Goal: Information Seeking & Learning: Learn about a topic

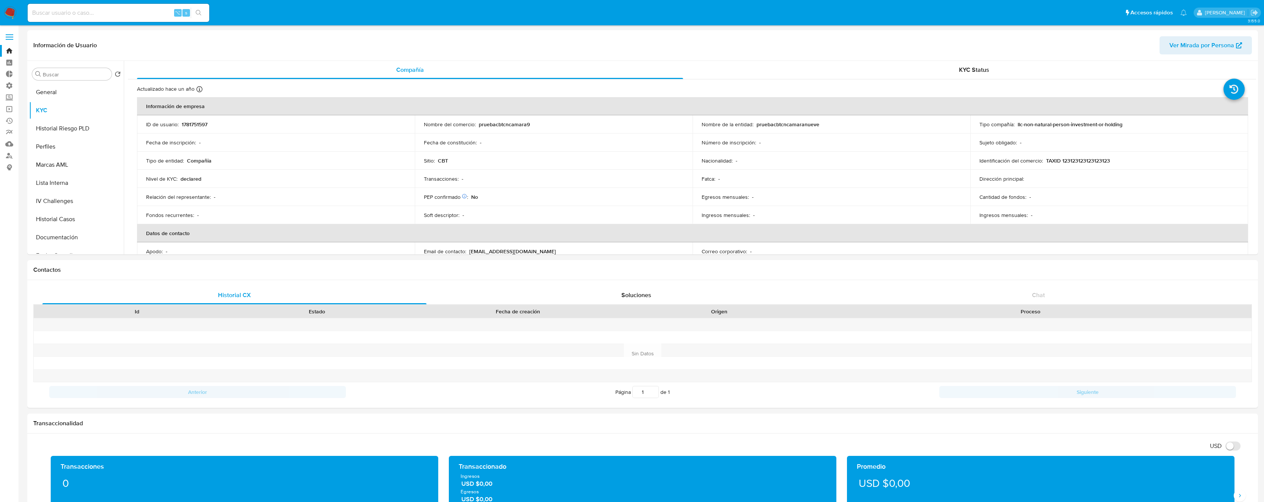
select select "10"
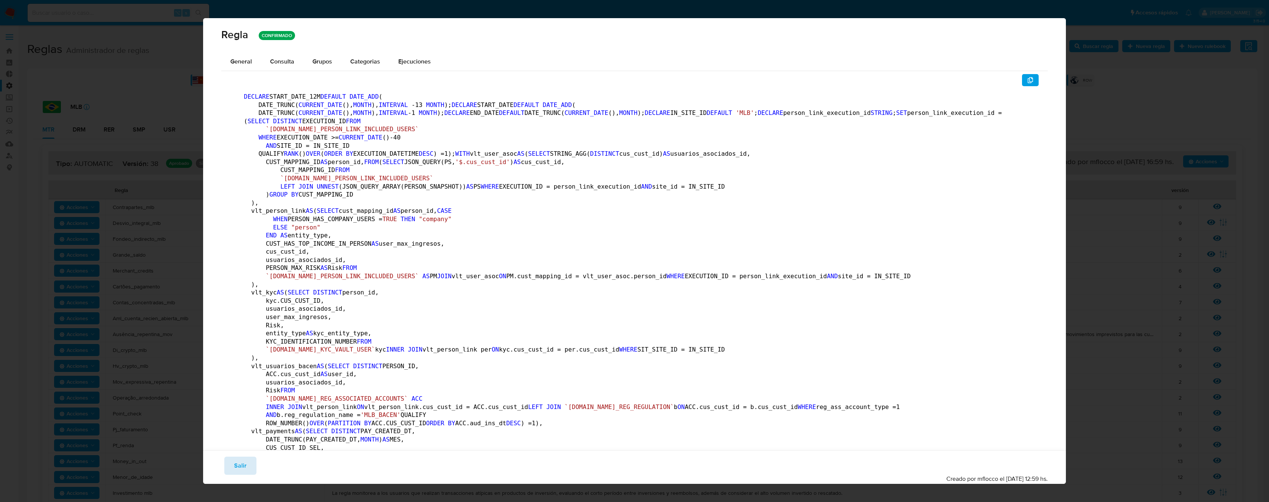
click at [237, 467] on span "Salir" at bounding box center [240, 466] width 12 height 17
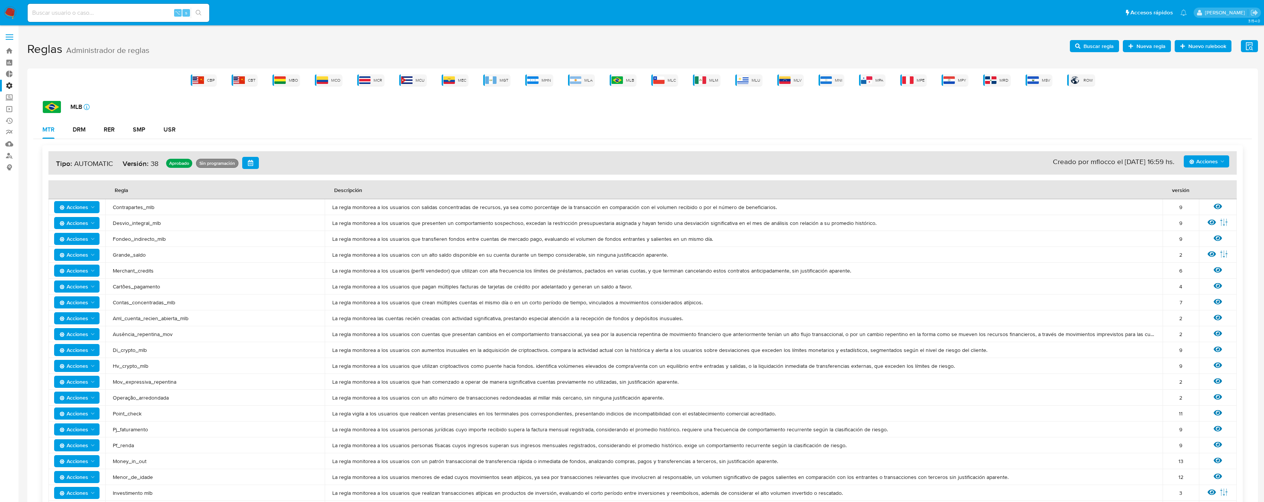
drag, startPoint x: 237, startPoint y: 467, endPoint x: 399, endPoint y: 379, distance: 184.4
click at [149, 226] on span "Desvio_integral_mlb" at bounding box center [215, 223] width 204 height 7
click at [135, 209] on span "Contrapartes_mlb" at bounding box center [215, 207] width 204 height 7
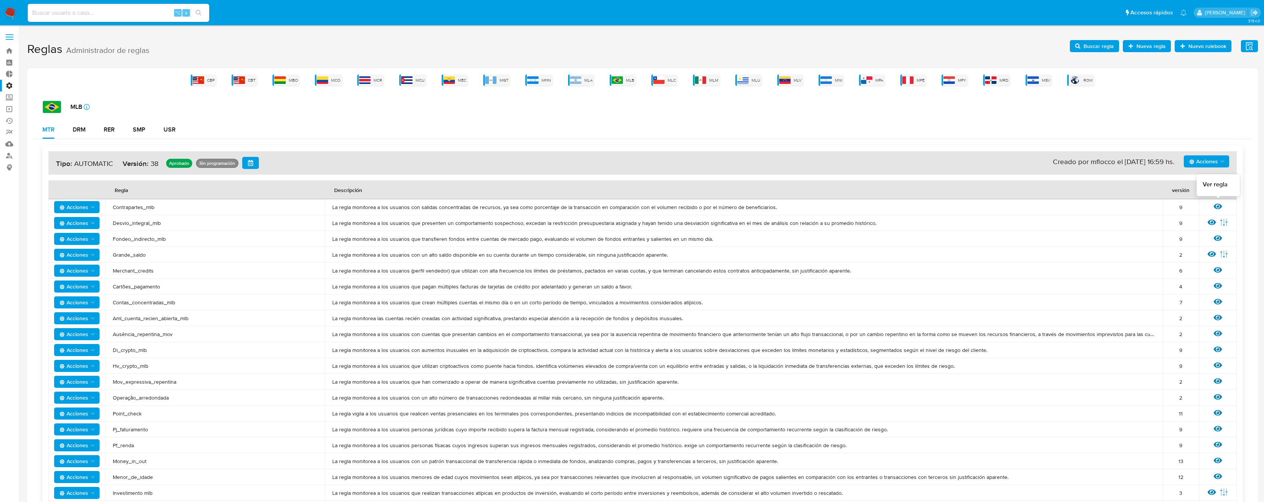
click at [1220, 206] on icon at bounding box center [1217, 207] width 8 height 6
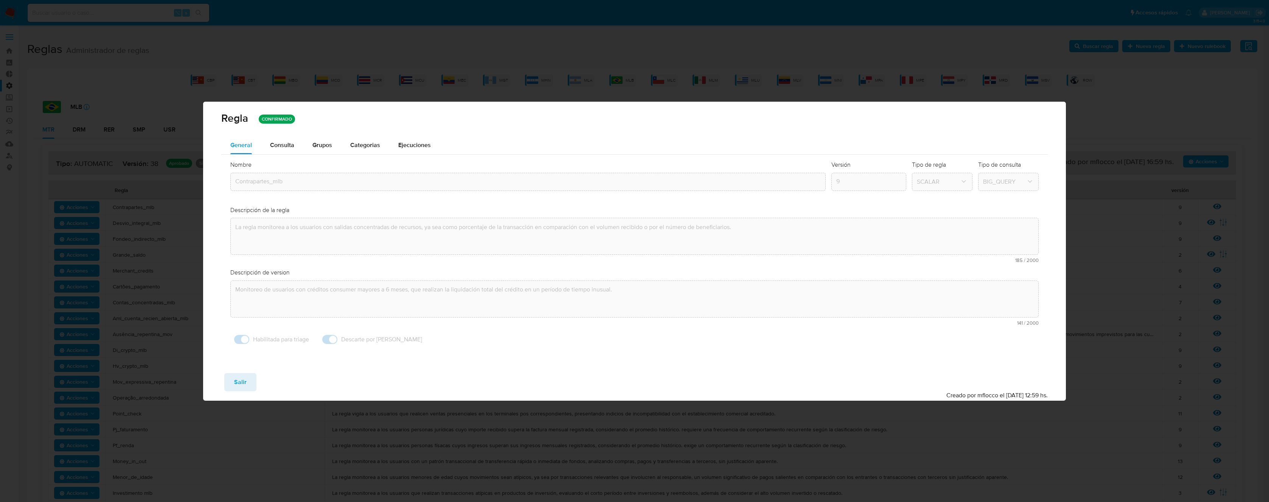
click at [286, 147] on span "Consulta" at bounding box center [282, 145] width 24 height 9
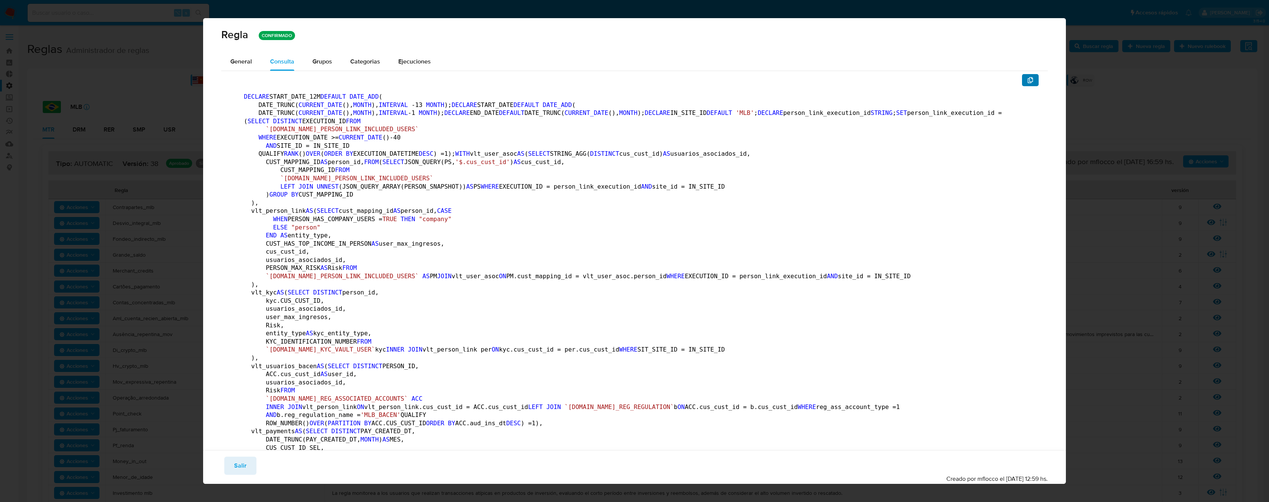
click at [1028, 81] on icon "button" at bounding box center [1030, 80] width 5 height 6
click at [240, 65] on span "General" at bounding box center [241, 61] width 22 height 9
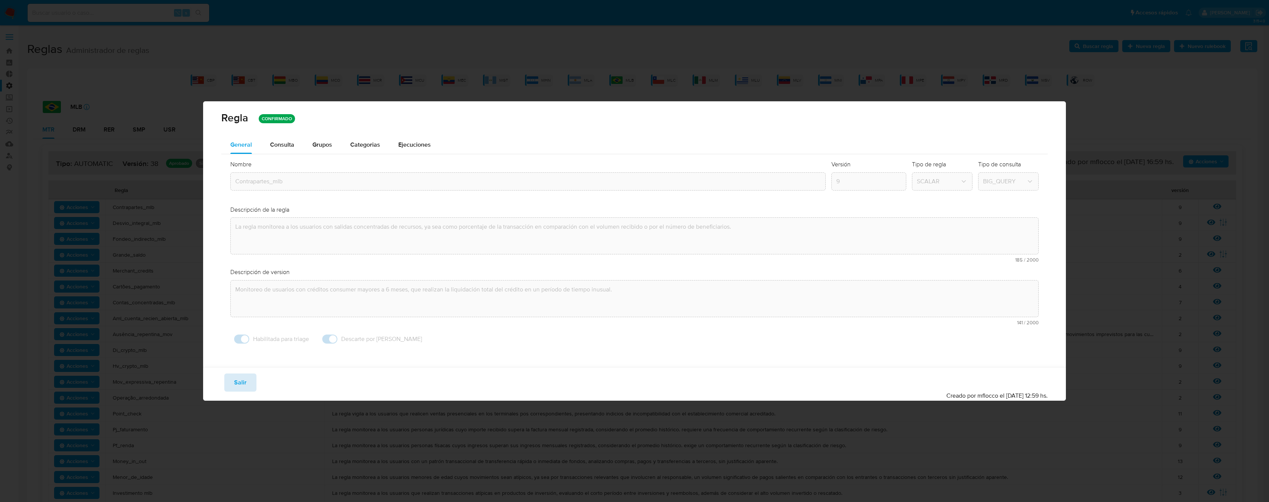
click at [240, 381] on span "Salir" at bounding box center [240, 383] width 12 height 17
type input "1"
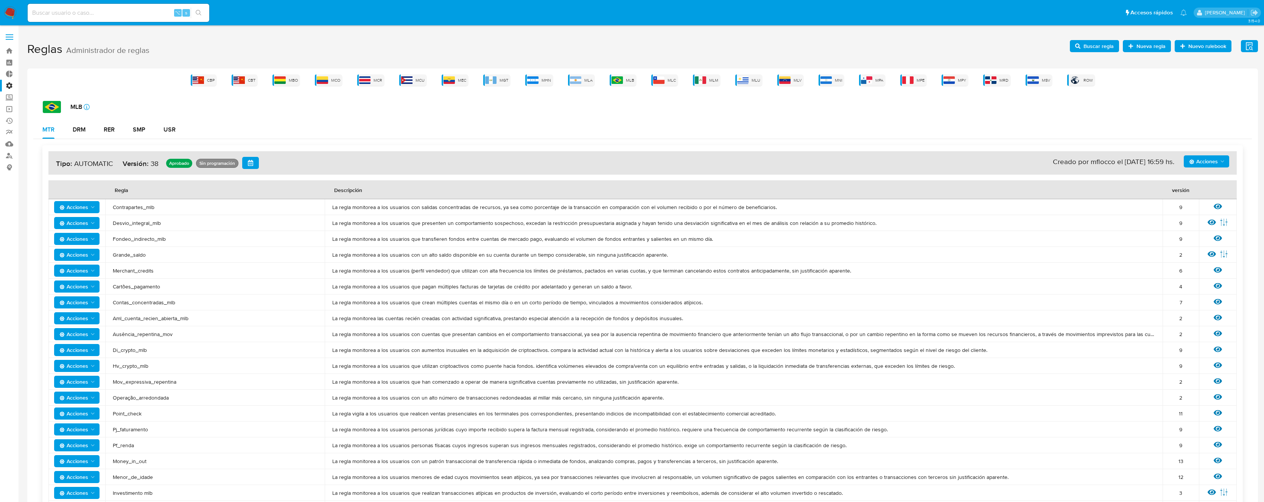
click at [148, 208] on span "Contrapartes_mlb" at bounding box center [215, 207] width 204 height 7
drag, startPoint x: 166, startPoint y: 223, endPoint x: 141, endPoint y: 222, distance: 25.0
click at [149, 222] on span "Desvio_integral_mlb" at bounding box center [215, 223] width 204 height 7
click at [141, 222] on span "Desvio_integral_mlb" at bounding box center [215, 223] width 204 height 7
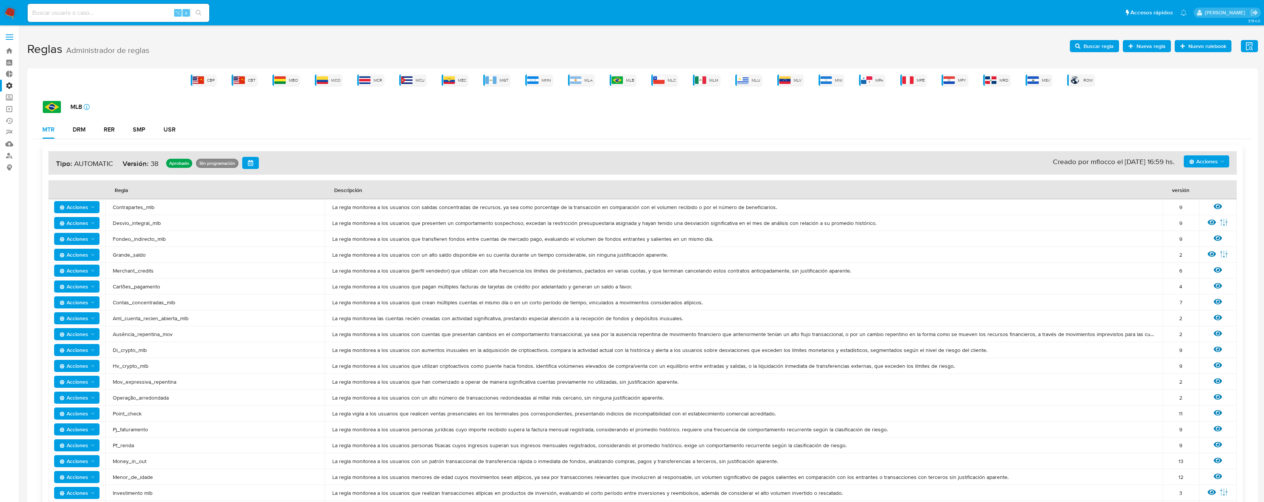
click at [141, 222] on span "Desvio_integral_mlb" at bounding box center [215, 223] width 204 height 7
click at [1207, 224] on icon at bounding box center [1211, 222] width 8 height 8
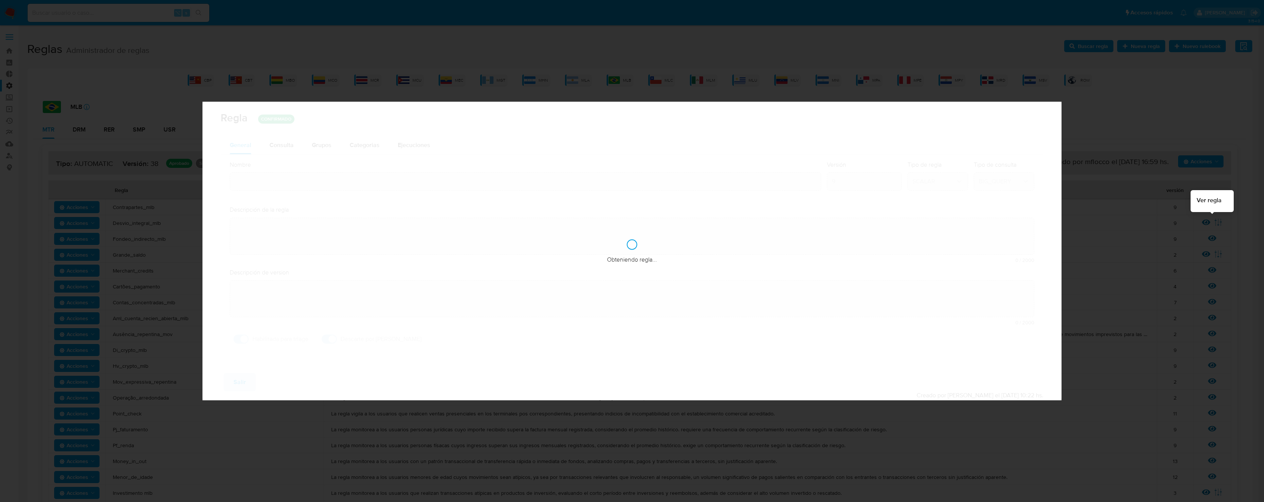
type input "Desvio_integral_mlb"
type textarea "La regla monitorea a los usuarios que presenten un comportamiento sospechoso, e…"
type textarea "Detectar usuarios que tengan comportamiento sospechoso, que superen la restricc…"
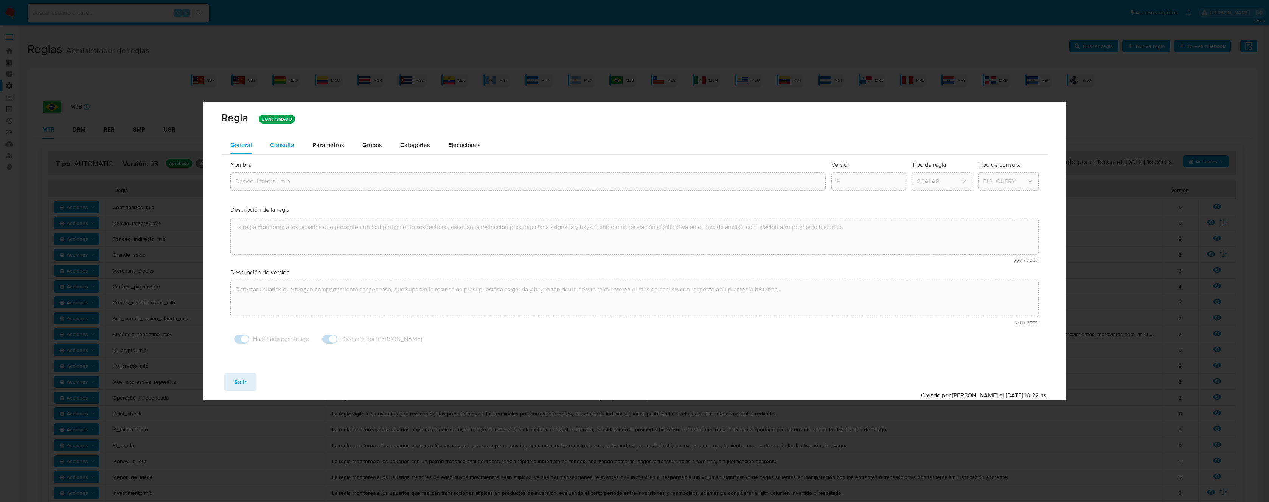
click at [283, 143] on span "Consulta" at bounding box center [282, 145] width 24 height 9
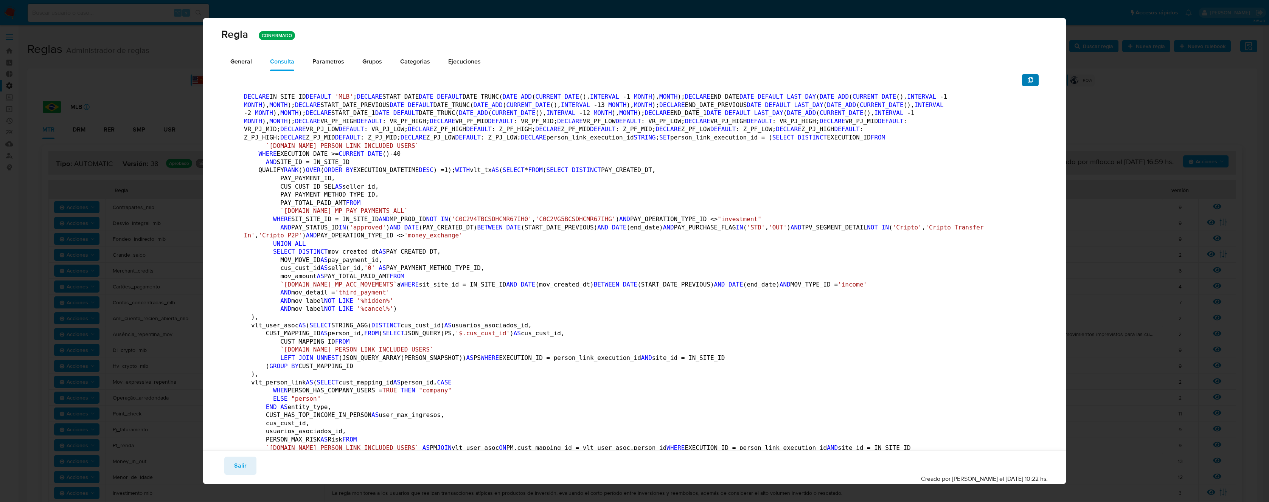
click at [1028, 80] on icon "button" at bounding box center [1031, 80] width 6 height 6
drag, startPoint x: 244, startPoint y: 471, endPoint x: 237, endPoint y: 418, distance: 53.5
click at [245, 471] on span "Salir" at bounding box center [240, 466] width 12 height 17
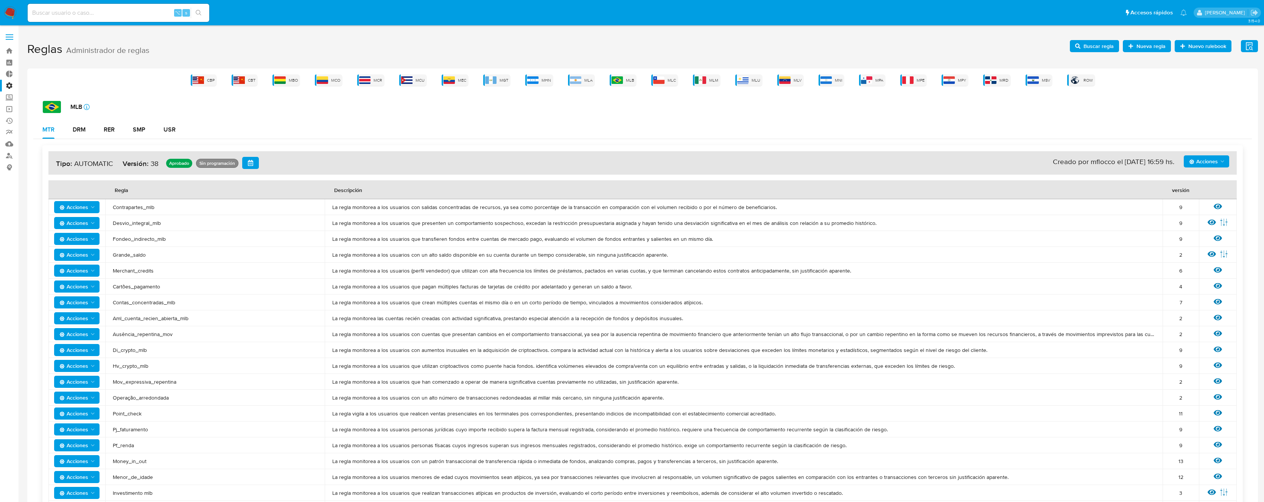
click at [143, 237] on span "Fondeo_indirecto_mlb" at bounding box center [215, 239] width 204 height 7
click at [1216, 237] on icon at bounding box center [1217, 238] width 8 height 8
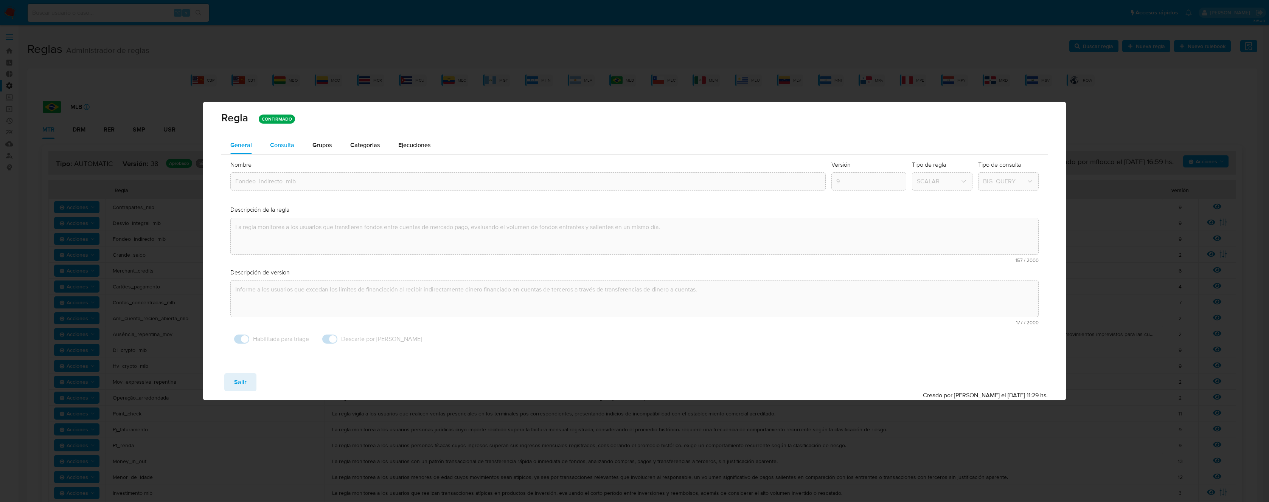
click at [285, 151] on div "Consulta" at bounding box center [282, 145] width 24 height 18
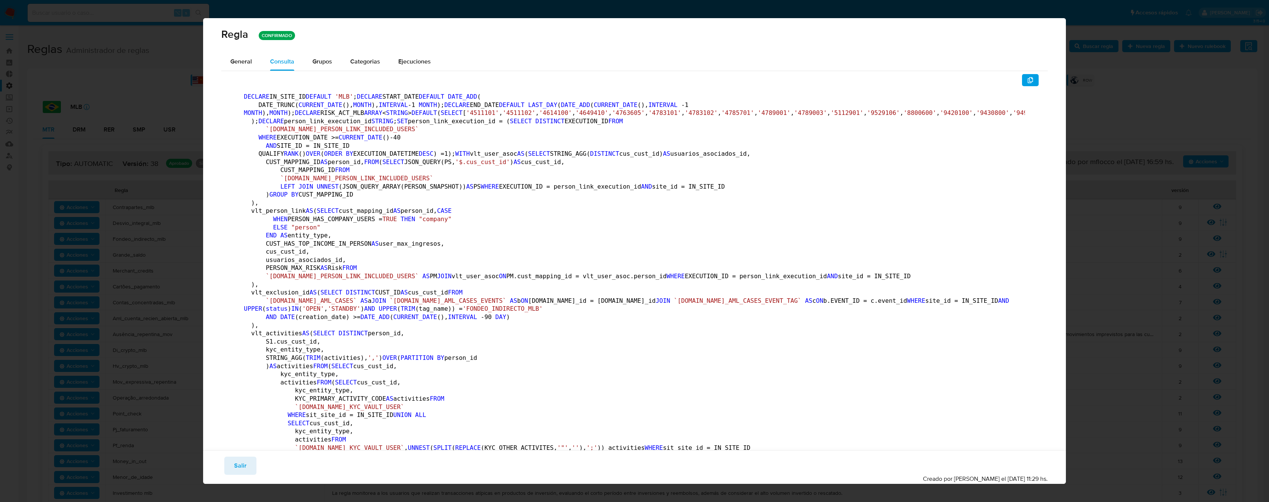
click at [1028, 81] on icon "button" at bounding box center [1030, 80] width 5 height 6
click at [241, 463] on span "Salir" at bounding box center [240, 466] width 12 height 17
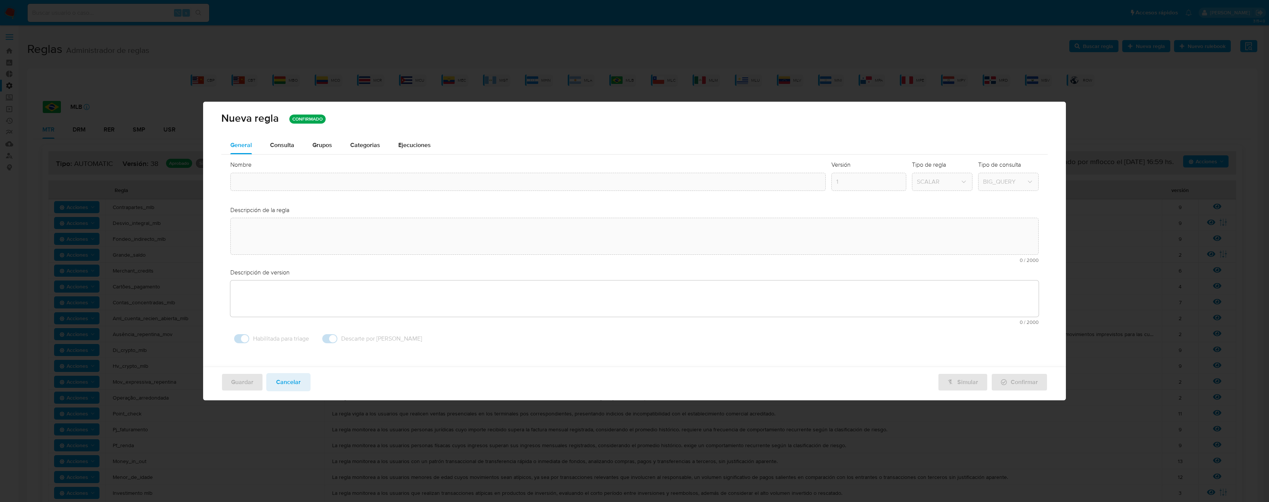
type textarea "La regla monitorea a los usuarios que transfieren fondos entre cuentas de merca…"
type textarea "Informe a los usuarios que excedan los límites de financiación al recibir indir…"
type input "Fondeo_indirecto_mlb"
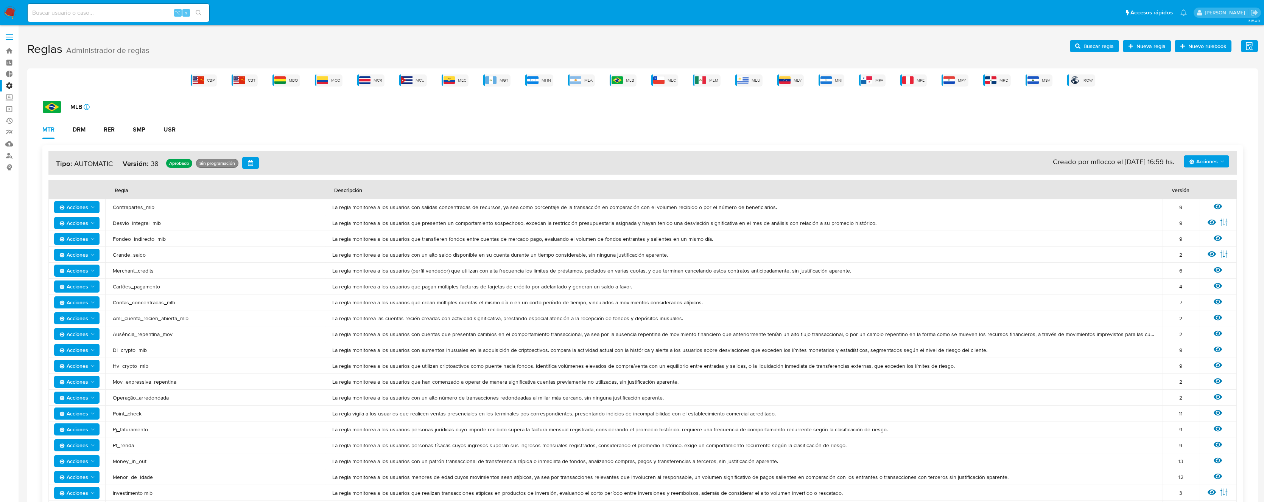
click at [121, 249] on td "Grande_saldo" at bounding box center [214, 255] width 219 height 16
click at [128, 254] on span "Grande_saldo" at bounding box center [215, 255] width 204 height 7
click at [1210, 254] on icon at bounding box center [1211, 254] width 8 height 8
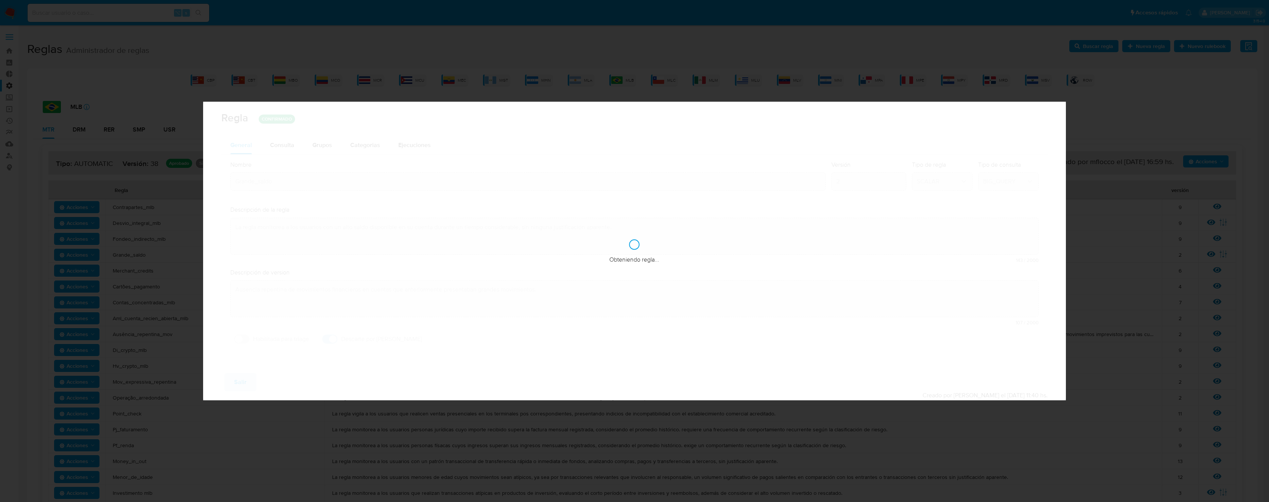
checkbox input "false"
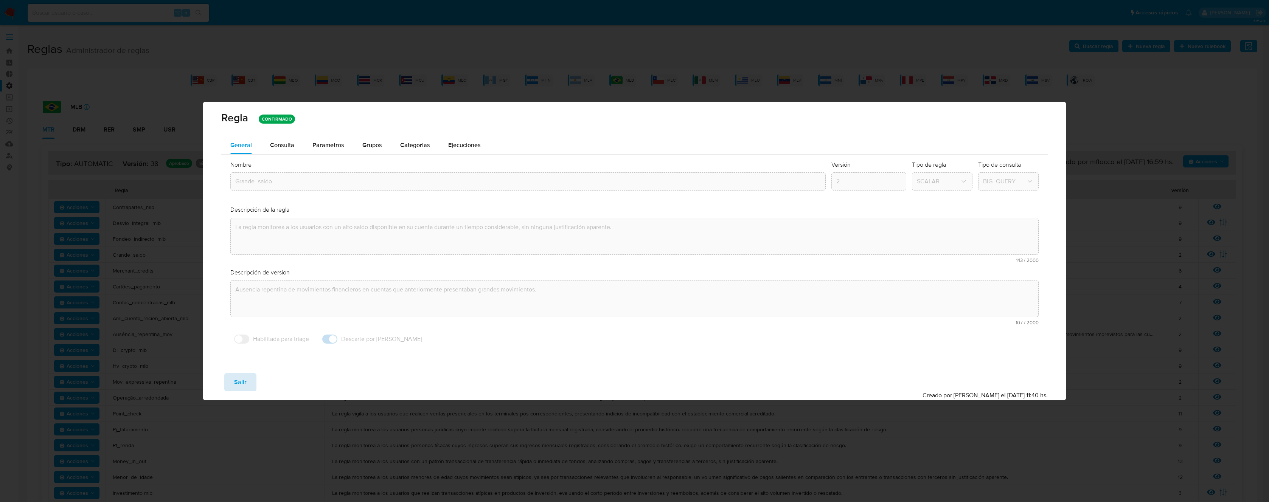
click at [241, 377] on span "Salir" at bounding box center [240, 382] width 12 height 17
type input "1"
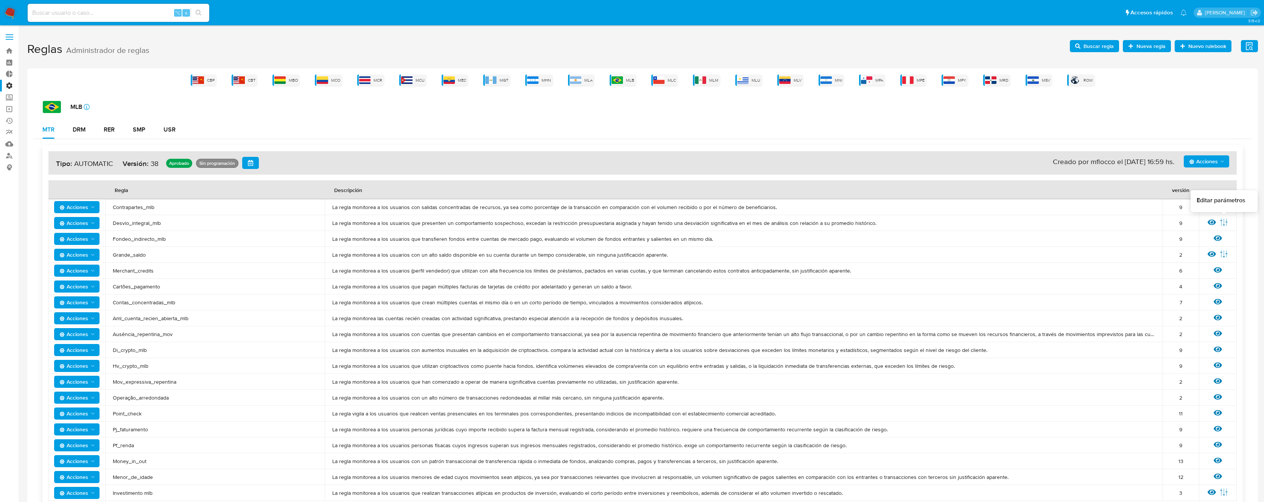
click at [1224, 222] on icon at bounding box center [1223, 222] width 7 height 7
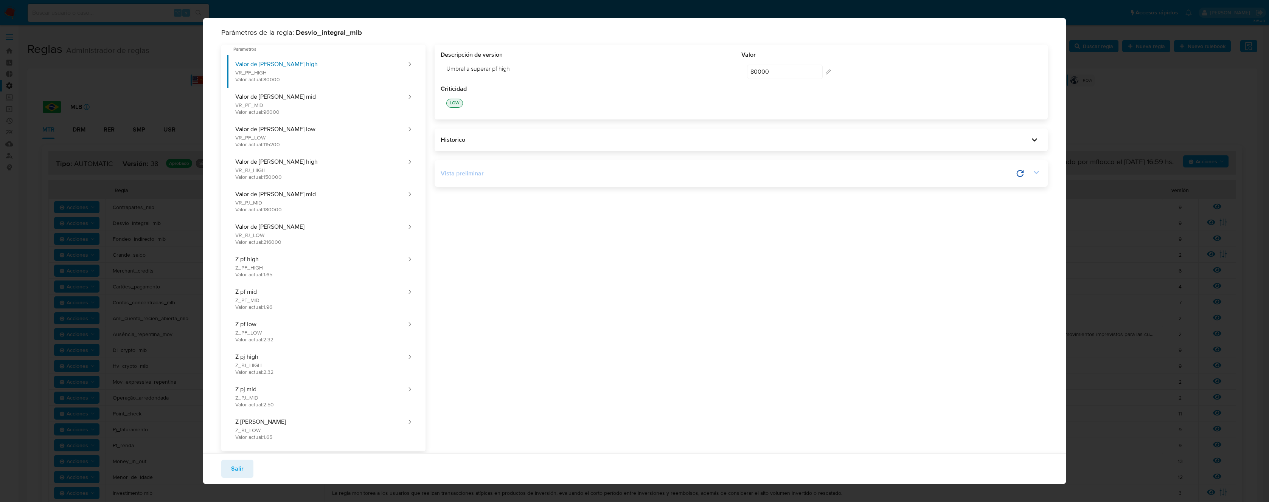
click at [496, 174] on div "Vista preliminar" at bounding box center [728, 174] width 574 height 8
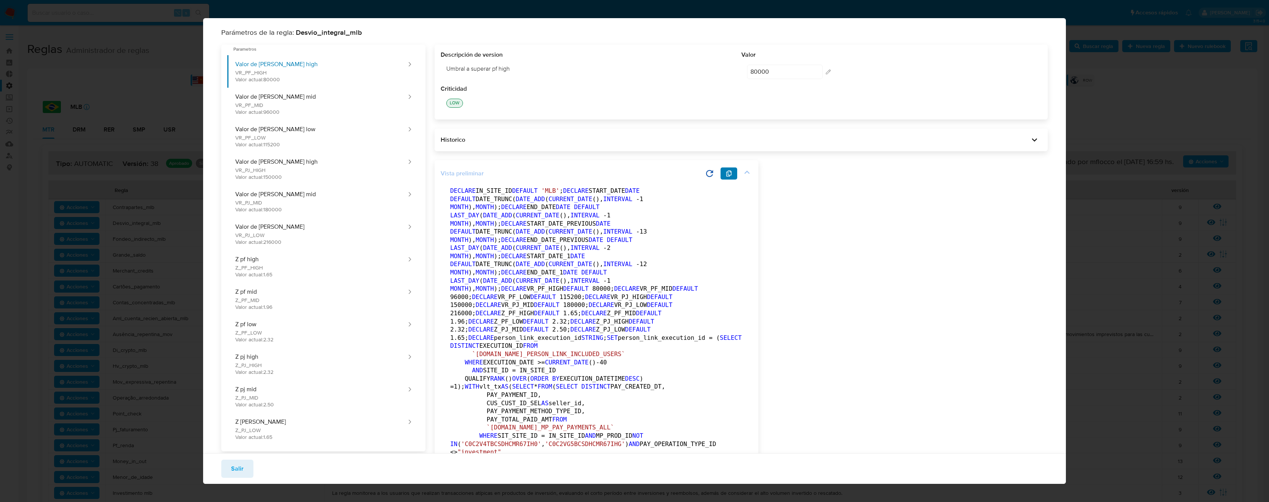
click at [727, 172] on icon "button" at bounding box center [729, 174] width 5 height 6
click at [241, 470] on span "Salir" at bounding box center [237, 469] width 12 height 17
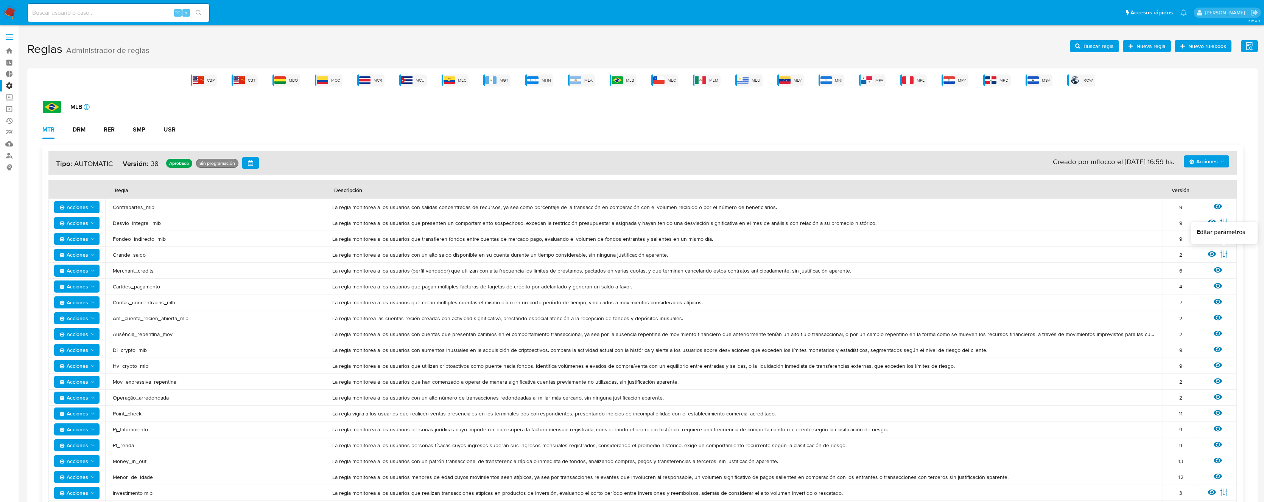
click at [1225, 252] on icon at bounding box center [1224, 254] width 8 height 8
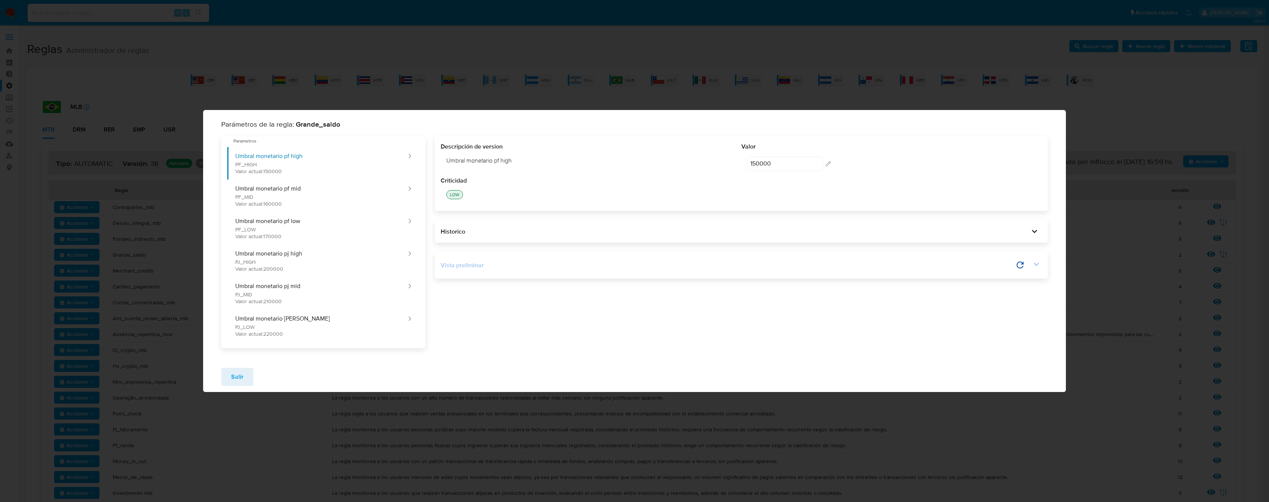
click at [464, 263] on div "Vista preliminar" at bounding box center [728, 265] width 574 height 8
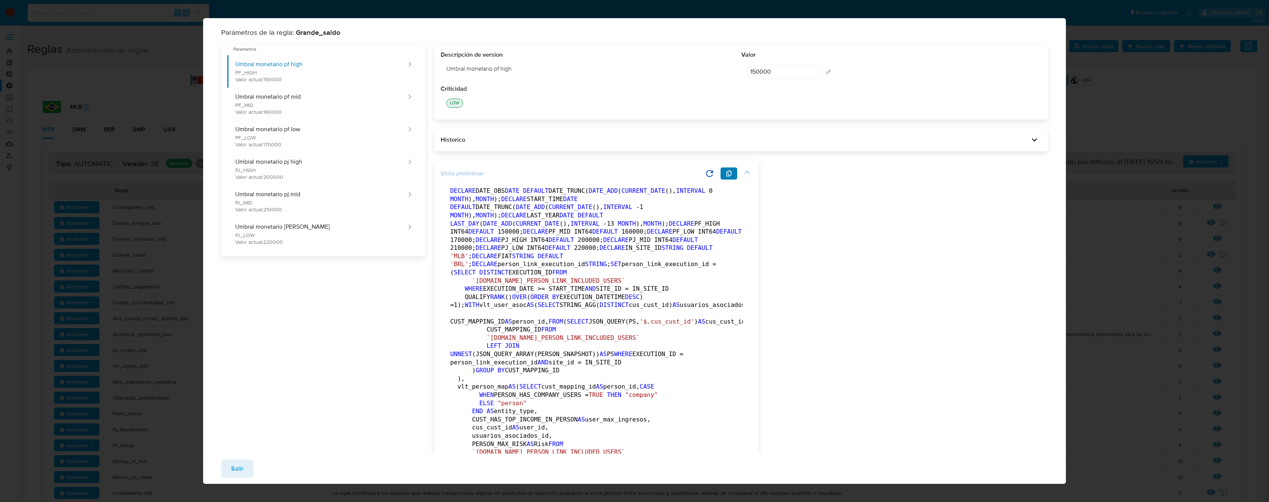
click at [730, 173] on icon "button" at bounding box center [729, 174] width 6 height 6
click at [233, 463] on span "Salir" at bounding box center [237, 469] width 12 height 17
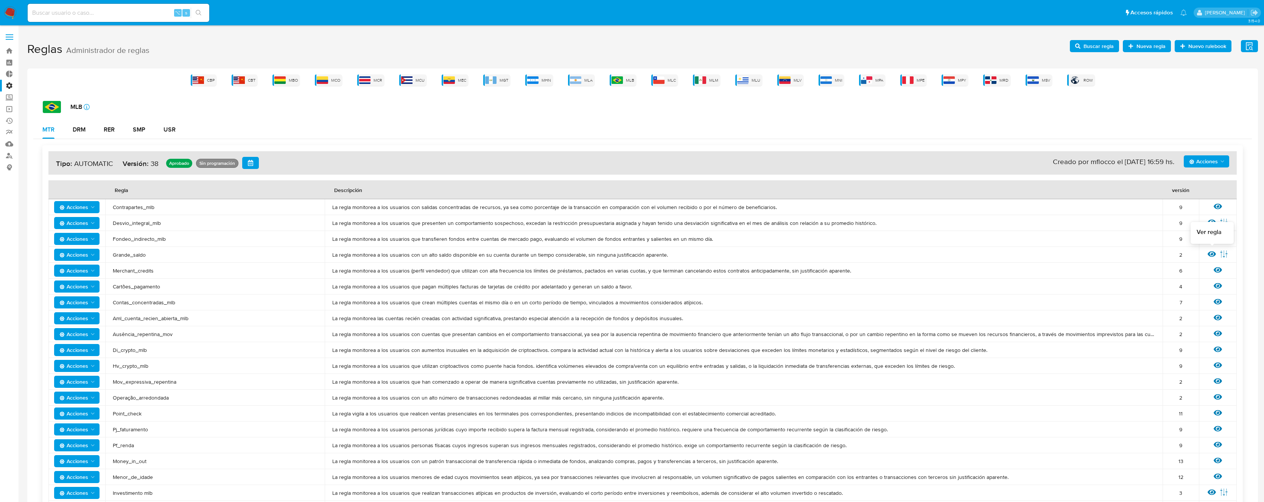
click at [1210, 254] on icon at bounding box center [1211, 255] width 8 height 6
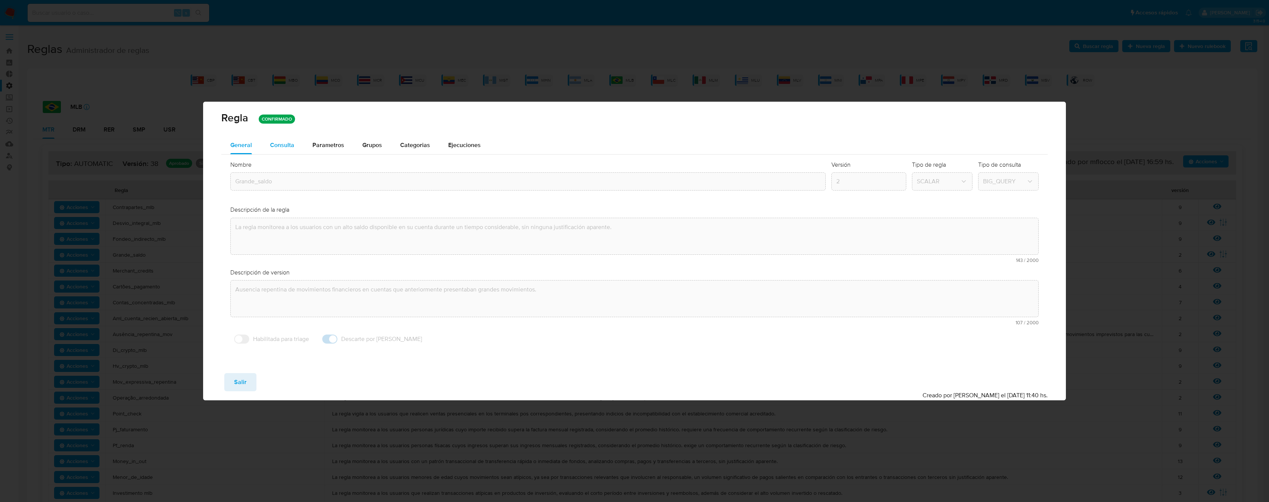
click at [287, 147] on span "Consulta" at bounding box center [282, 145] width 24 height 9
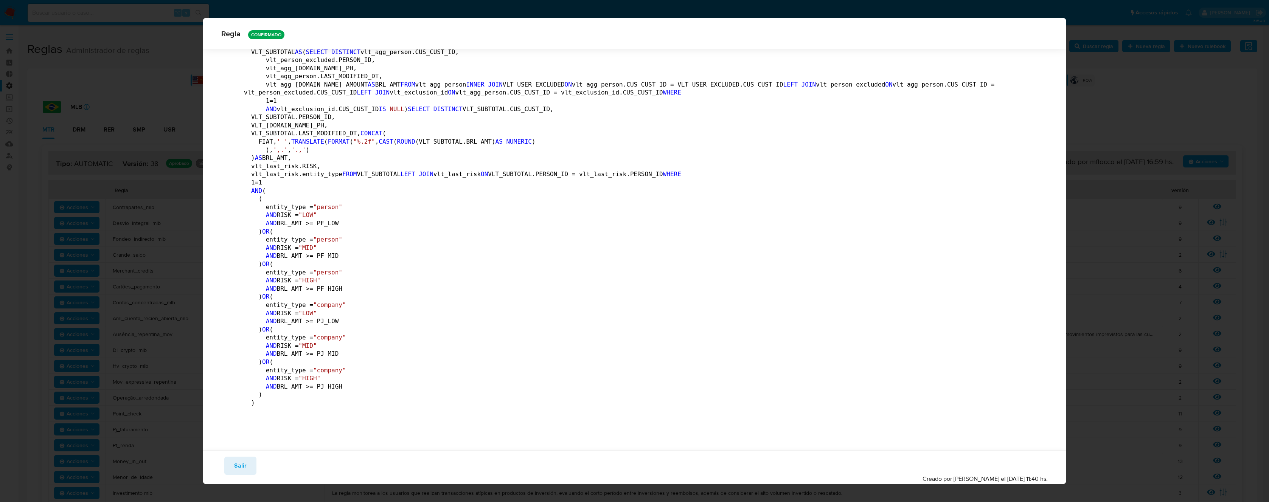
scroll to position [1928, 0]
click at [242, 467] on span "Salir" at bounding box center [240, 466] width 12 height 17
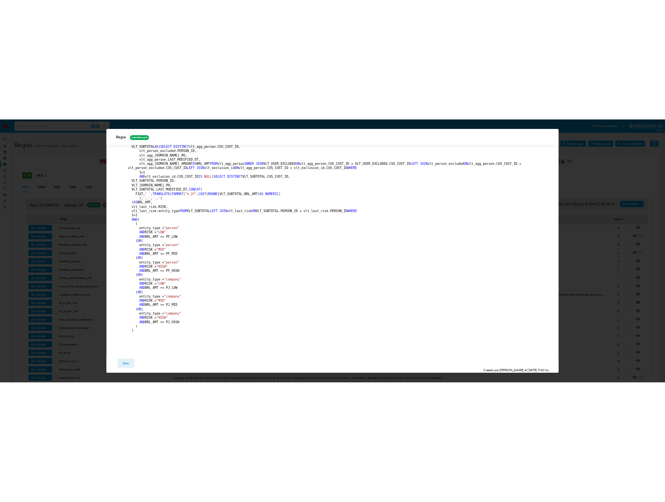
scroll to position [0, 0]
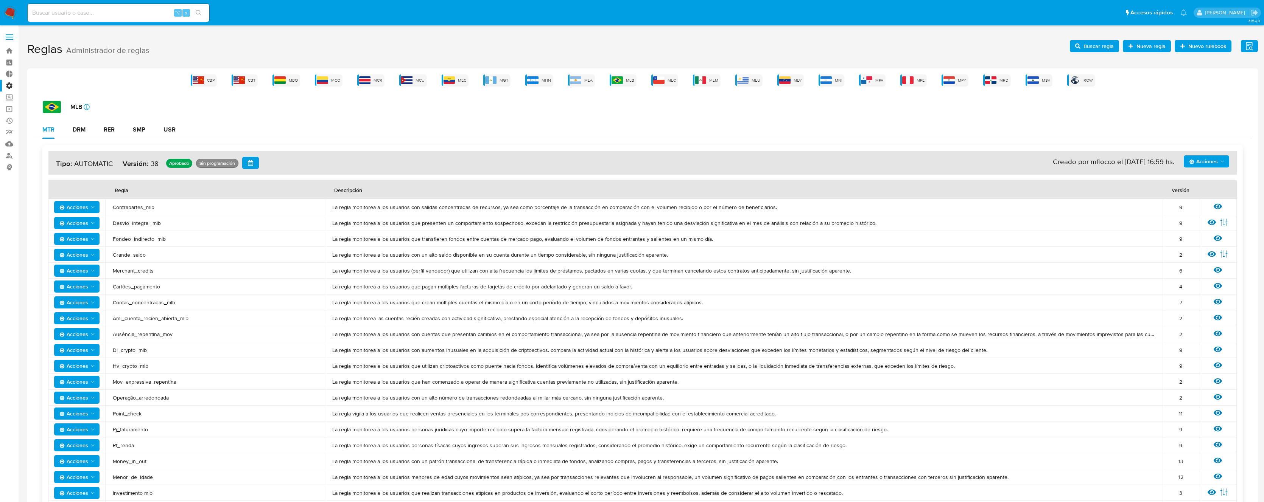
click at [143, 270] on span "Merchant_credits" at bounding box center [215, 271] width 204 height 7
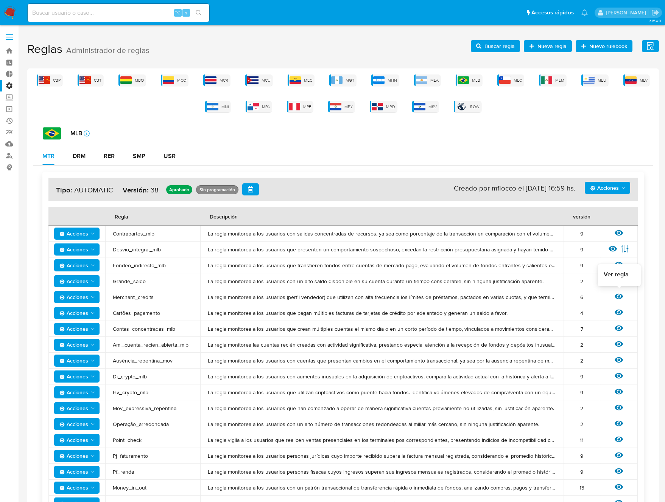
click at [622, 297] on icon at bounding box center [619, 297] width 8 height 6
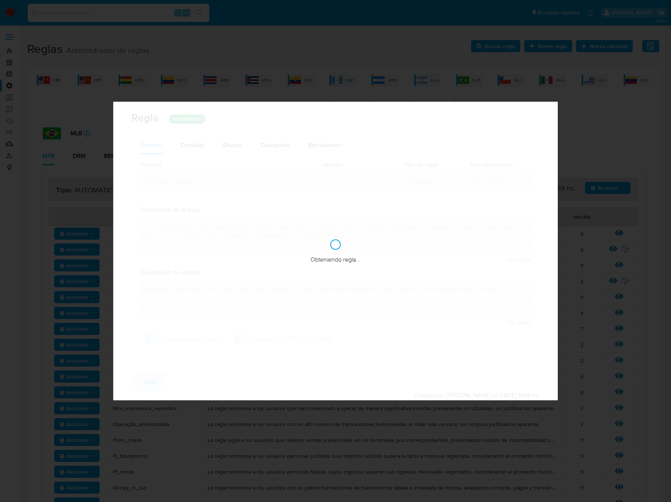
checkbox input "true"
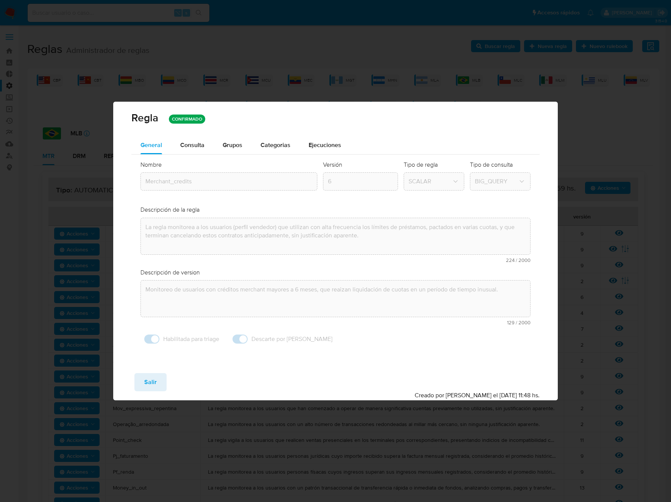
click at [190, 146] on span "Consulta" at bounding box center [192, 145] width 24 height 9
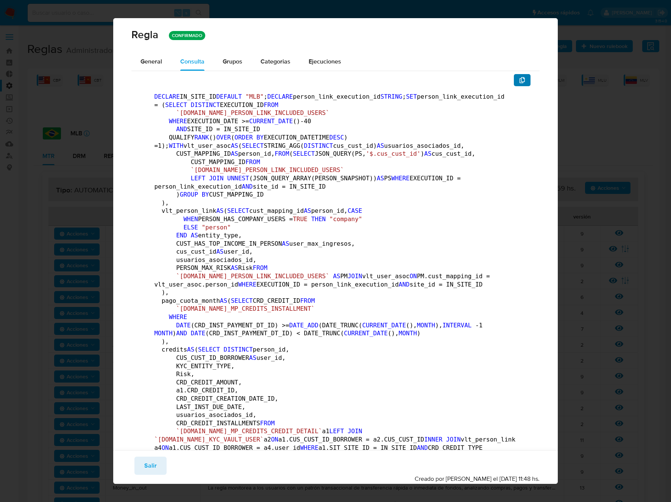
click at [524, 79] on button "button" at bounding box center [521, 80] width 17 height 12
click at [155, 462] on span "Salir" at bounding box center [150, 466] width 12 height 17
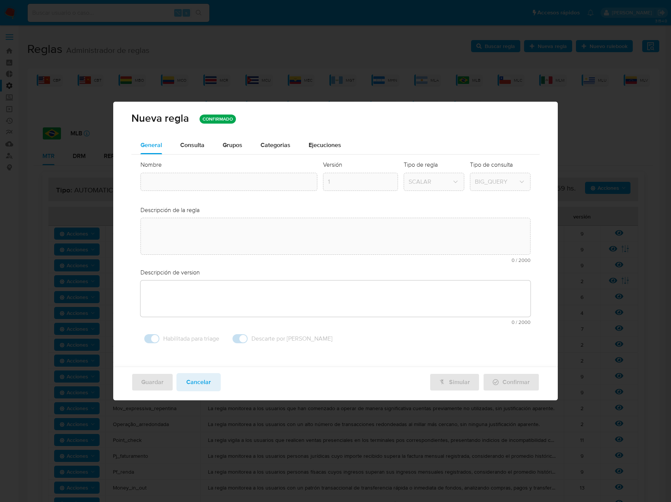
type textarea "La regla monitorea a los usuarios (perfil vendedor) que utilizan con alta frecu…"
type textarea "Monitoreo de usuarios con créditos merchant mayores a 6 meses, que reaizan liqu…"
type input "Merchant_credits"
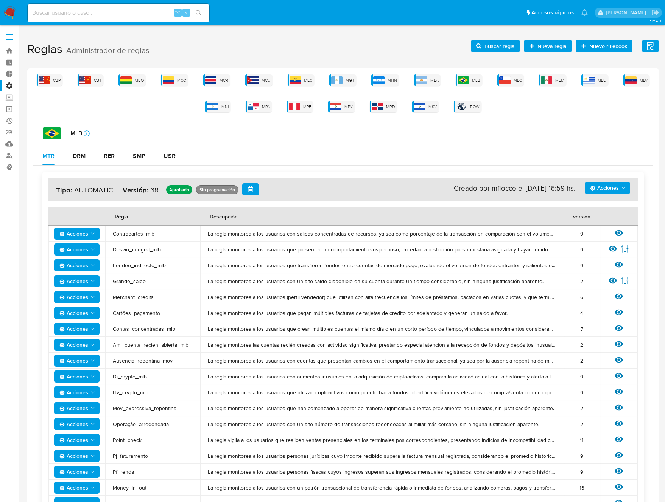
click at [148, 314] on span "Cartões_pagamento" at bounding box center [153, 313] width 80 height 7
click at [618, 313] on icon at bounding box center [619, 313] width 8 height 6
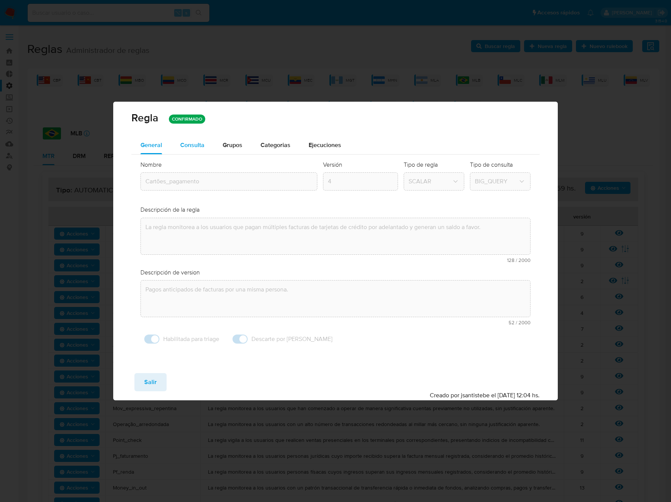
click at [186, 145] on span "Consulta" at bounding box center [192, 145] width 24 height 9
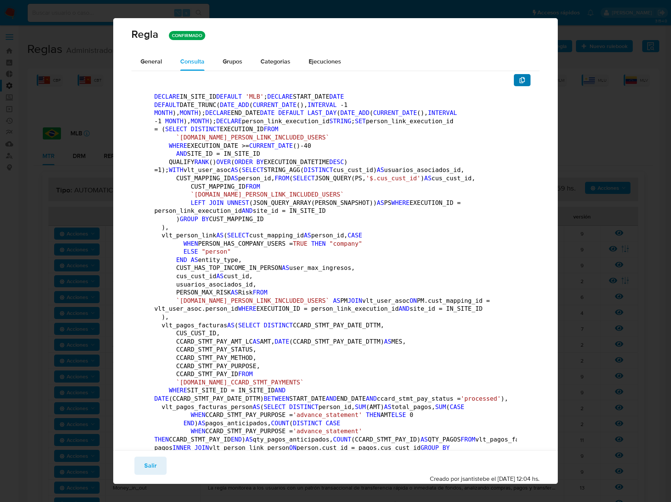
click at [513, 81] on button "button" at bounding box center [521, 80] width 17 height 12
click at [151, 463] on span "Salir" at bounding box center [150, 466] width 12 height 17
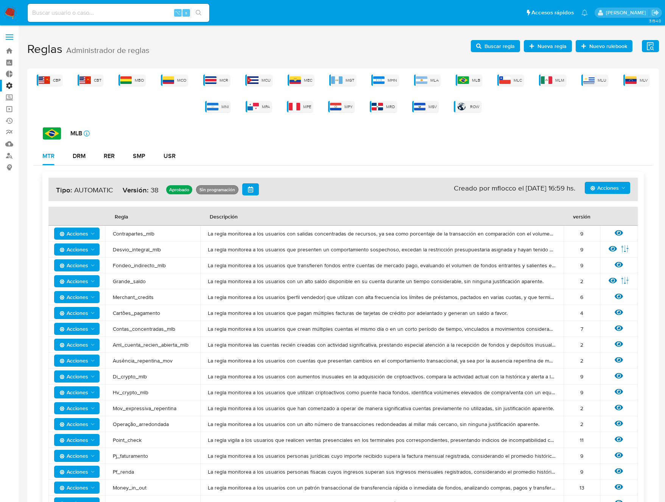
click at [141, 330] on span "Contas_concentradas_mlb" at bounding box center [153, 329] width 80 height 7
click at [618, 328] on icon at bounding box center [619, 328] width 8 height 8
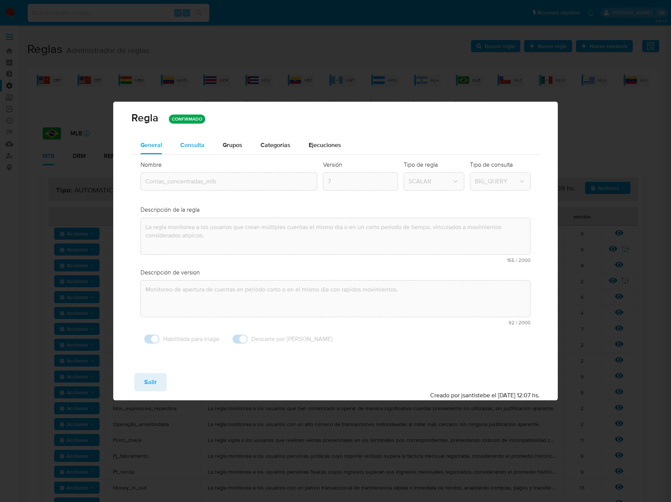
click at [193, 149] on div "Consulta" at bounding box center [192, 145] width 24 height 18
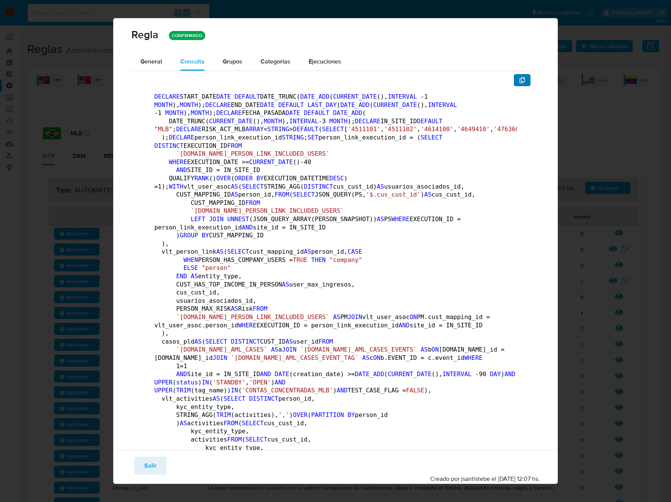
click at [519, 79] on icon "button" at bounding box center [521, 80] width 5 height 6
click at [159, 462] on button "Salir" at bounding box center [150, 466] width 32 height 18
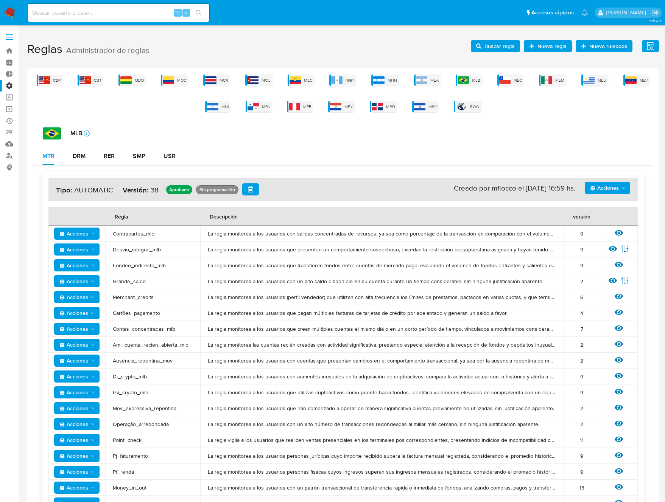
click at [144, 346] on span "Aml_cuenta_recien_abierta_mlb" at bounding box center [153, 345] width 80 height 7
click at [174, 343] on span "Aml_cuenta_recien_abierta_mlb" at bounding box center [153, 345] width 80 height 7
click at [169, 346] on span "Aml_cuenta_recien_abierta_mlb" at bounding box center [153, 345] width 80 height 7
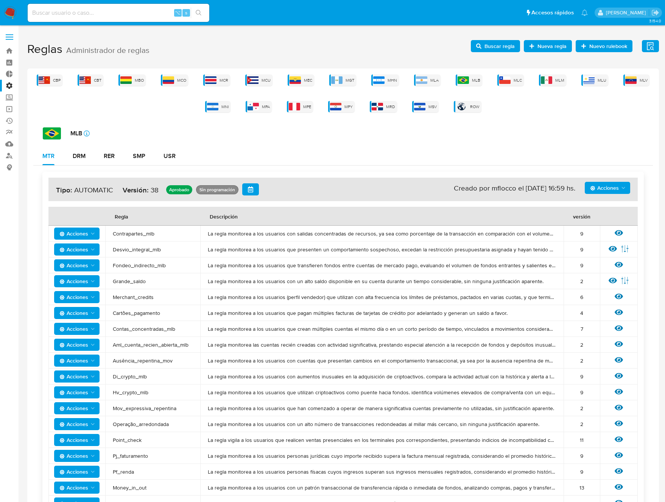
click at [169, 346] on span "Aml_cuenta_recien_abierta_mlb" at bounding box center [153, 345] width 80 height 7
click at [612, 344] on div "Ver regla" at bounding box center [618, 345] width 23 height 10
click at [620, 344] on icon at bounding box center [619, 344] width 8 height 8
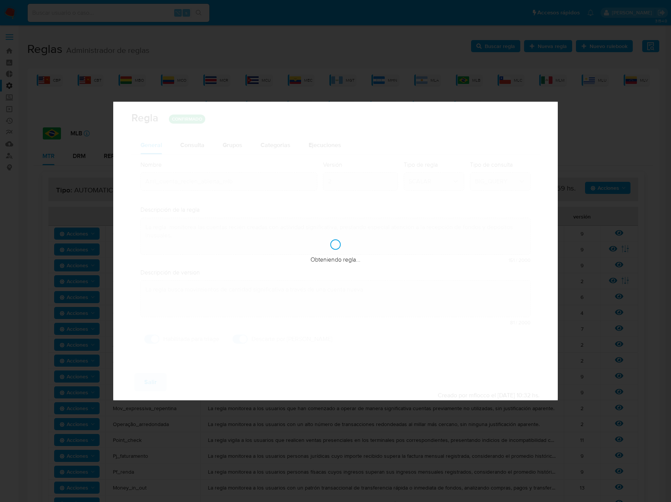
click at [322, 177] on div "Obteniendo regla..." at bounding box center [335, 251] width 444 height 299
checkbox input "false"
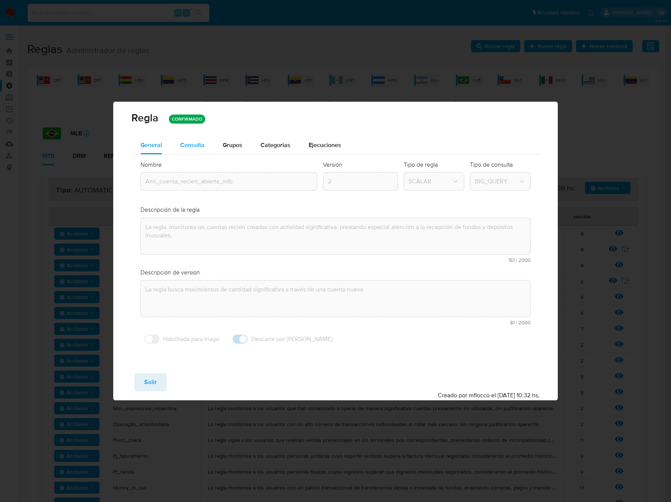
click at [203, 150] on div "Consulta" at bounding box center [192, 145] width 24 height 18
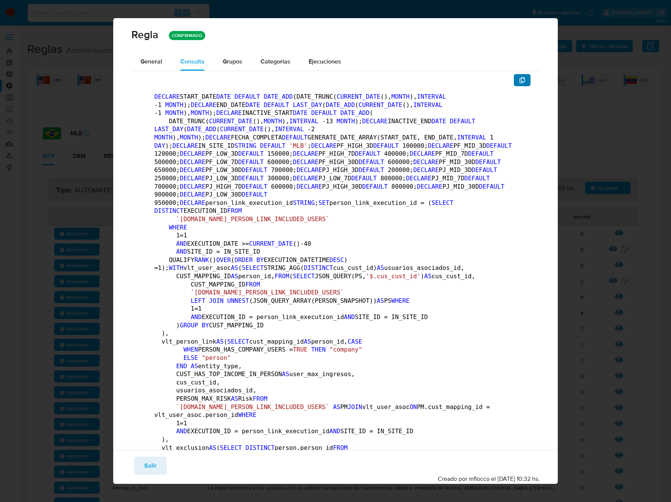
click at [519, 83] on icon "button" at bounding box center [521, 80] width 5 height 6
click at [145, 464] on span "Salir" at bounding box center [150, 466] width 12 height 17
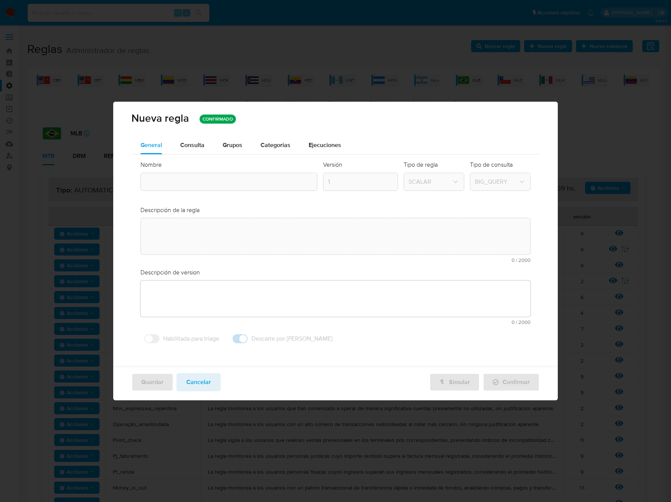
type textarea "La regla monitorea las cuentas recién creadas con actividad significativa, pres…"
type textarea "La regla busca movimientos de cantidad significativa a través de una cuenta nue…"
type input "Aml_cuenta_recien_abierta_mlb"
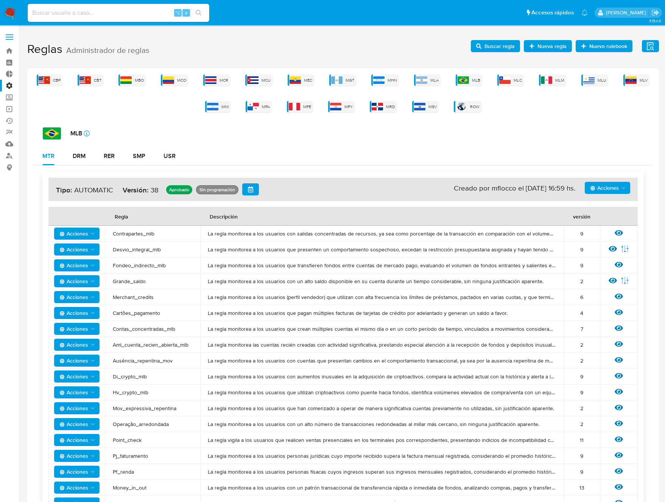
click at [142, 358] on span "Ausência_repentina_mov" at bounding box center [153, 361] width 80 height 7
click at [618, 360] on icon at bounding box center [619, 361] width 8 height 6
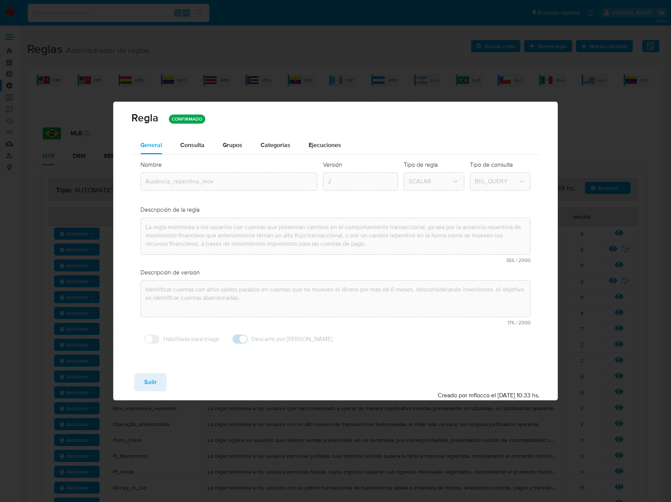
click at [177, 155] on div "Nombre text-es Ausência_repentina_mov text-pt Ausência_repentina_mov Aceptar Ve…" at bounding box center [335, 254] width 408 height 199
click at [195, 145] on span "Consulta" at bounding box center [192, 145] width 24 height 9
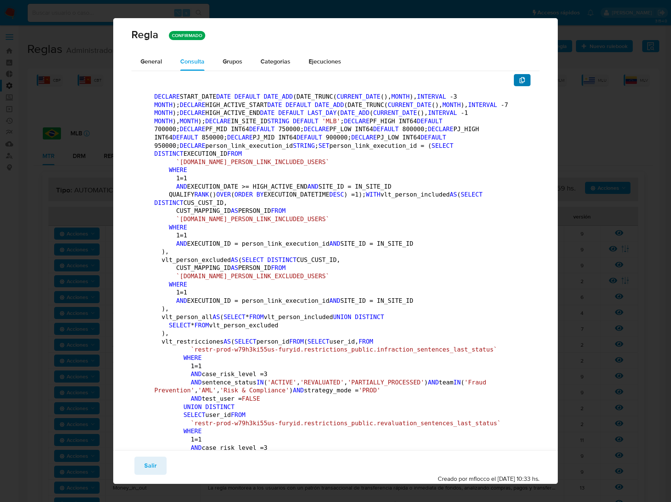
click at [519, 82] on icon "button" at bounding box center [522, 80] width 6 height 6
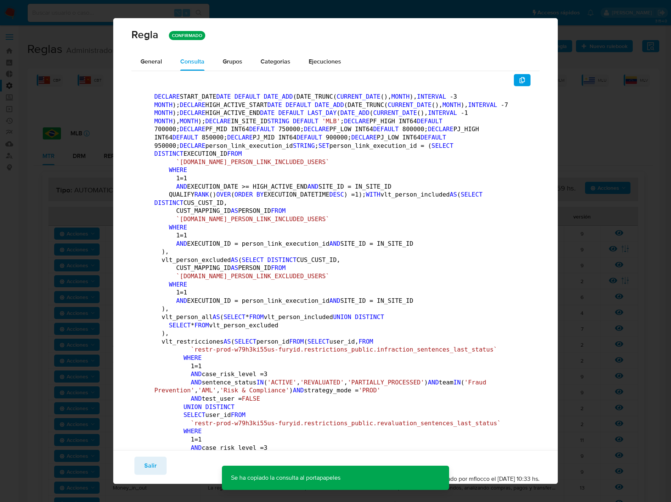
click at [149, 469] on span "Salir" at bounding box center [150, 466] width 12 height 17
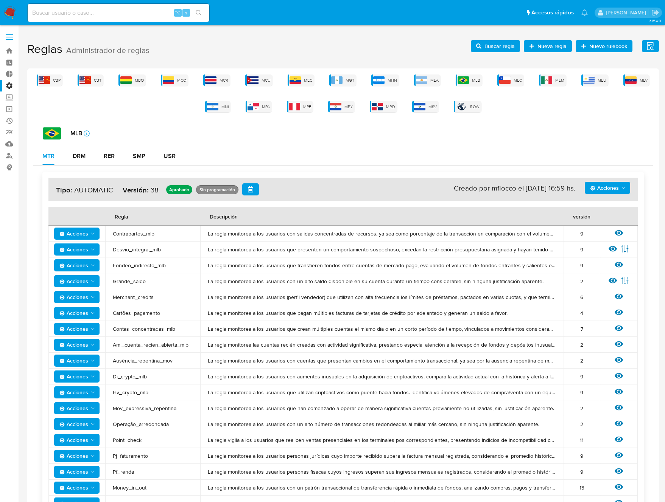
click at [130, 376] on span "Di_crypto_mlb" at bounding box center [153, 376] width 80 height 7
click at [618, 376] on icon at bounding box center [619, 376] width 8 height 6
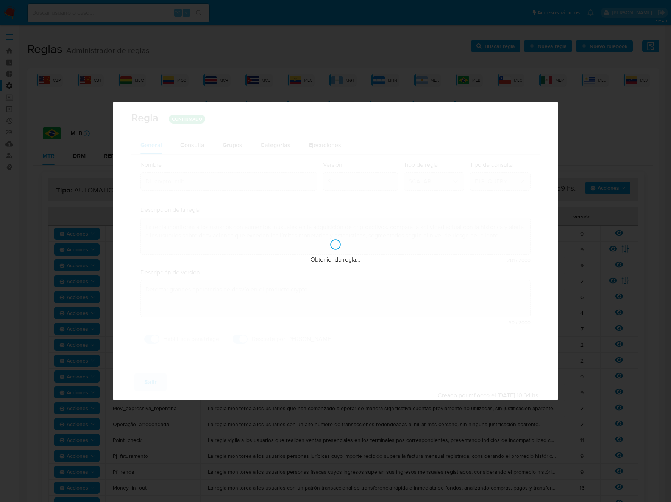
checkbox input "true"
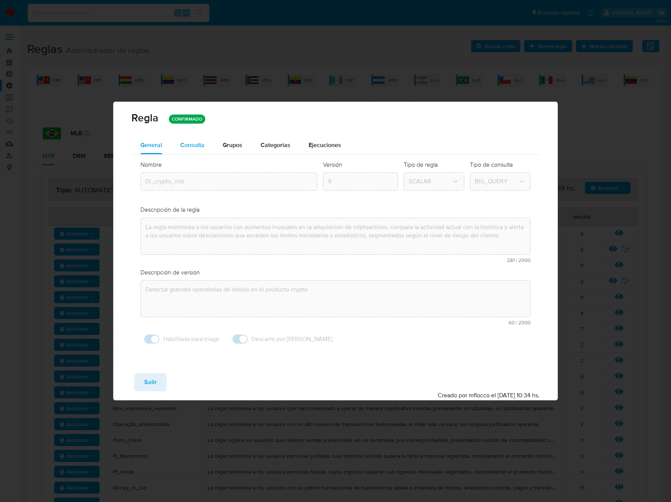
click at [193, 144] on span "Consulta" at bounding box center [192, 145] width 24 height 9
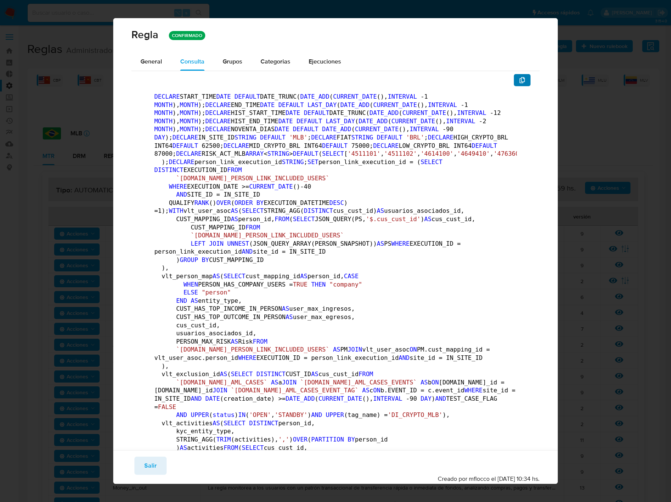
click at [521, 79] on button "button" at bounding box center [521, 80] width 17 height 12
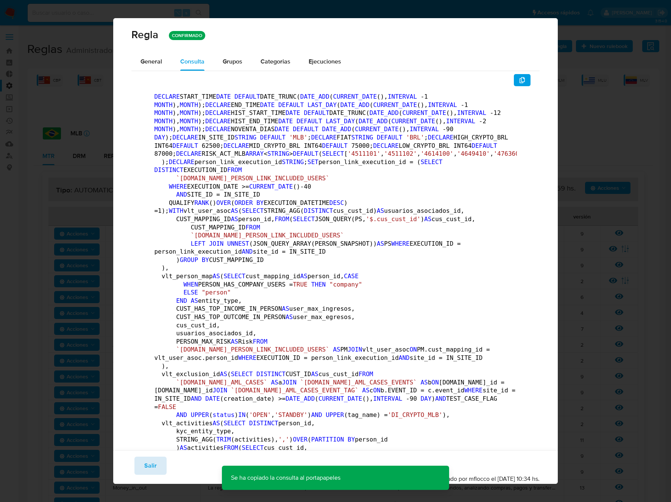
click at [150, 464] on span "Salir" at bounding box center [150, 466] width 12 height 17
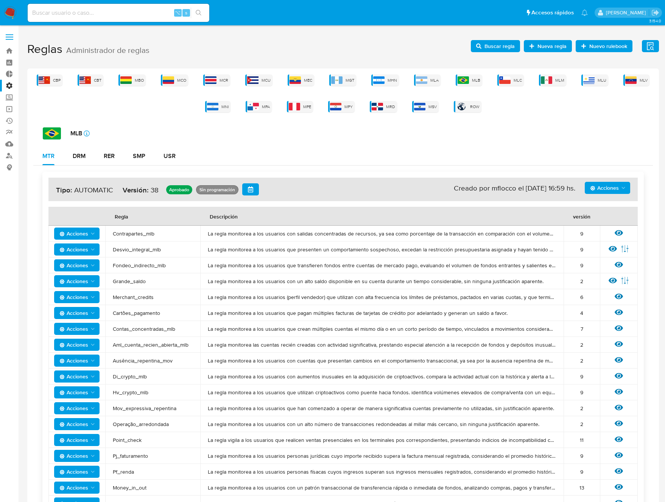
click at [138, 390] on span "Hv_crypto_mlb" at bounding box center [153, 392] width 80 height 7
click at [619, 392] on icon at bounding box center [619, 392] width 8 height 6
click at [619, 392] on div "Reglas Administrador de reglas Evidencias Nuevo rulebook Nueva regla Buscar reg…" at bounding box center [343, 471] width 632 height 870
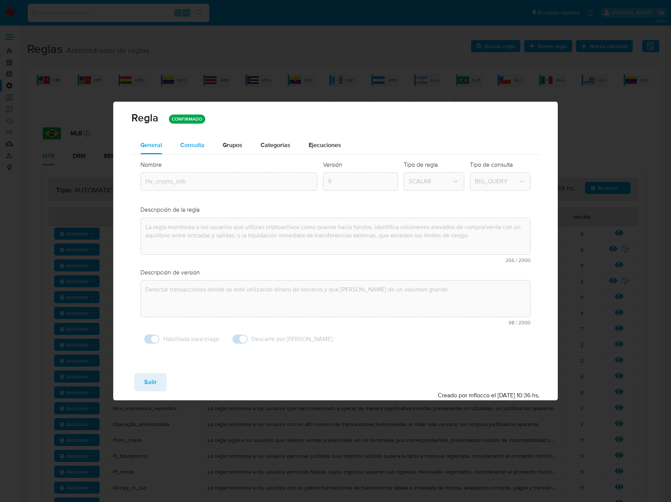
click at [196, 151] on div "Consulta" at bounding box center [192, 145] width 24 height 18
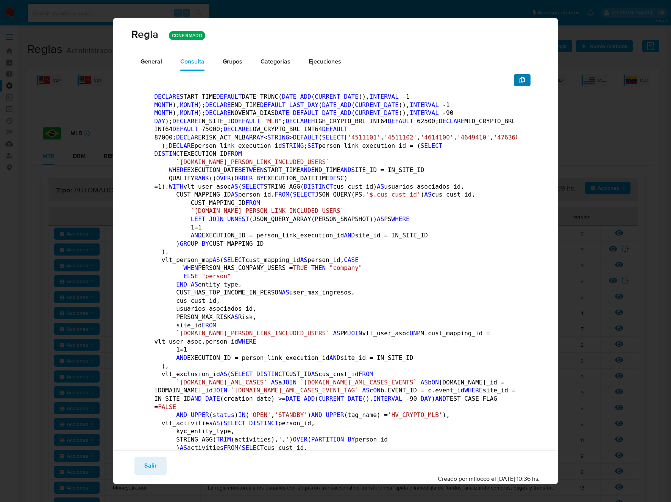
click at [519, 79] on icon "button" at bounding box center [522, 80] width 6 height 6
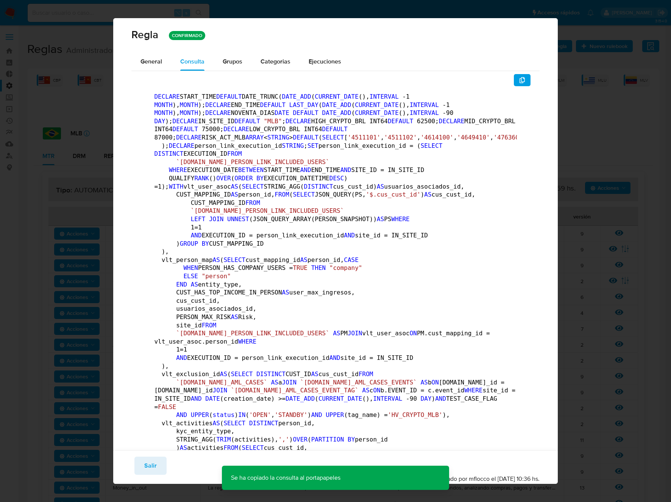
click at [149, 466] on span "Salir" at bounding box center [150, 466] width 12 height 17
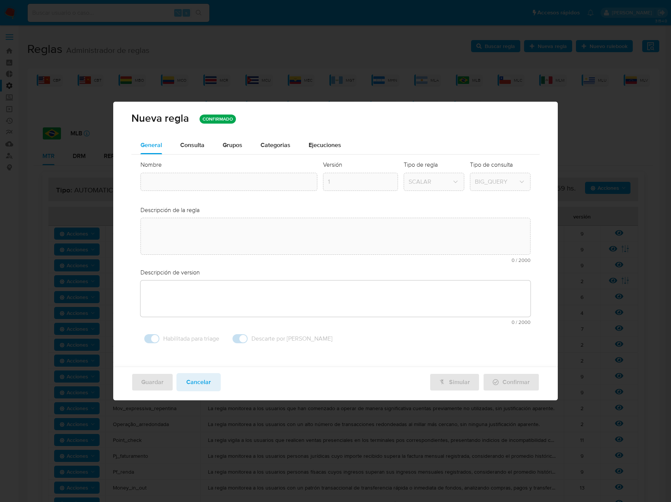
type textarea "La regla monitorea a los usuarios que utilizan criptoactivos como puente hacia …"
type textarea "Detectar transacciones donde se esté utilizando dinero de terceros y que sean d…"
type input "Hv_crypto_mlb"
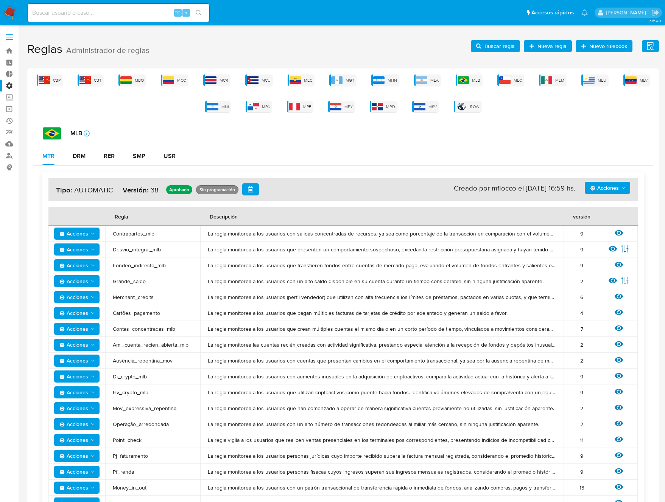
click at [143, 406] on span "Mov_expressiva_repentina" at bounding box center [153, 408] width 80 height 7
click at [617, 407] on icon at bounding box center [619, 408] width 8 height 8
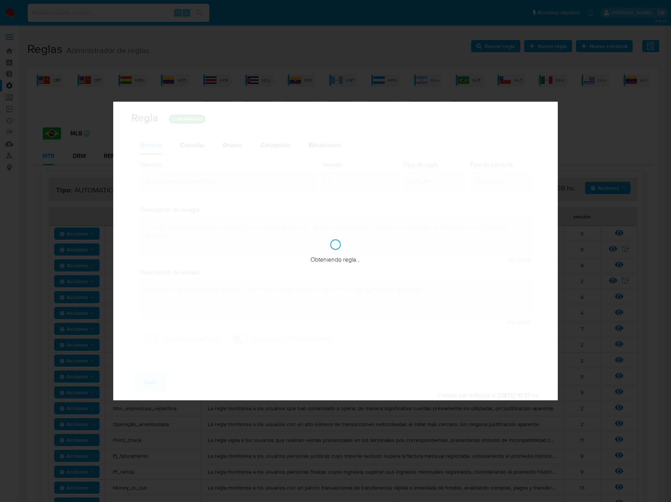
checkbox input "false"
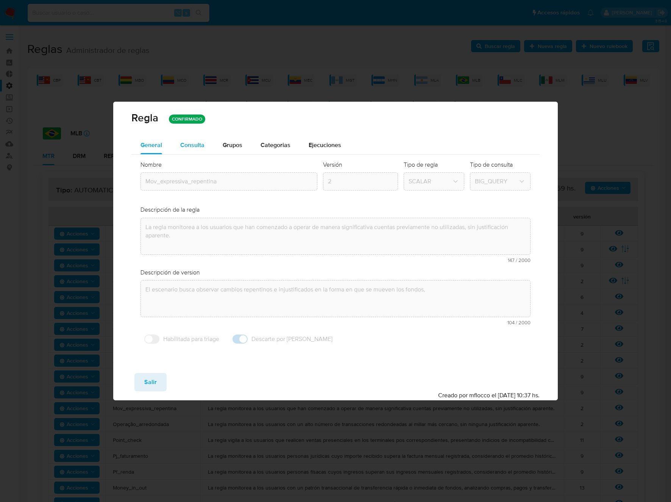
click at [196, 146] on span "Consulta" at bounding box center [192, 145] width 24 height 9
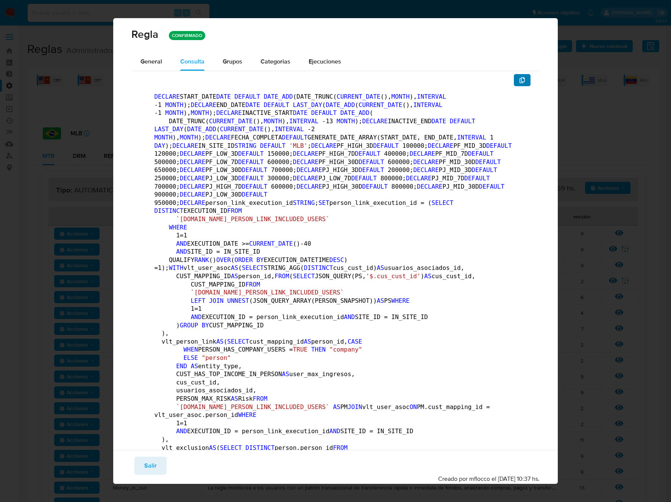
click at [513, 86] on button "button" at bounding box center [521, 80] width 17 height 12
click at [154, 466] on span "Salir" at bounding box center [150, 466] width 12 height 17
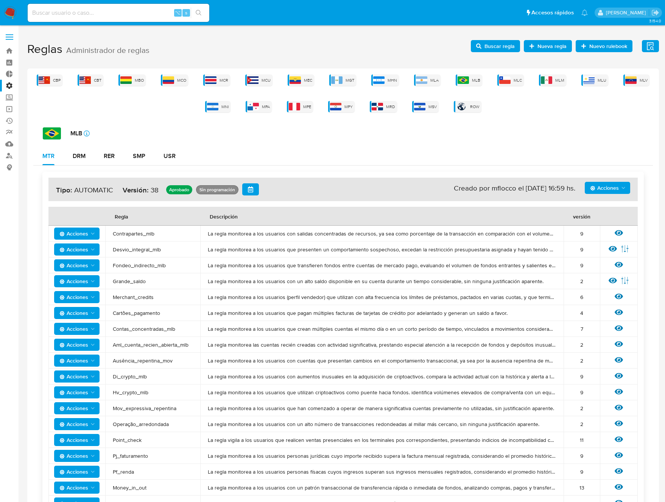
click at [158, 422] on span "Operação_arredondada" at bounding box center [153, 424] width 80 height 7
click at [618, 425] on icon at bounding box center [619, 424] width 8 height 8
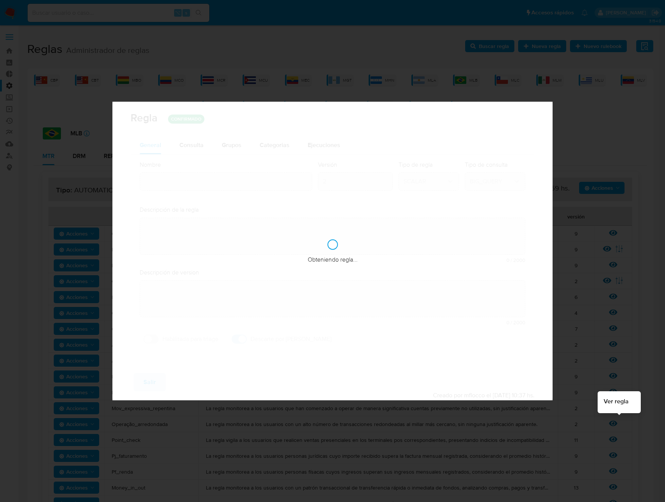
type input "Operação_arredondada"
type textarea "La regla monitorea a los usuarios con un alto número de transacciones redondead…"
type textarea "Situaciones relacionadas con la movilidad de cuentas de depósito y cuentas de p…"
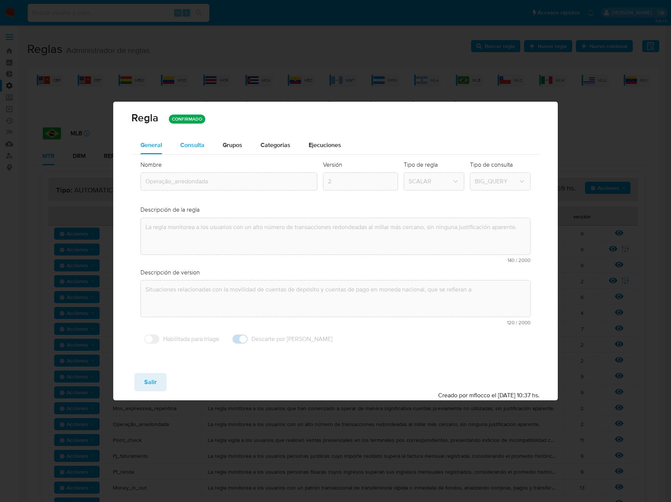
click at [201, 148] on span "Consulta" at bounding box center [192, 145] width 24 height 9
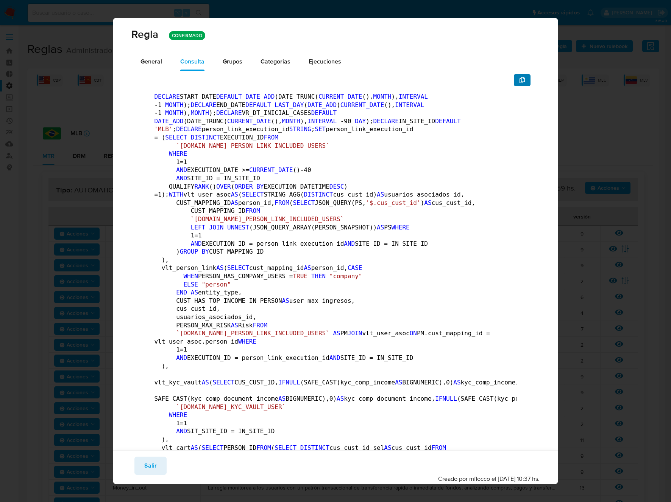
click at [522, 83] on button "button" at bounding box center [521, 80] width 17 height 12
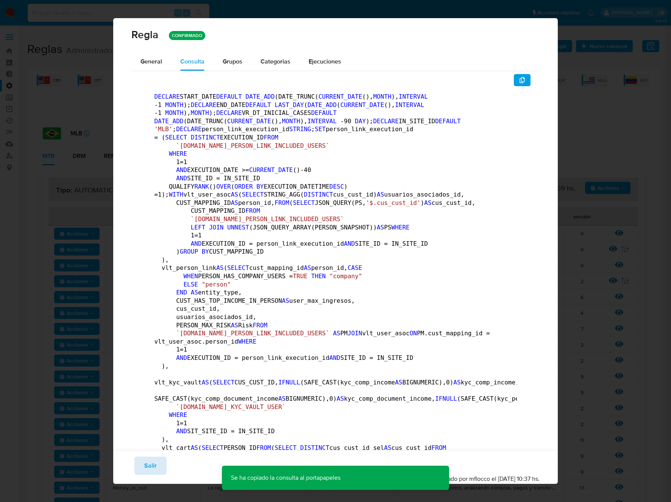
click at [154, 466] on span "Salir" at bounding box center [150, 466] width 12 height 17
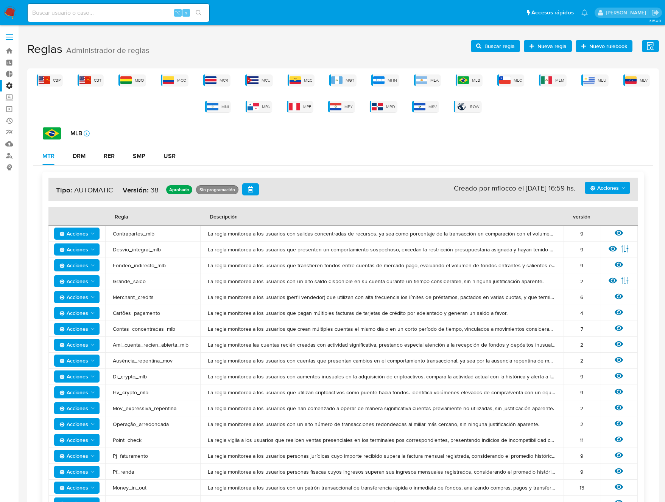
click at [129, 442] on span "Point_check" at bounding box center [153, 440] width 80 height 7
click at [615, 440] on icon at bounding box center [619, 440] width 8 height 8
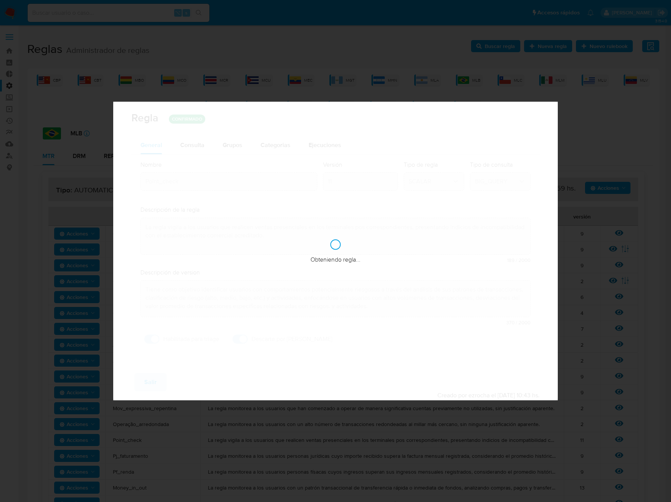
checkbox input "true"
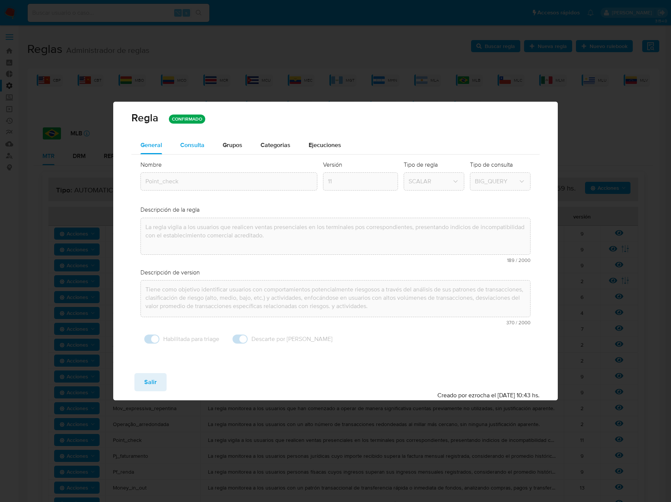
click at [197, 146] on span "Consulta" at bounding box center [192, 145] width 24 height 9
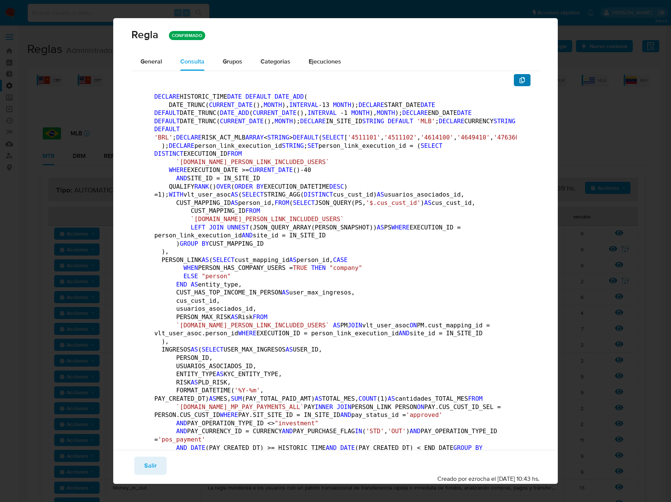
click at [513, 82] on button "button" at bounding box center [521, 80] width 17 height 12
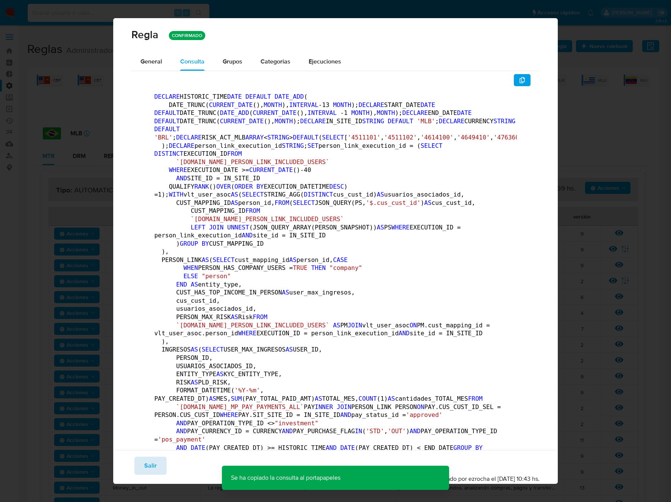
click at [153, 465] on span "Salir" at bounding box center [150, 466] width 12 height 17
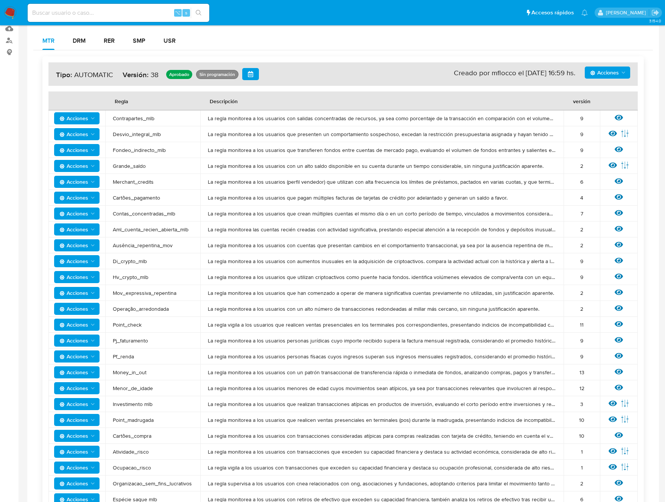
scroll to position [161, 0]
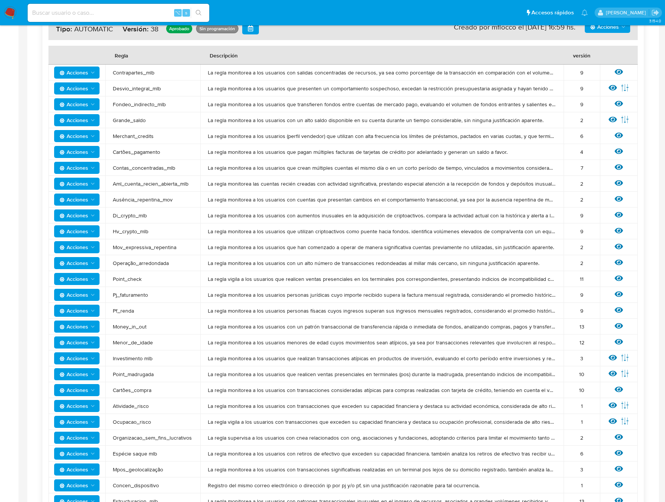
click at [140, 299] on td "Pj_faturamento" at bounding box center [152, 295] width 95 height 16
click at [140, 294] on span "Pj_faturamento" at bounding box center [153, 295] width 80 height 7
click at [620, 294] on icon at bounding box center [619, 294] width 8 height 8
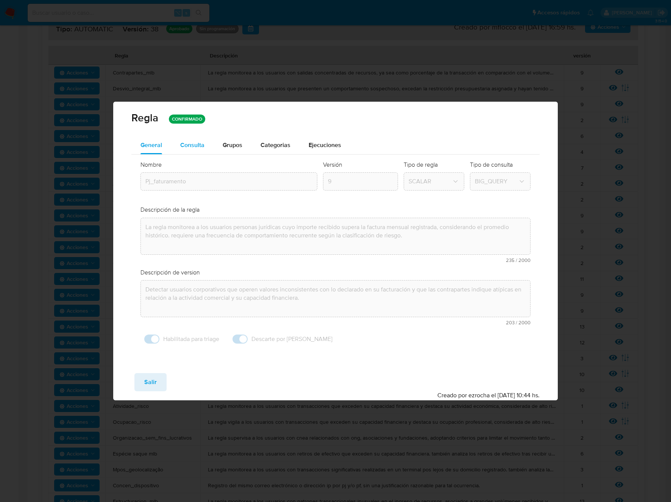
click at [197, 145] on span "Consulta" at bounding box center [192, 145] width 24 height 9
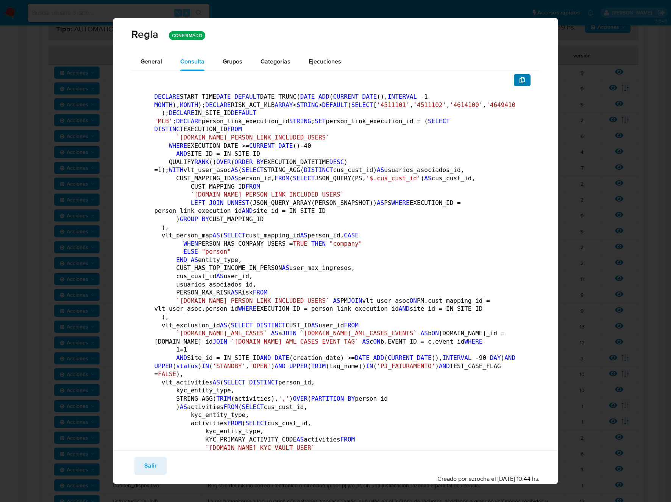
click at [522, 81] on button "button" at bounding box center [521, 80] width 17 height 12
click at [153, 466] on span "Salir" at bounding box center [150, 466] width 12 height 17
click at [153, 466] on div "Regla CONFIRMADO General Consulta Parametros Grupos Categorias Ejecuciones DECL…" at bounding box center [335, 251] width 671 height 502
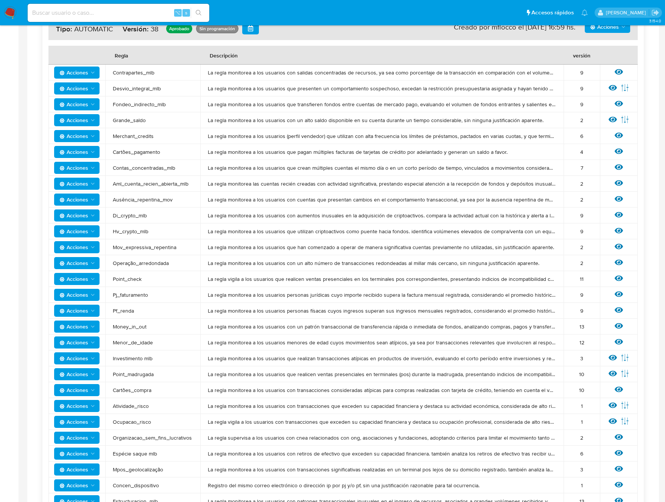
click at [127, 311] on span "Pf_renda" at bounding box center [153, 311] width 80 height 7
click at [618, 310] on icon at bounding box center [619, 311] width 8 height 6
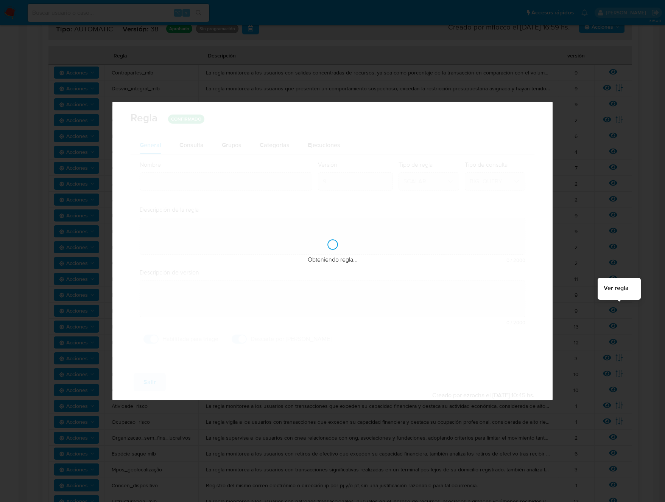
type input "Pf_renda"
type textarea "La regla monitorea a los usuarios personas físacas cuyos ingresos superan sus i…"
type textarea "Movimientos de recursos incompatibles con el patrimonio, actividad económica u …"
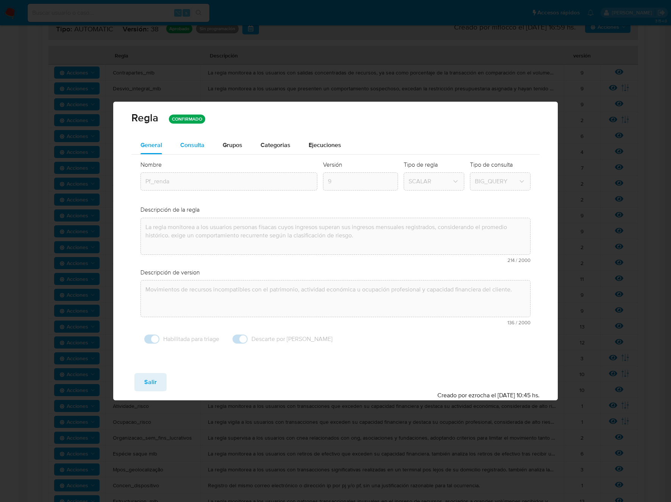
click at [194, 142] on span "Consulta" at bounding box center [192, 145] width 24 height 9
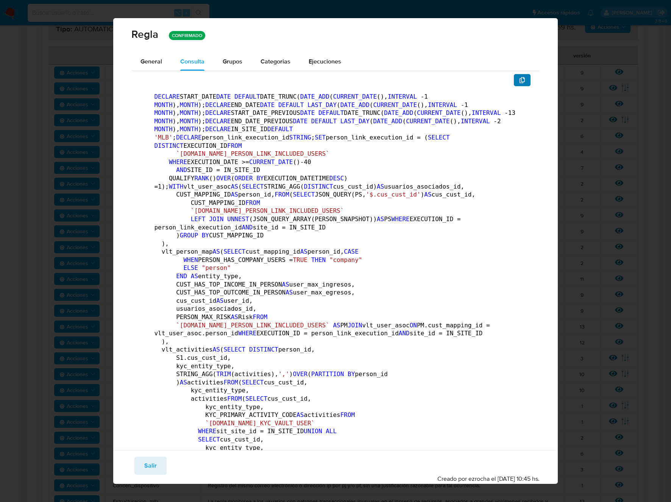
click at [519, 82] on icon "button" at bounding box center [522, 80] width 6 height 6
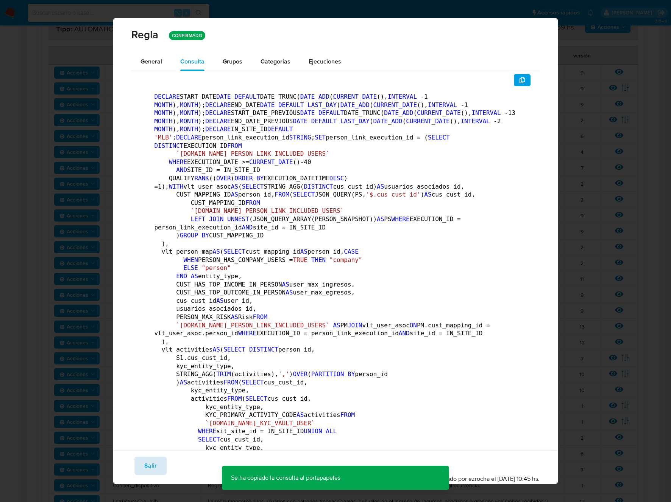
click at [150, 467] on span "Salir" at bounding box center [150, 466] width 12 height 17
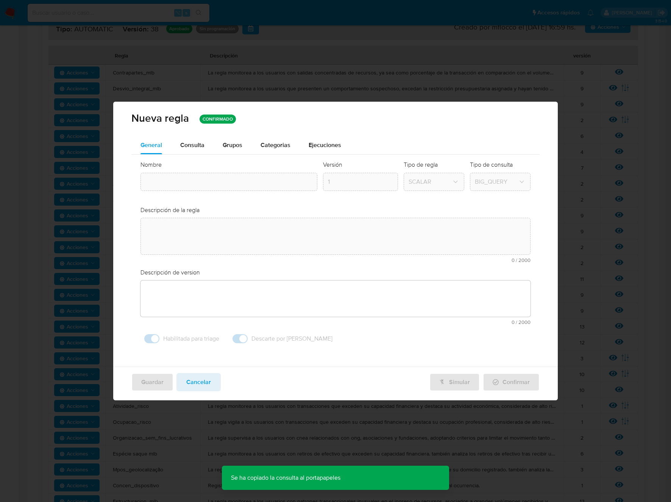
type textarea "La regla monitorea a los usuarios personas físacas cuyos ingresos superan sus i…"
type textarea "Movimientos de recursos incompatibles con el patrimonio, actividad económica u …"
type input "Pf_renda"
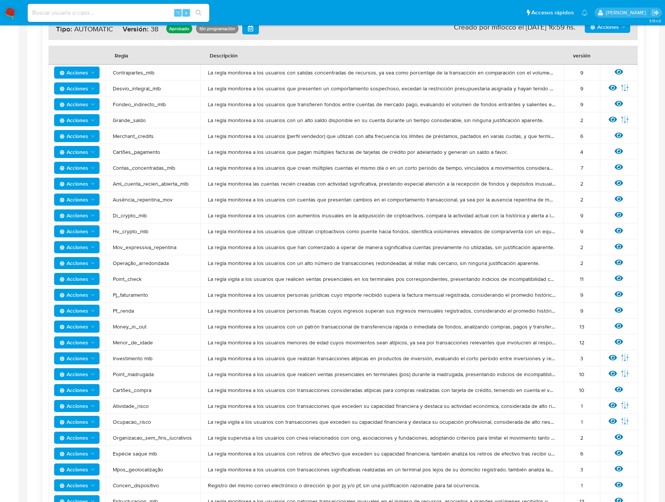
click at [134, 326] on span "Money_in_out" at bounding box center [153, 327] width 80 height 7
click at [621, 325] on icon at bounding box center [619, 327] width 8 height 6
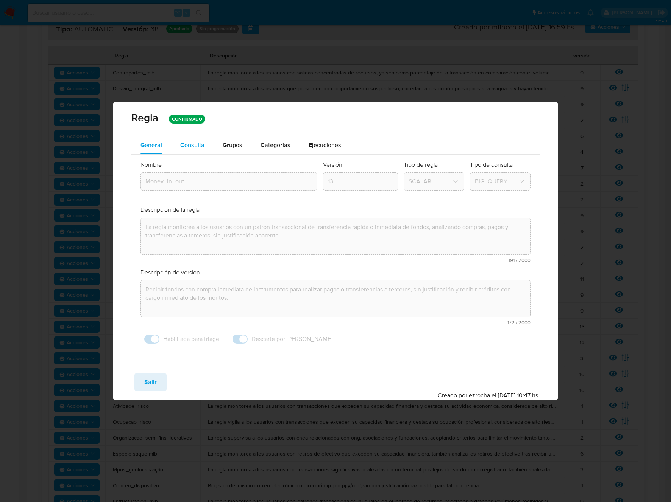
click at [194, 144] on span "Consulta" at bounding box center [192, 145] width 24 height 9
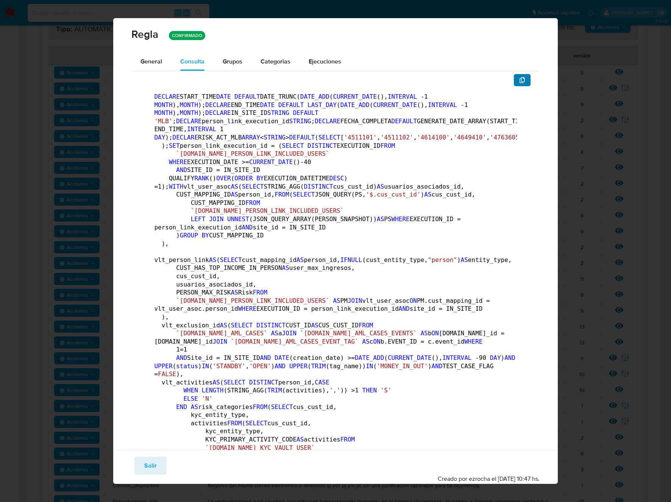
click at [521, 77] on button "button" at bounding box center [521, 80] width 17 height 12
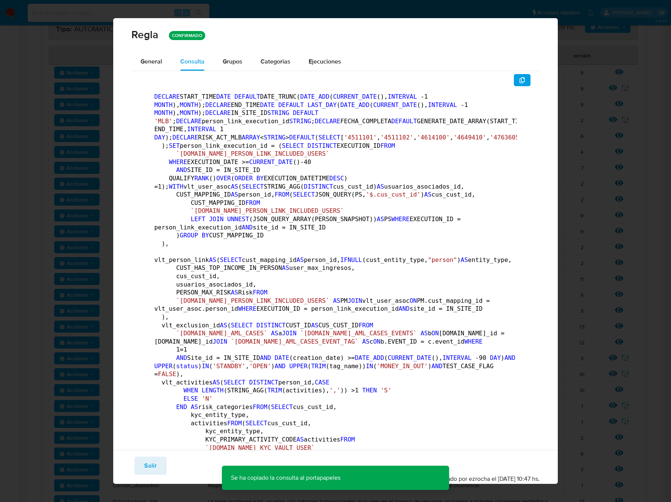
drag, startPoint x: 151, startPoint y: 466, endPoint x: 157, endPoint y: 464, distance: 7.0
click at [151, 466] on span "Salir" at bounding box center [150, 466] width 12 height 17
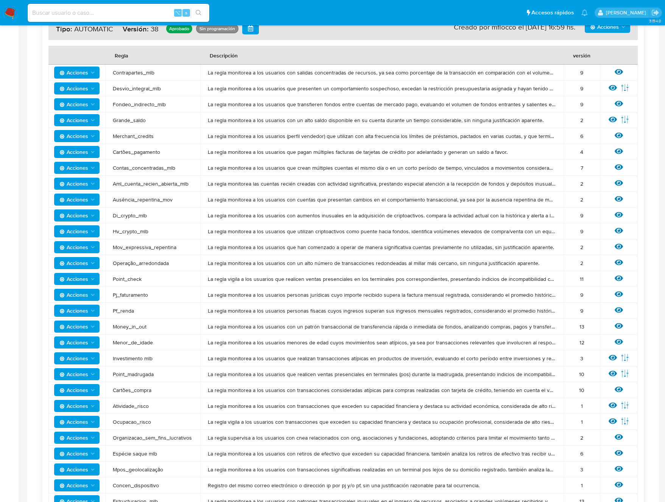
click at [146, 341] on span "Menor_de_idade" at bounding box center [153, 342] width 80 height 7
click at [619, 342] on icon at bounding box center [619, 342] width 8 height 6
click at [619, 342] on div "Reglas Administrador de reglas Evidencias Nuevo rulebook Nueva regla Buscar reg…" at bounding box center [343, 310] width 632 height 870
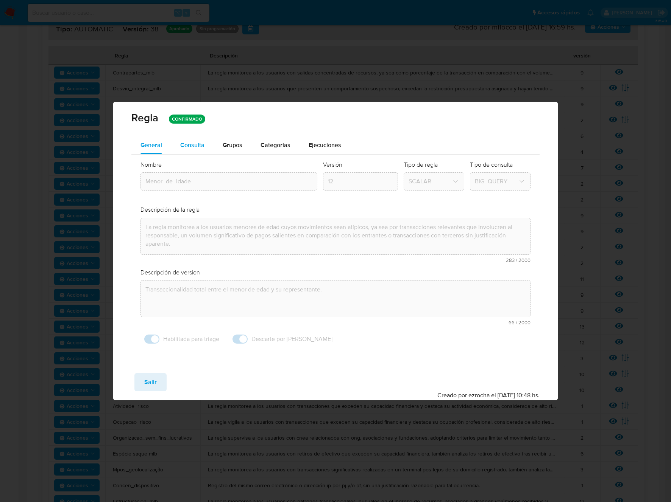
click at [190, 150] on div "Consulta" at bounding box center [192, 145] width 24 height 18
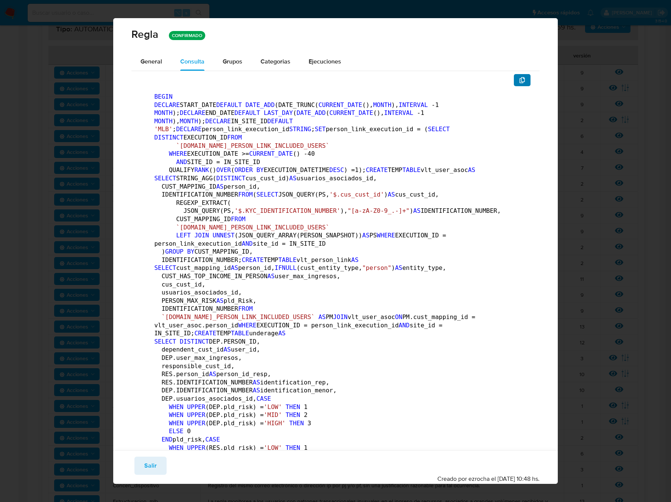
click at [519, 80] on icon "button" at bounding box center [521, 80] width 5 height 6
click at [143, 468] on button "Salir" at bounding box center [150, 466] width 32 height 18
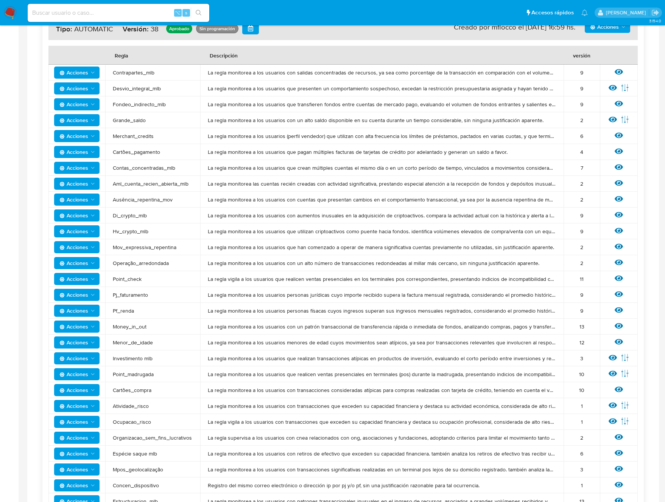
click at [145, 359] on span "Investimento mlb" at bounding box center [153, 358] width 80 height 7
click at [161, 357] on span "Investimento mlb" at bounding box center [153, 358] width 80 height 7
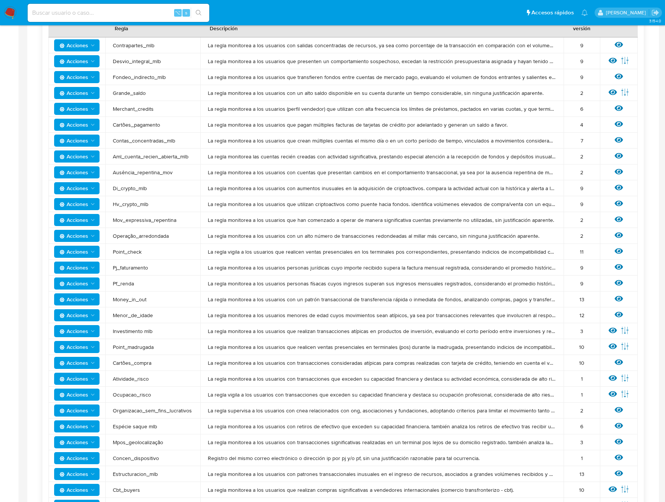
scroll to position [228, 0]
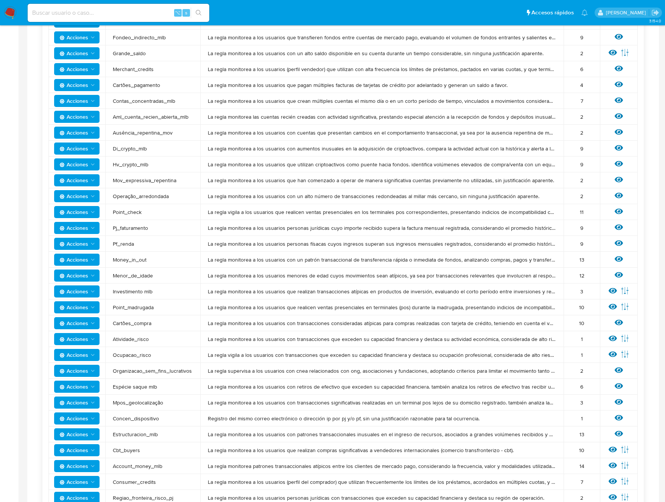
click at [139, 275] on span "Menor_de_idade" at bounding box center [153, 275] width 80 height 7
click at [156, 292] on span "Investimento mlb" at bounding box center [153, 291] width 80 height 7
click at [156, 291] on span "Investimento mlb" at bounding box center [153, 291] width 80 height 7
click at [155, 291] on span "Investimento mlb" at bounding box center [153, 291] width 80 height 7
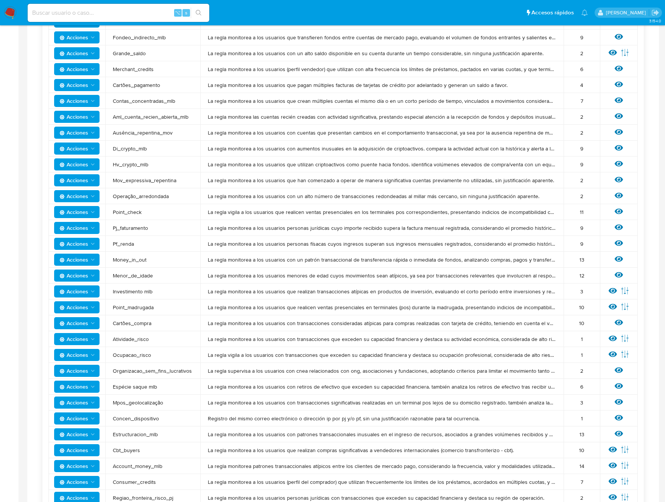
drag, startPoint x: 152, startPoint y: 291, endPoint x: 110, endPoint y: 293, distance: 42.1
click at [110, 293] on td "Investimento mlb" at bounding box center [152, 292] width 95 height 16
click at [624, 290] on icon at bounding box center [625, 291] width 8 height 8
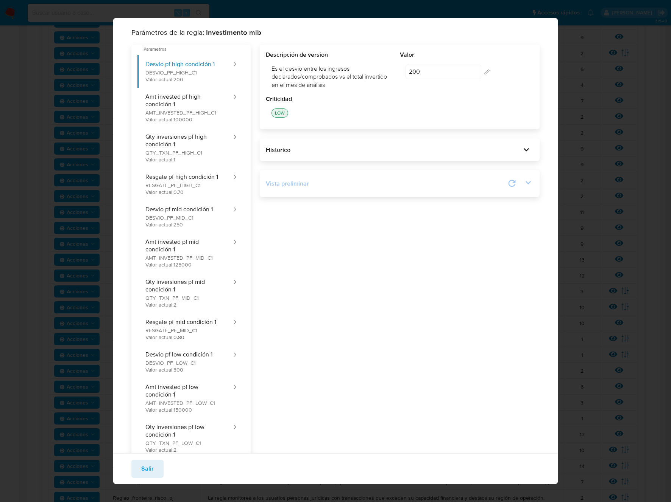
click at [510, 185] on icon at bounding box center [511, 183] width 11 height 11
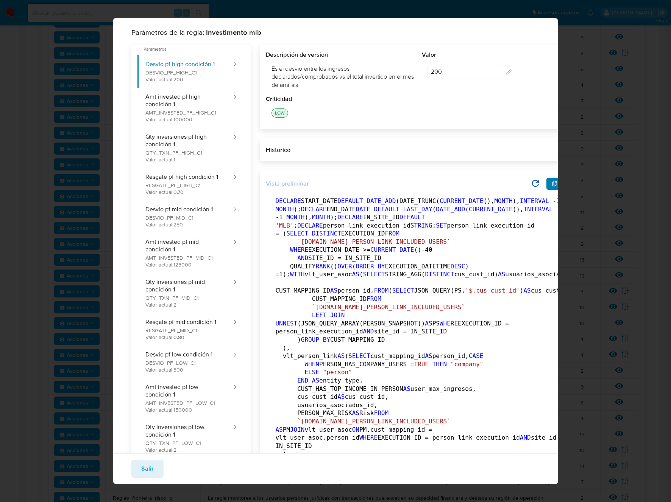
click at [551, 185] on icon "button" at bounding box center [554, 184] width 6 height 6
click at [145, 469] on span "Salir" at bounding box center [147, 469] width 12 height 17
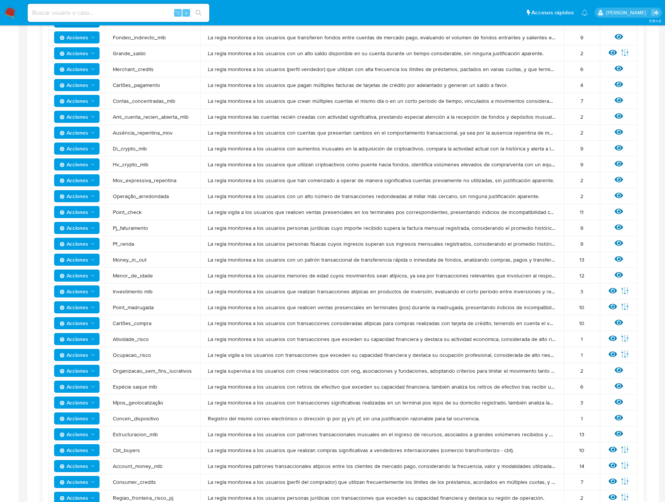
drag, startPoint x: 157, startPoint y: 309, endPoint x: 139, endPoint y: 308, distance: 18.5
click at [140, 309] on span "Point_madrugada" at bounding box center [153, 307] width 80 height 7
click at [137, 308] on span "Point_madrugada" at bounding box center [153, 307] width 80 height 7
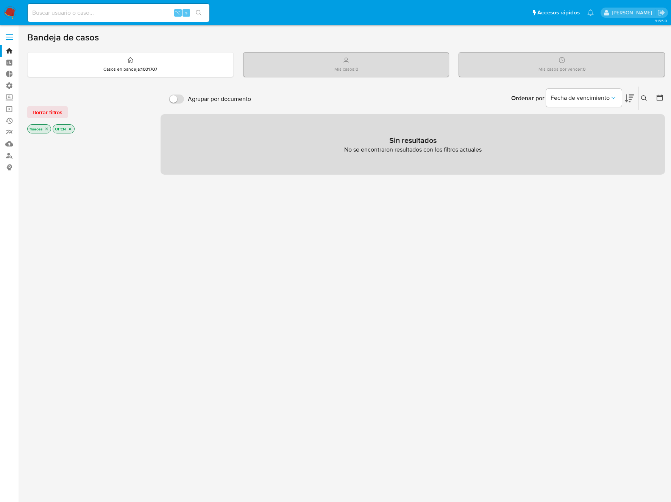
click at [11, 39] on span at bounding box center [10, 39] width 8 height 1
click at [0, 0] on input "checkbox" at bounding box center [0, 0] width 0 height 0
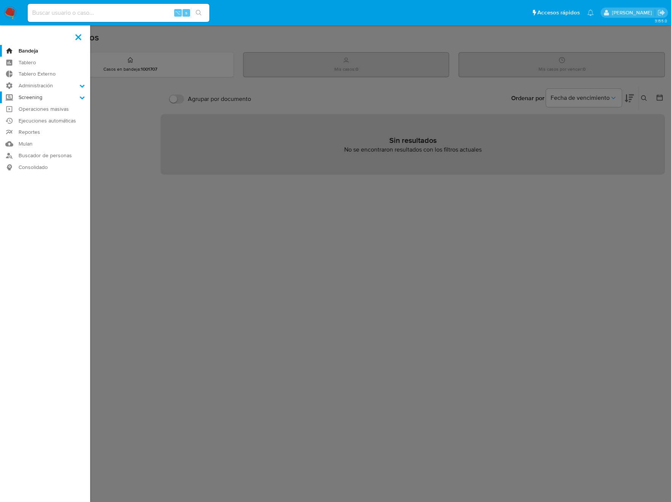
click at [26, 94] on label "Screening" at bounding box center [45, 98] width 90 height 12
click at [0, 0] on input "Screening" at bounding box center [0, 0] width 0 height 0
click at [30, 83] on label "Administración" at bounding box center [45, 86] width 90 height 12
click at [0, 0] on input "Administración" at bounding box center [0, 0] width 0 height 0
click at [34, 96] on link "Reglas" at bounding box center [45, 96] width 90 height 9
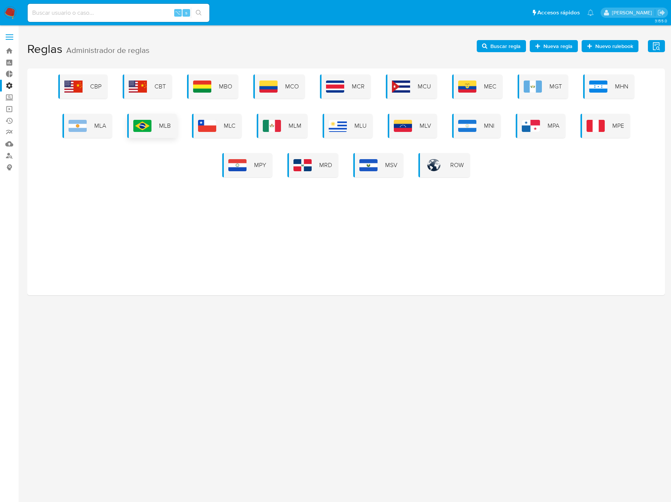
click at [170, 126] on span "MLB" at bounding box center [165, 126] width 12 height 8
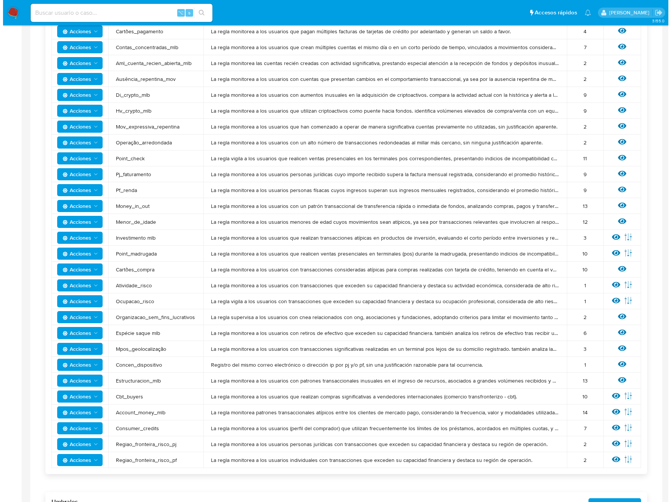
scroll to position [308, 0]
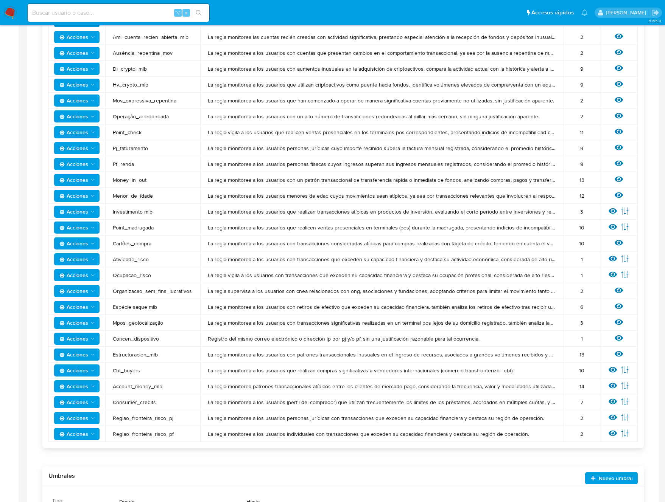
click at [149, 229] on span "Point_madrugada" at bounding box center [153, 227] width 80 height 7
drag, startPoint x: 538, startPoint y: 226, endPoint x: 579, endPoint y: 228, distance: 40.9
click at [538, 226] on span "La regla monitorea a los usuarios que realicen ventas presenciales en terminale…" at bounding box center [382, 227] width 348 height 7
click at [624, 227] on icon at bounding box center [624, 226] width 7 height 7
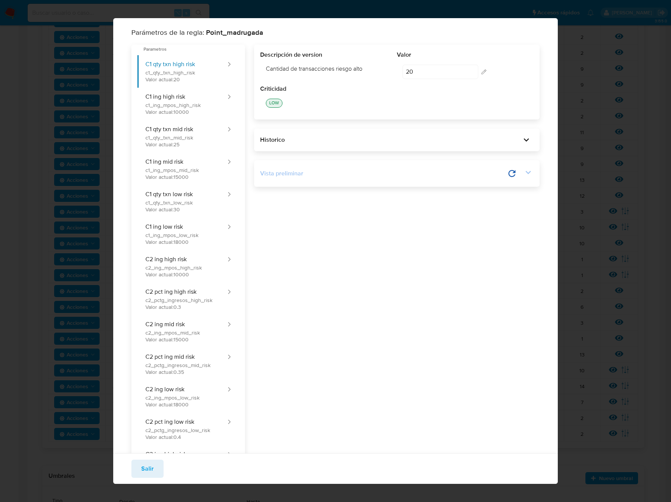
click at [524, 172] on icon at bounding box center [528, 172] width 11 height 11
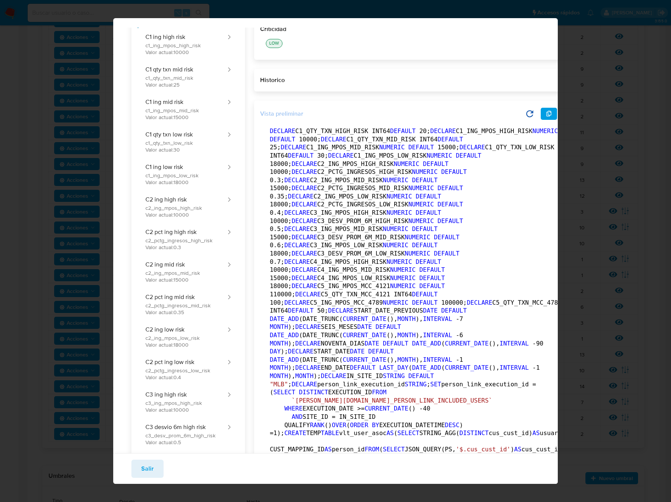
scroll to position [15, 0]
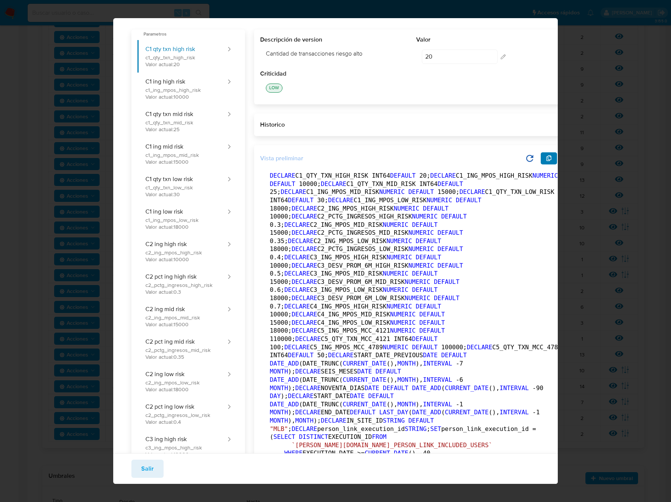
drag, startPoint x: 499, startPoint y: 157, endPoint x: 503, endPoint y: 161, distance: 5.4
click at [540, 157] on button "button" at bounding box center [548, 158] width 17 height 12
click at [546, 161] on icon "button" at bounding box center [549, 159] width 6 height 6
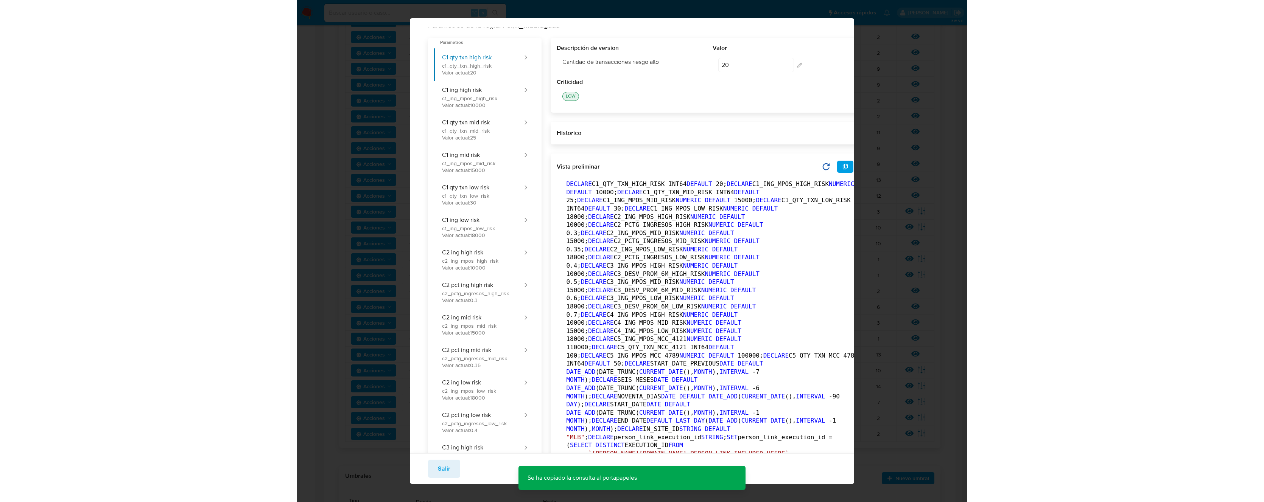
scroll to position [0, 0]
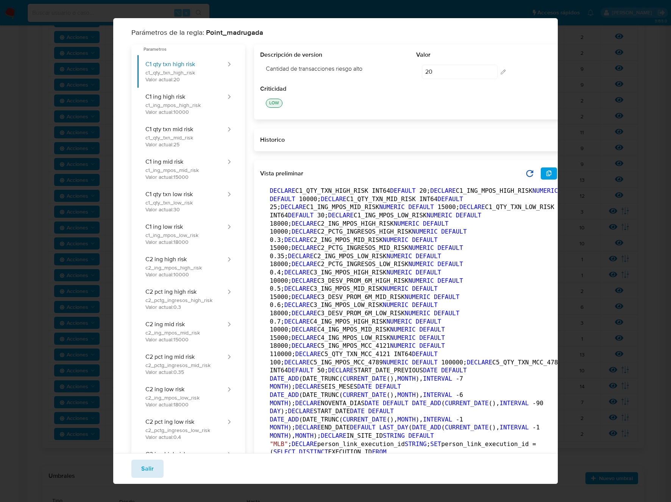
click at [149, 468] on span "Salir" at bounding box center [147, 469] width 12 height 17
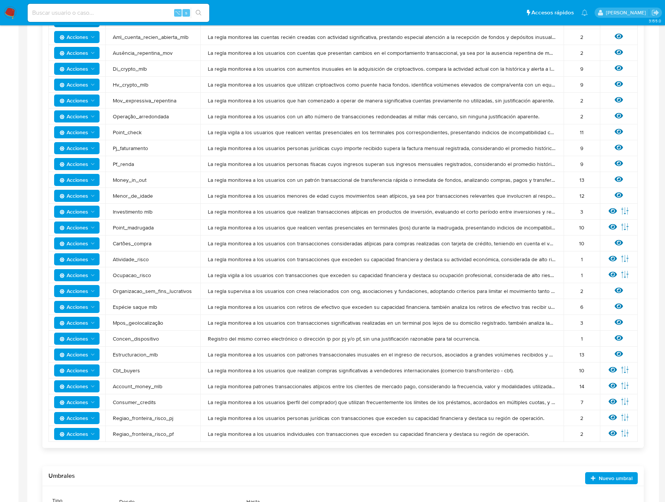
click at [142, 242] on span "Cartões_compra" at bounding box center [153, 243] width 80 height 7
click at [618, 243] on icon at bounding box center [619, 243] width 8 height 6
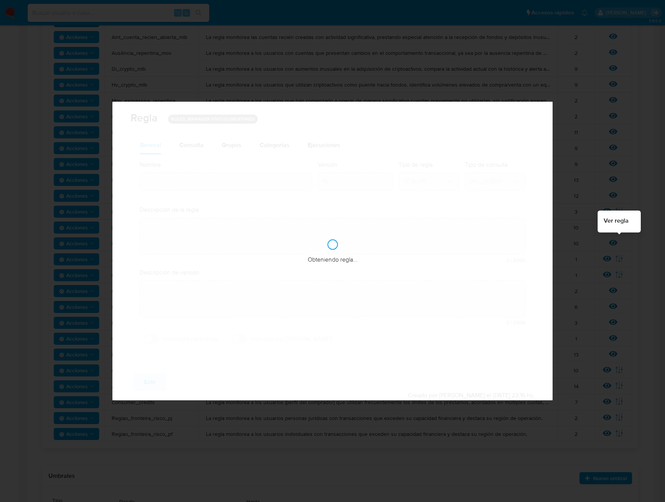
type input "Cartões_compra"
type textarea "La regla monitorea a los usuarios con transacciones consideradas atípicas para …"
type textarea "Alta concentración, sin causa aparente, de compras por parte de un titular en u…"
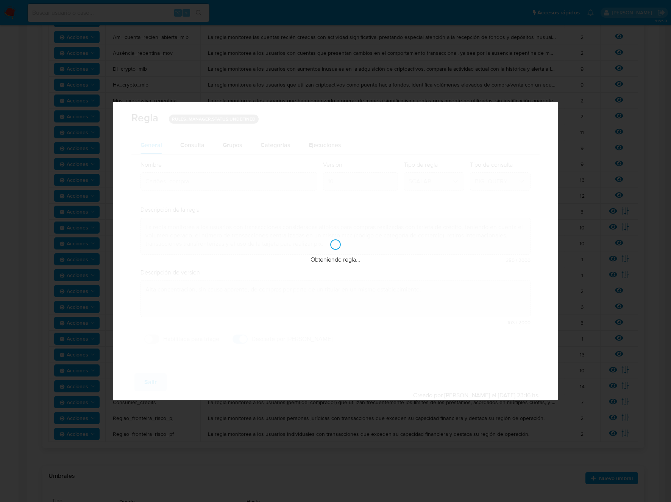
checkbox input "true"
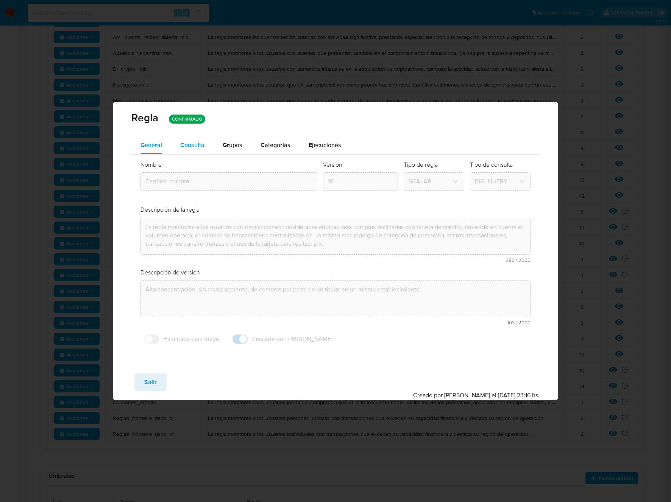
click at [193, 149] on span "Consulta" at bounding box center [192, 145] width 24 height 9
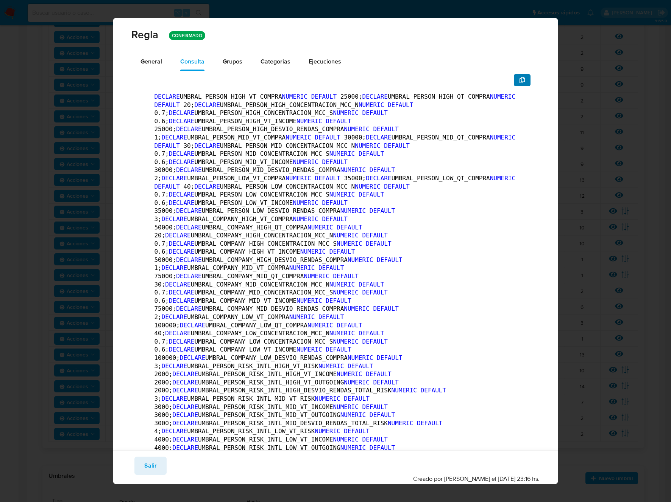
click at [513, 82] on button "button" at bounding box center [521, 80] width 17 height 12
click at [151, 465] on span "Salir" at bounding box center [150, 466] width 12 height 17
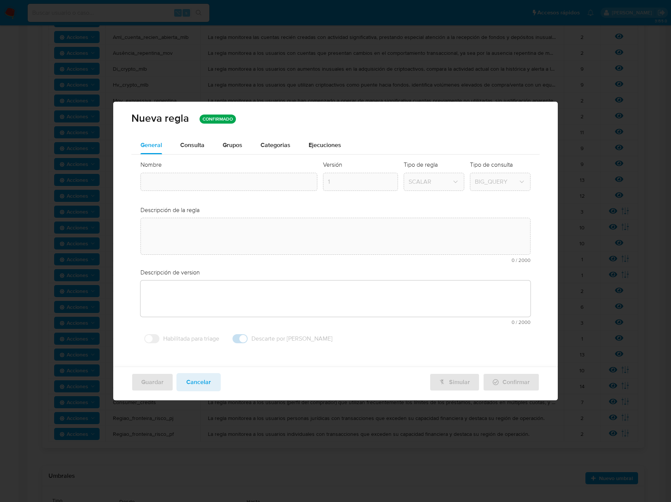
type textarea "La regla monitorea a los usuarios con transacciones consideradas atípicas para …"
type textarea "Alta concentración, sin causa aparente, de compras por parte de un titular en u…"
type input "Cartões_compra"
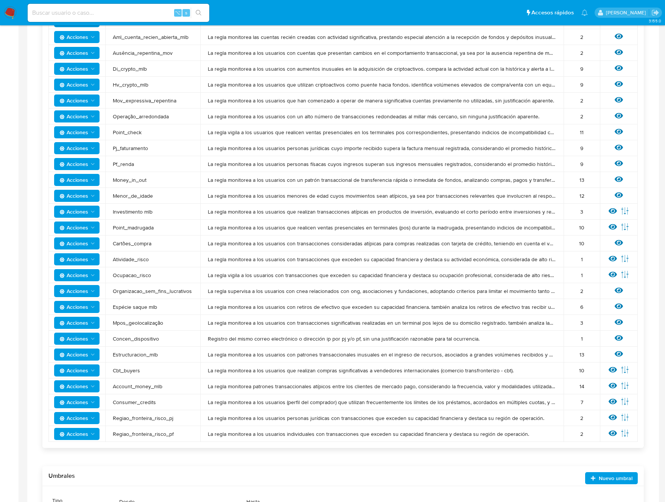
click at [137, 257] on span "Atividade_risco" at bounding box center [153, 259] width 80 height 7
click at [612, 259] on icon at bounding box center [612, 259] width 8 height 6
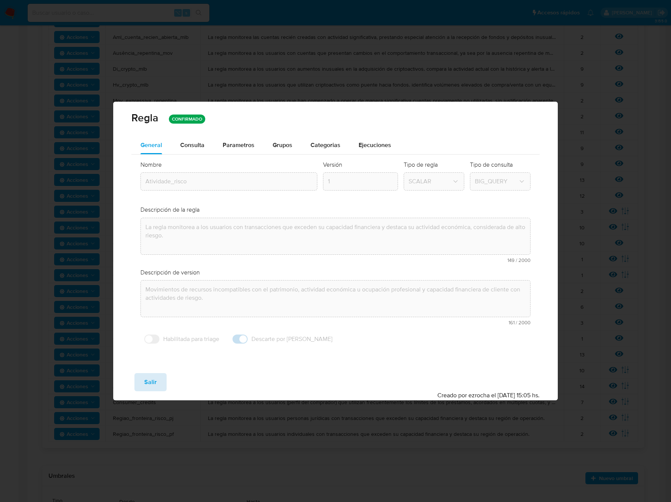
click at [152, 381] on span "Salir" at bounding box center [150, 382] width 12 height 17
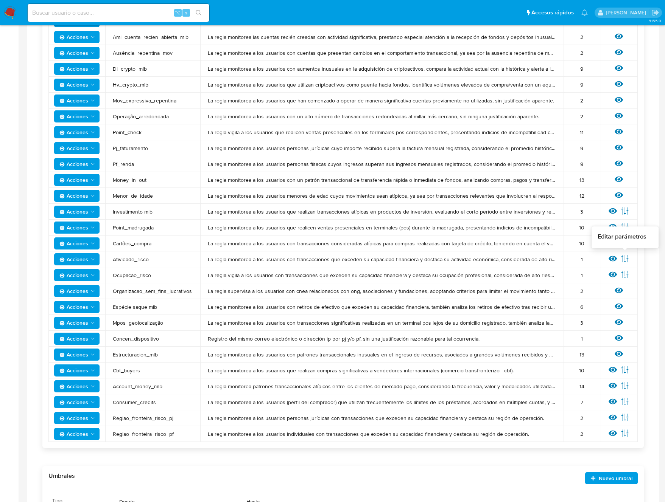
click at [623, 260] on icon at bounding box center [625, 259] width 8 height 8
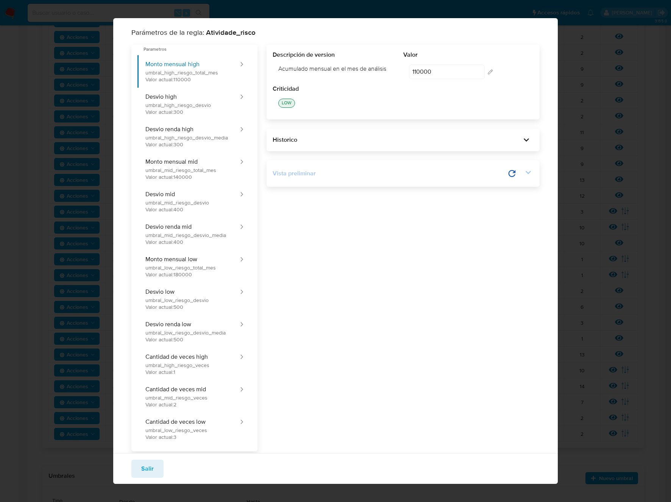
click at [525, 173] on icon at bounding box center [527, 172] width 5 height 3
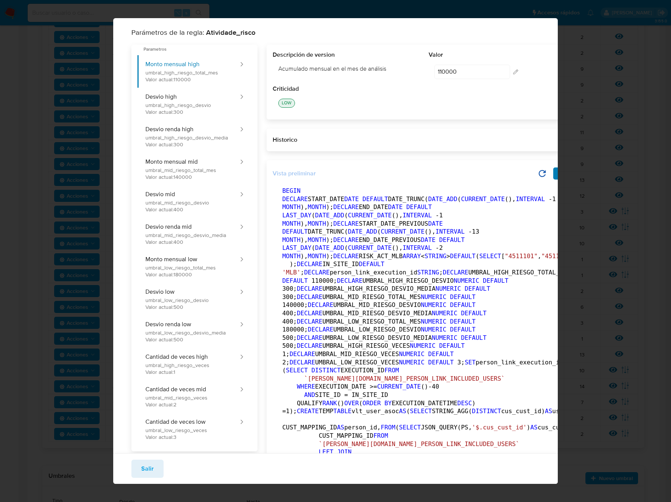
click at [553, 174] on button "button" at bounding box center [561, 174] width 17 height 12
click at [147, 469] on span "Salir" at bounding box center [147, 469] width 12 height 17
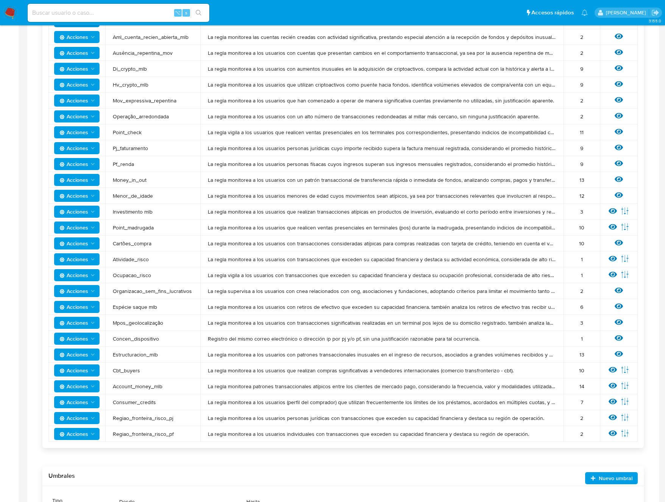
click at [131, 276] on span "Ocupacao_risco" at bounding box center [153, 275] width 80 height 7
click at [624, 272] on icon at bounding box center [624, 274] width 7 height 7
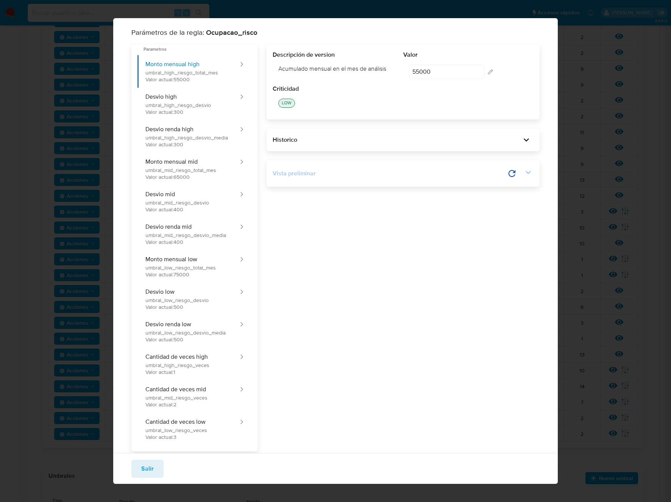
click at [524, 175] on icon at bounding box center [528, 172] width 11 height 11
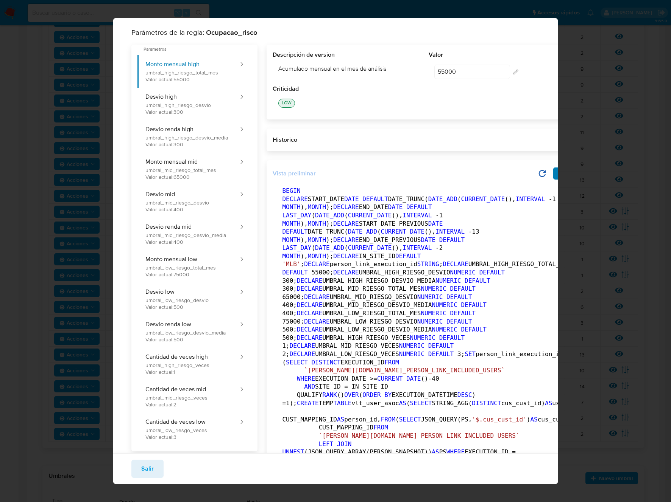
click at [558, 174] on icon "button" at bounding box center [561, 174] width 6 height 6
click at [148, 466] on span "Salir" at bounding box center [147, 469] width 12 height 17
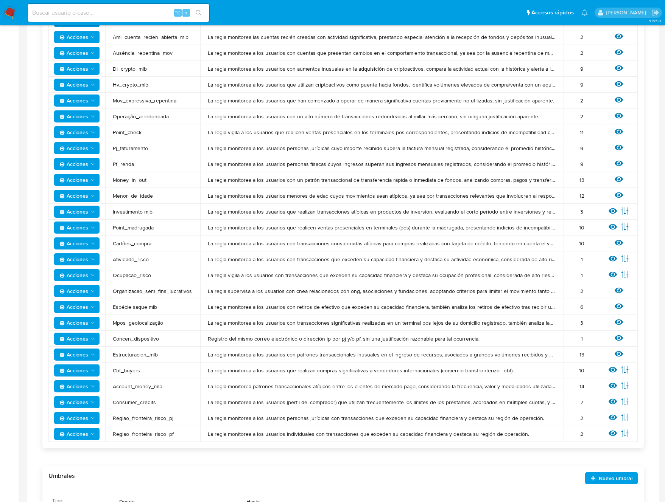
click at [161, 292] on span "Organizacao_sem_fins_lucrativos" at bounding box center [153, 291] width 80 height 7
click at [616, 292] on icon at bounding box center [619, 291] width 8 height 6
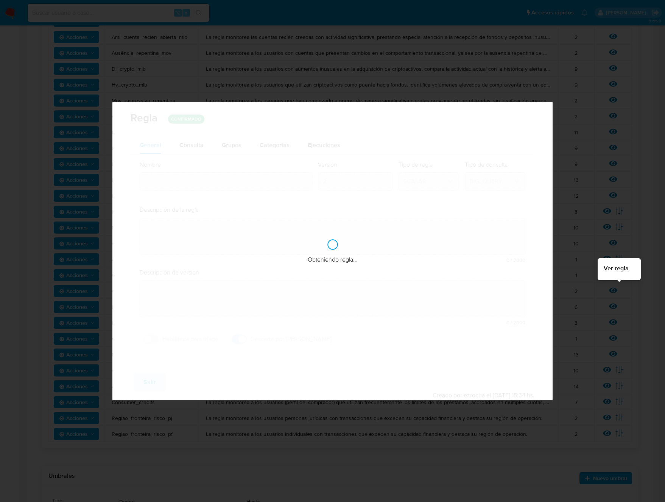
type input "Organizacao_sem_fins_lucrativos"
type textarea "La regla supervisa a los usuarios con cnea relacionados con ong, asociaciones y…"
type textarea "A regra monitora usuários com os cnaes relacionados a ong, associação e fundaçã…"
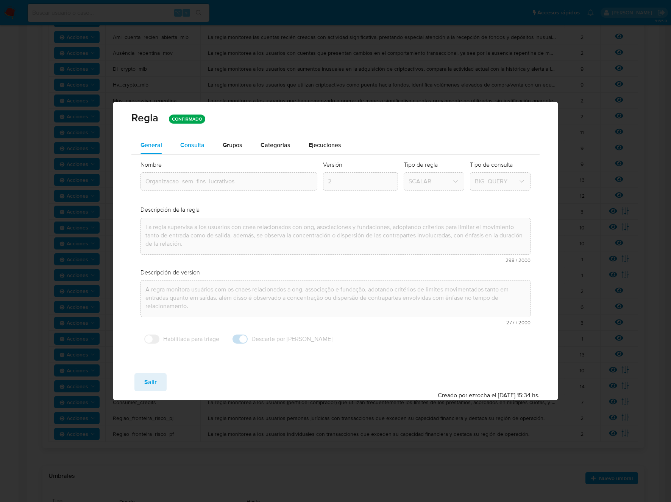
click at [201, 144] on span "Consulta" at bounding box center [192, 145] width 24 height 9
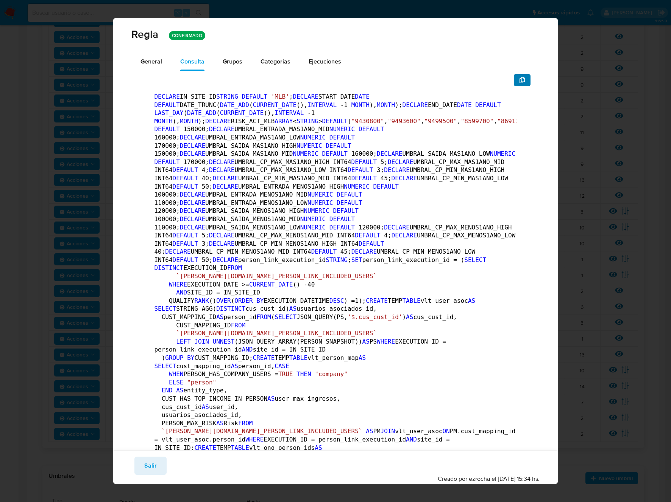
click at [519, 81] on icon "button" at bounding box center [522, 80] width 6 height 6
click at [147, 467] on span "Salir" at bounding box center [150, 466] width 12 height 17
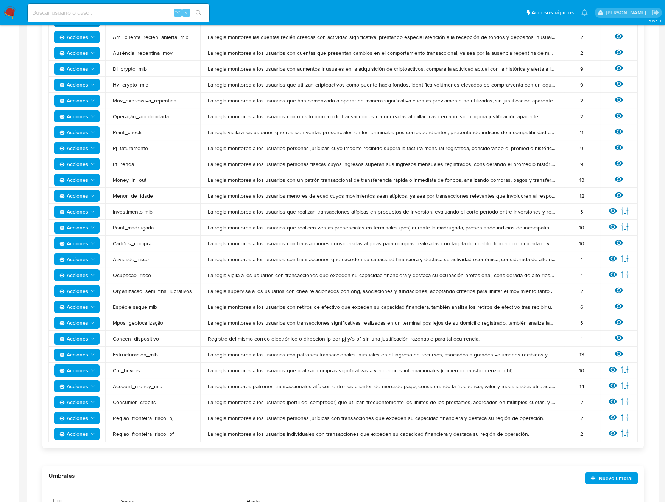
click at [143, 309] on span "Espécie saque mlb" at bounding box center [153, 307] width 80 height 7
click at [170, 305] on span "Espécie saque mlb" at bounding box center [153, 307] width 80 height 7
drag, startPoint x: 170, startPoint y: 305, endPoint x: 121, endPoint y: 310, distance: 49.8
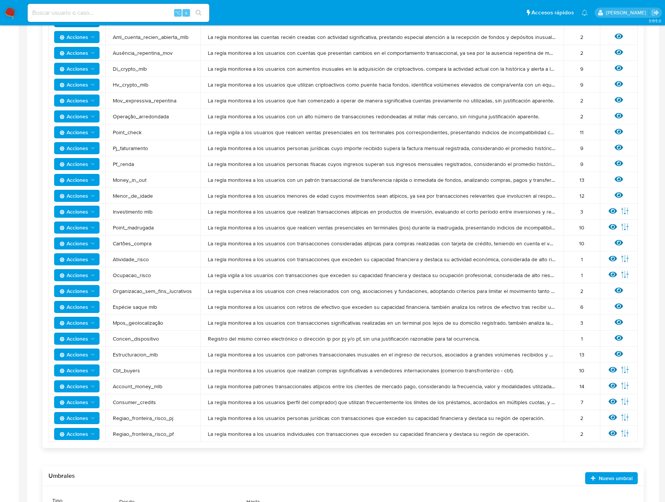
click at [121, 310] on span "Espécie saque mlb" at bounding box center [153, 307] width 80 height 7
click at [138, 305] on span "Espécie saque mlb" at bounding box center [153, 307] width 80 height 7
click at [113, 308] on span "Espécie saque mlb" at bounding box center [153, 307] width 80 height 7
drag, startPoint x: 113, startPoint y: 308, endPoint x: 176, endPoint y: 310, distance: 63.2
click at [176, 310] on span "Espécie saque mlb" at bounding box center [153, 307] width 80 height 7
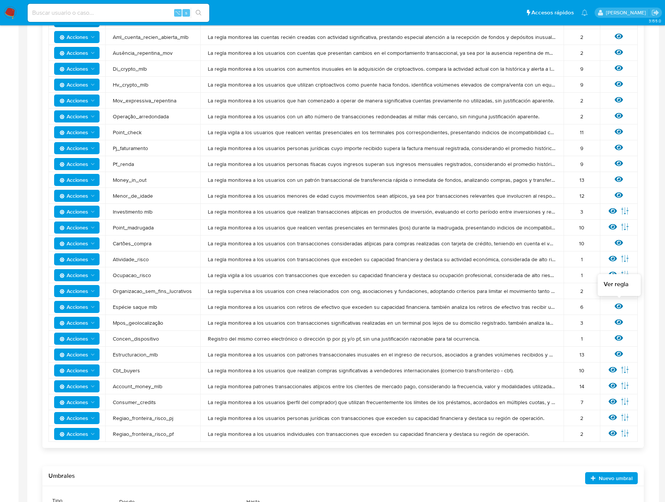
click at [617, 307] on icon at bounding box center [619, 306] width 8 height 8
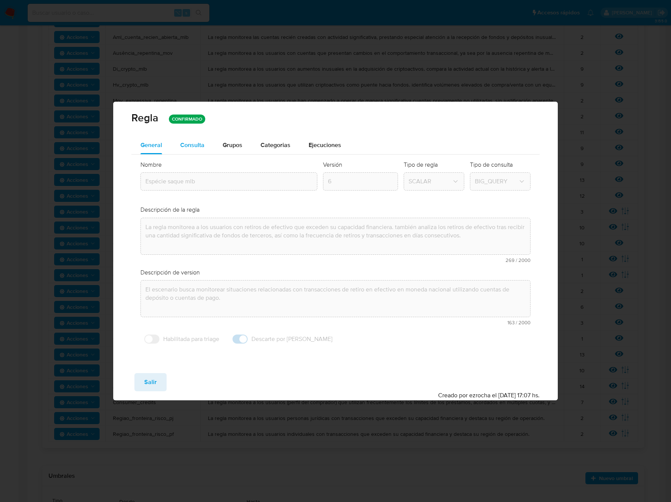
click at [198, 138] on div "Consulta" at bounding box center [192, 145] width 24 height 18
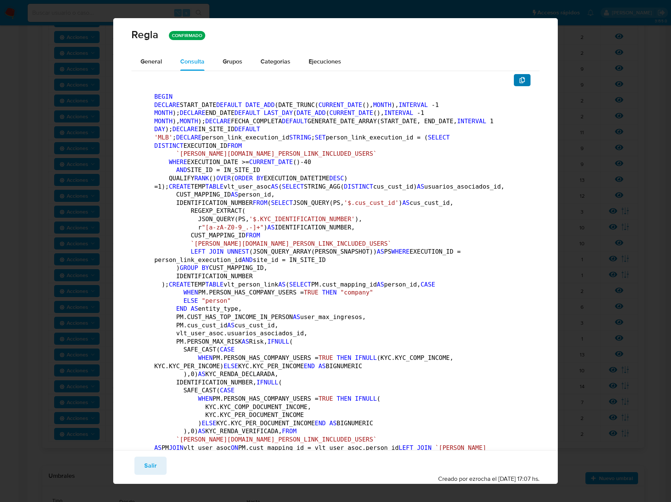
click at [519, 82] on icon "button" at bounding box center [522, 80] width 6 height 6
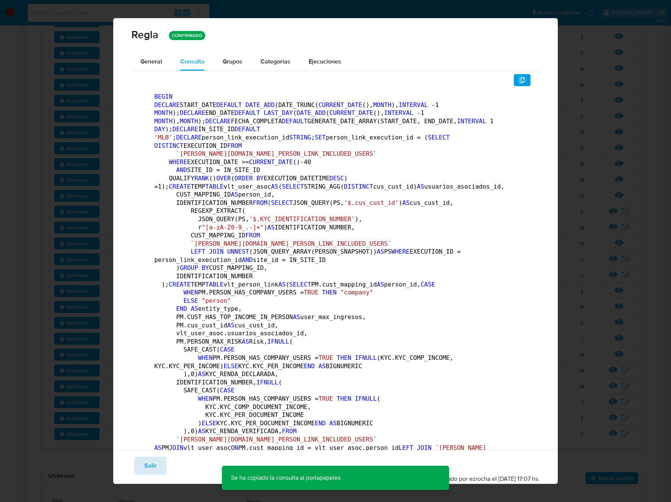
click at [146, 463] on span "Salir" at bounding box center [150, 466] width 12 height 17
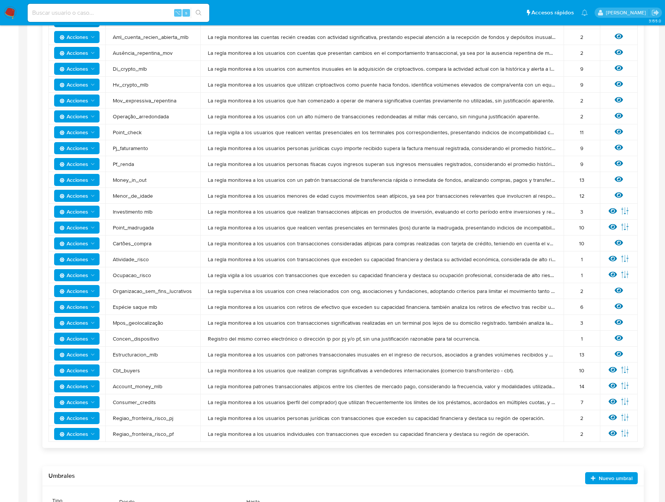
click at [159, 323] on span "Mpos_geolocalização" at bounding box center [153, 323] width 80 height 7
click at [619, 322] on icon at bounding box center [619, 323] width 8 height 6
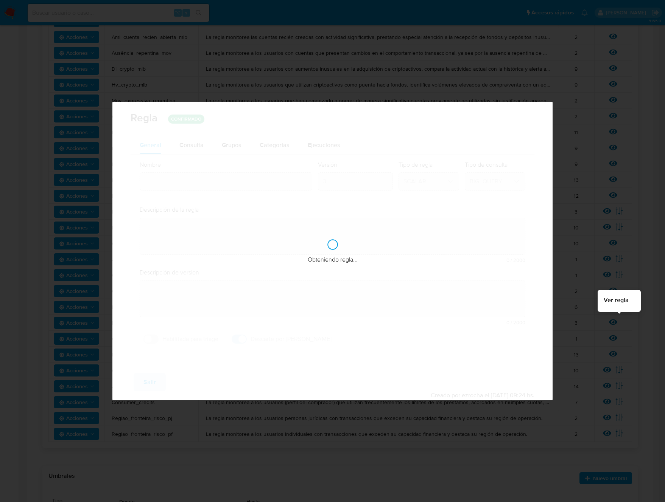
type input "Mpos_geolocalização"
type textarea "La regla monitorea a los usuarios con transacciones significativas realizadas e…"
type textarea "El escenario busca monitorear usuarios que utilizan los mpos para cobrar en una…"
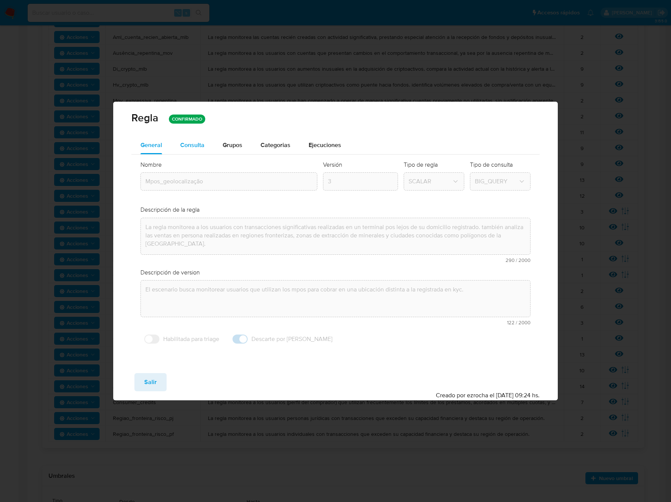
click at [195, 147] on span "Consulta" at bounding box center [192, 145] width 24 height 9
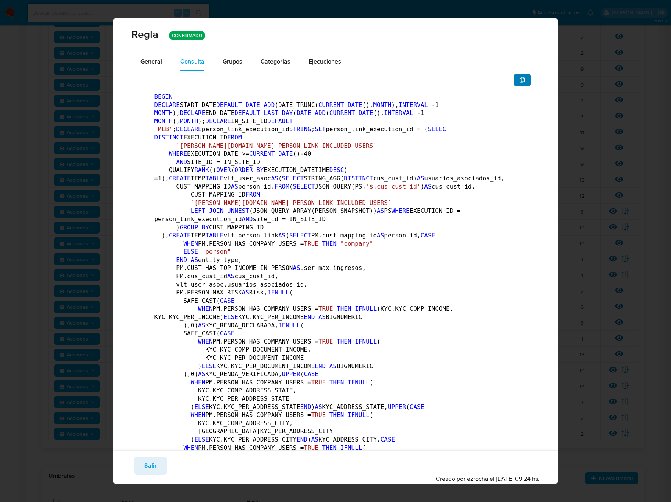
click at [513, 80] on button "button" at bounding box center [521, 80] width 17 height 12
click at [153, 464] on span "Salir" at bounding box center [150, 466] width 12 height 17
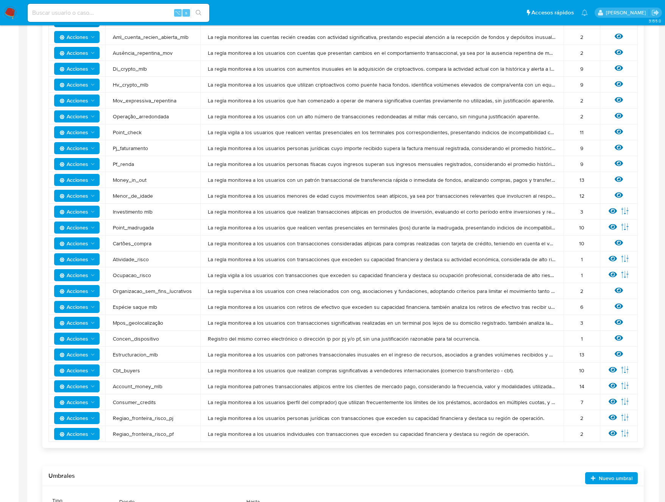
click at [143, 338] on span "Concen_dispositivo" at bounding box center [153, 339] width 80 height 7
click at [621, 338] on icon at bounding box center [619, 338] width 8 height 8
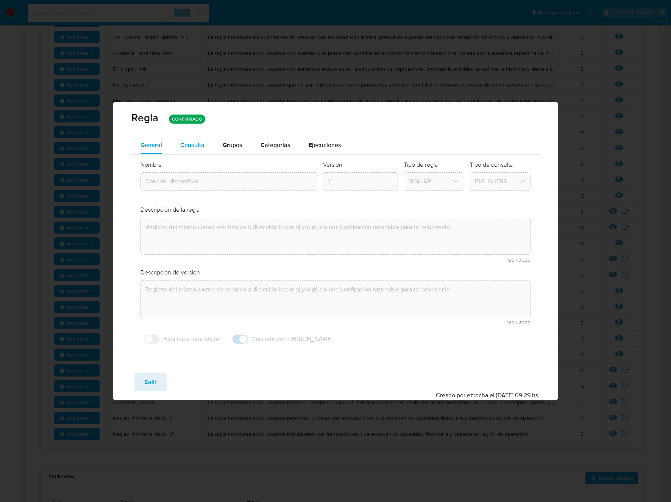
click at [195, 142] on span "Consulta" at bounding box center [192, 145] width 24 height 9
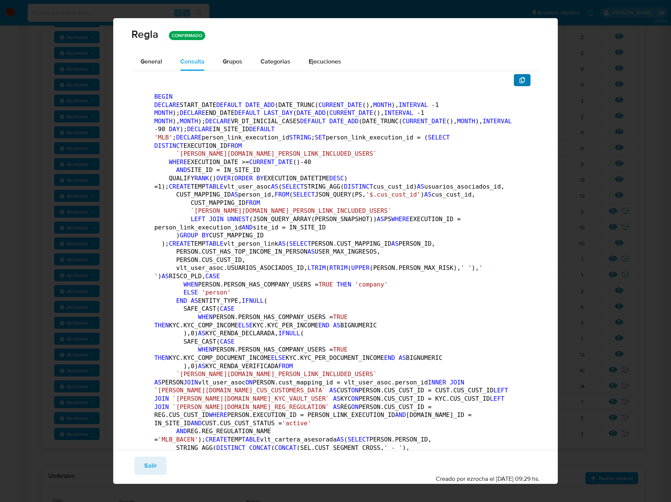
click at [522, 81] on button "button" at bounding box center [521, 80] width 17 height 12
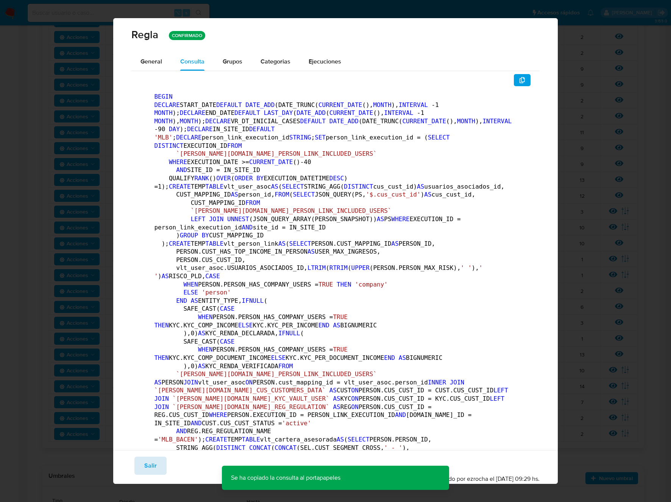
click at [144, 466] on span "Salir" at bounding box center [150, 466] width 12 height 17
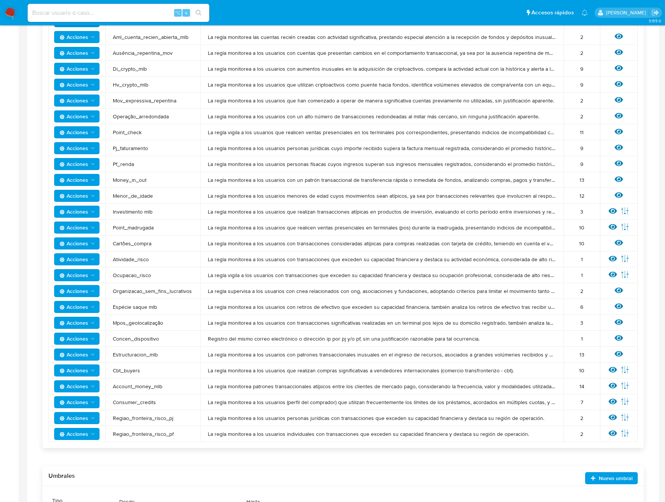
click at [137, 353] on span "Estructuracion_mlb" at bounding box center [153, 355] width 80 height 7
click at [616, 354] on icon at bounding box center [619, 355] width 8 height 6
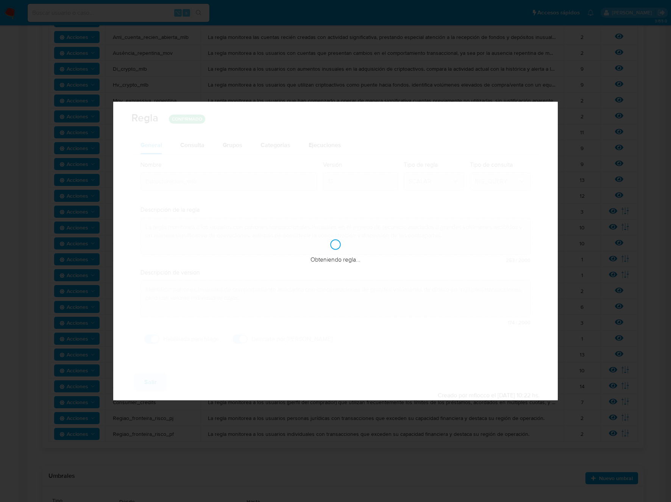
checkbox input "true"
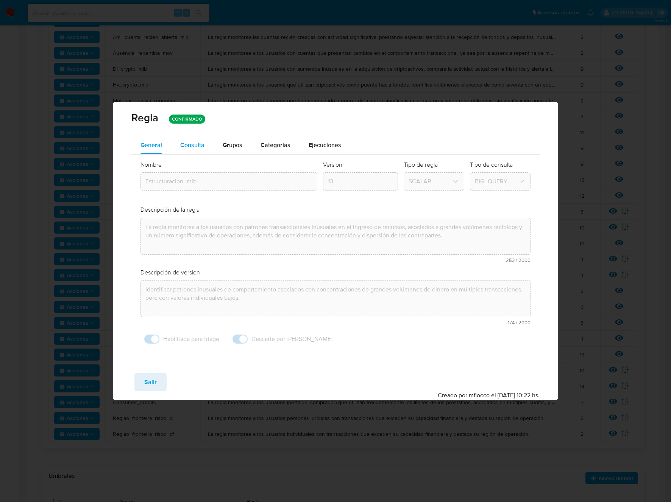
click at [197, 143] on span "Consulta" at bounding box center [192, 145] width 24 height 9
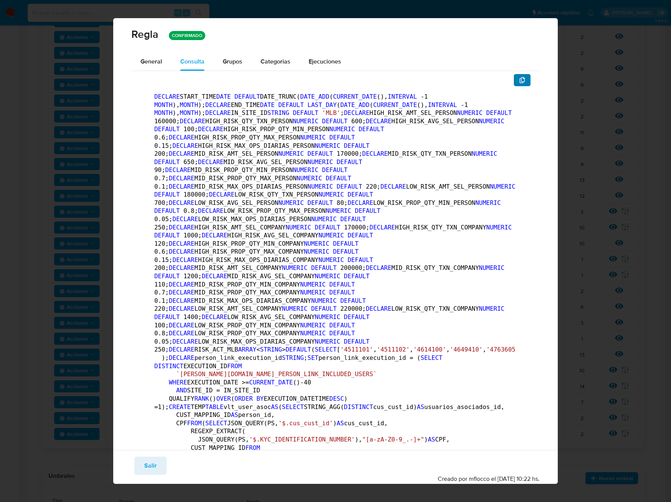
click at [521, 79] on button "button" at bounding box center [521, 80] width 17 height 12
click at [152, 466] on span "Salir" at bounding box center [150, 466] width 12 height 17
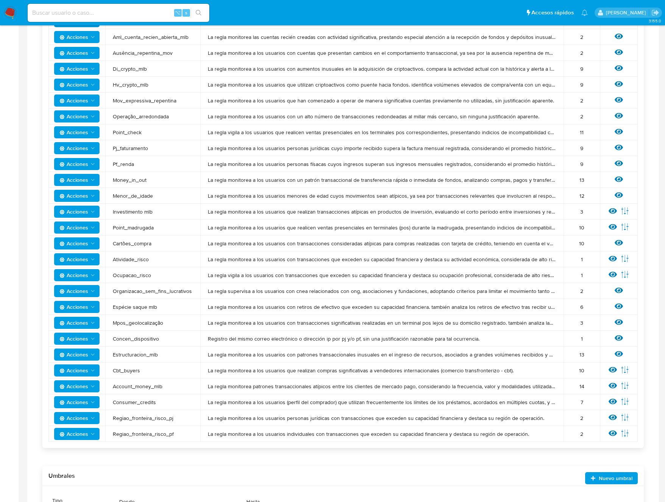
click at [133, 370] on span "Cbt_buyers" at bounding box center [153, 370] width 80 height 7
click at [625, 369] on icon at bounding box center [625, 370] width 8 height 8
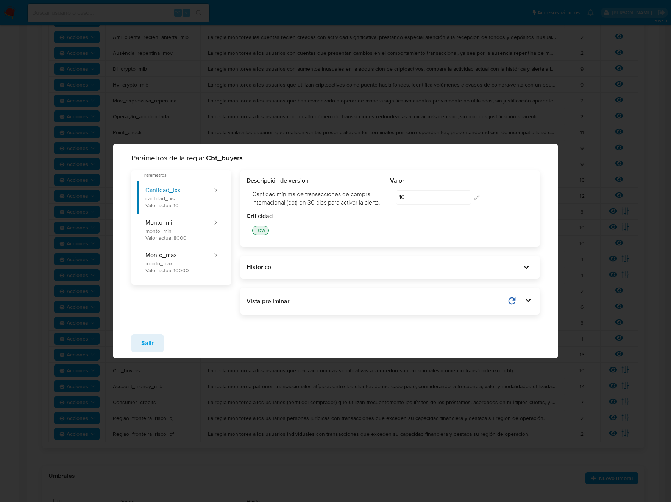
click at [523, 301] on icon at bounding box center [528, 300] width 11 height 11
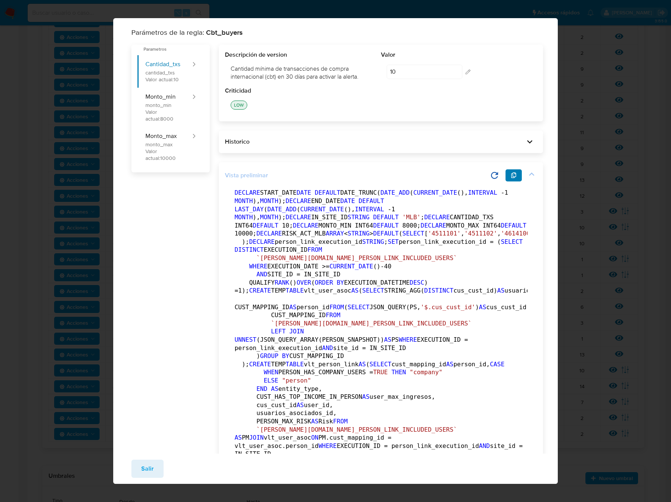
click at [510, 179] on icon "button" at bounding box center [513, 176] width 6 height 6
click at [156, 464] on button "Salir" at bounding box center [147, 469] width 32 height 18
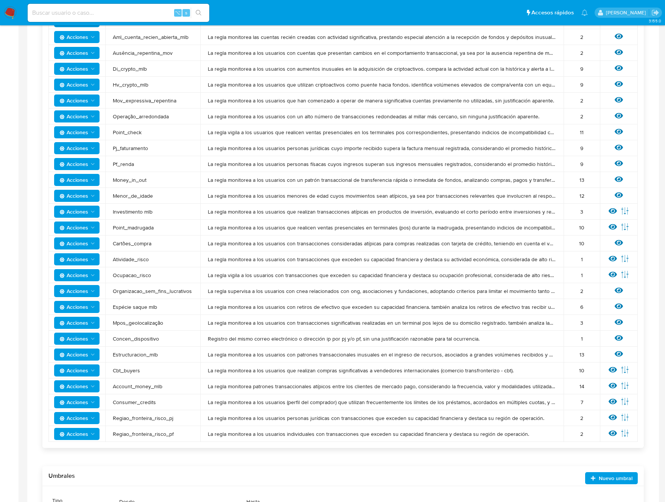
click at [145, 389] on span "Account_money_mlb" at bounding box center [153, 386] width 80 height 7
drag, startPoint x: 170, startPoint y: 386, endPoint x: 114, endPoint y: 384, distance: 56.4
click at [114, 384] on span "Account_money_mlb" at bounding box center [153, 386] width 80 height 7
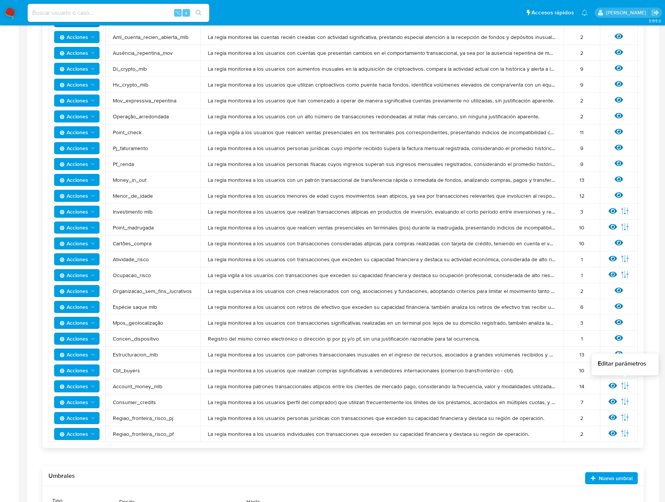
click at [625, 387] on icon at bounding box center [625, 386] width 8 height 8
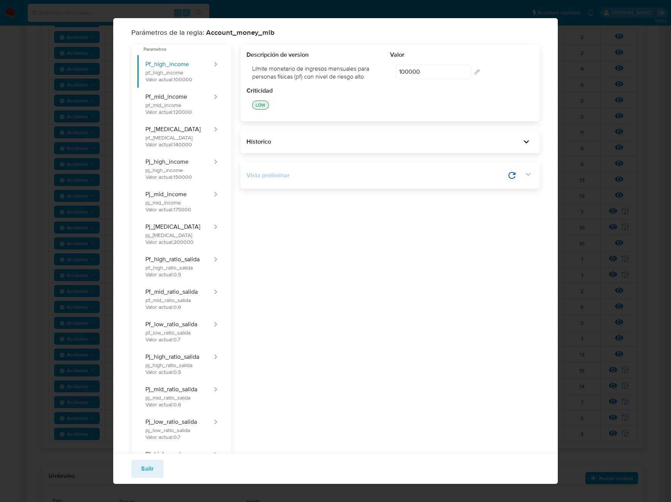
click at [523, 176] on icon at bounding box center [528, 174] width 11 height 11
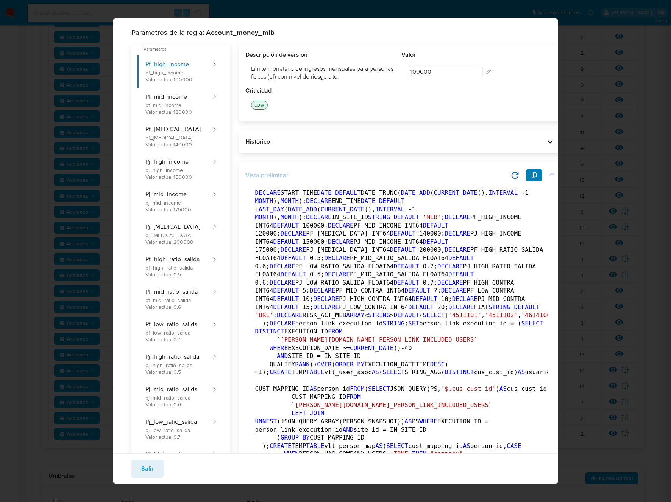
click at [526, 176] on button "button" at bounding box center [534, 176] width 17 height 12
click at [151, 471] on span "Salir" at bounding box center [147, 469] width 12 height 17
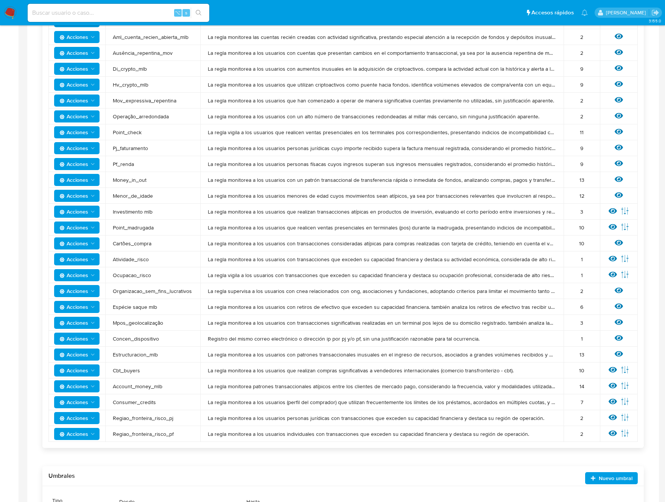
click at [129, 407] on td "Consumer_credits" at bounding box center [152, 403] width 95 height 16
click at [132, 402] on span "Consumer_credits" at bounding box center [153, 402] width 80 height 7
click at [623, 402] on icon at bounding box center [625, 402] width 8 height 8
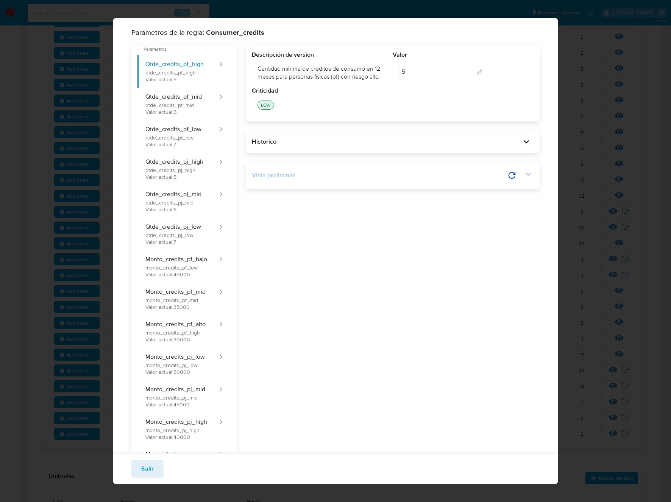
click at [523, 173] on icon at bounding box center [528, 174] width 11 height 11
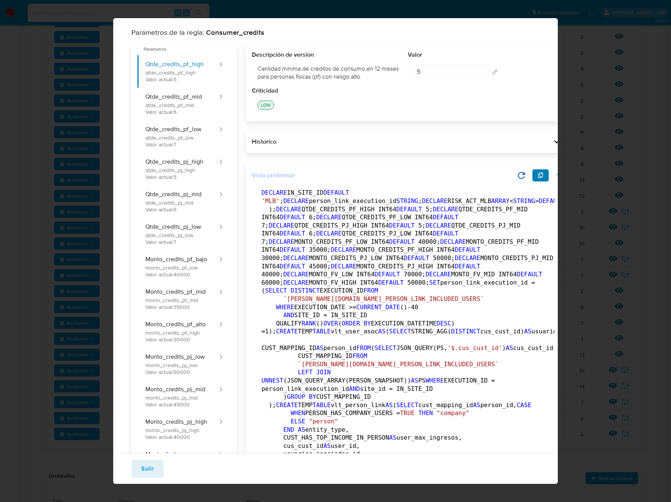
click at [538, 176] on icon "button" at bounding box center [540, 176] width 5 height 6
click at [145, 469] on span "Salir" at bounding box center [147, 469] width 12 height 17
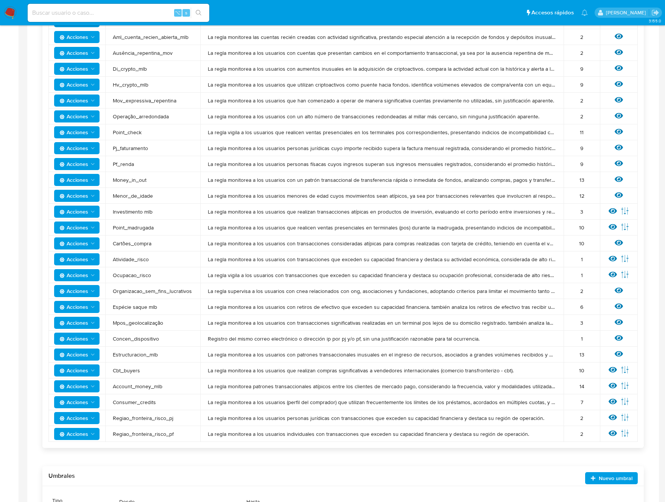
click at [145, 469] on div "Umbrales Nuevo umbral" at bounding box center [342, 477] width 601 height 20
click at [141, 420] on span "Regiao_fronteira_risco_pj" at bounding box center [153, 418] width 80 height 7
click at [627, 418] on icon at bounding box center [624, 417] width 7 height 7
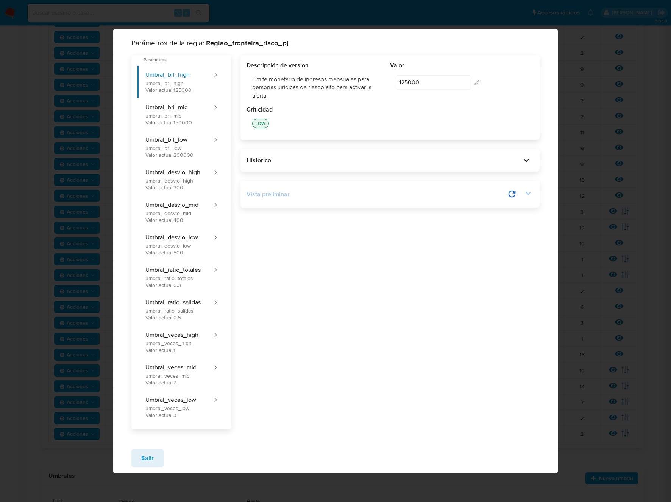
click at [527, 193] on icon at bounding box center [527, 193] width 5 height 3
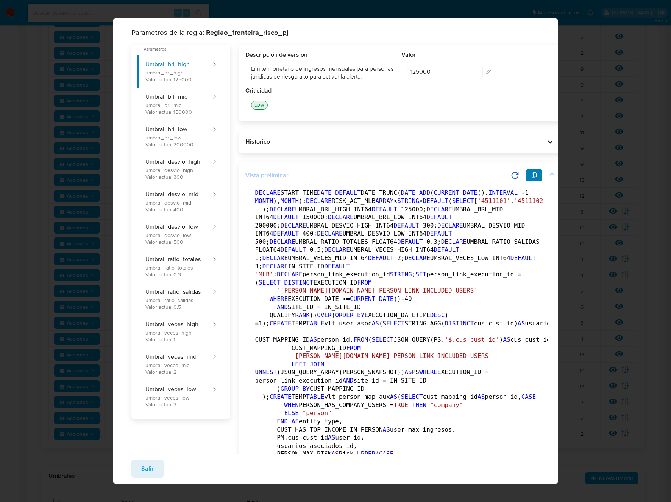
click at [531, 179] on icon "button" at bounding box center [533, 176] width 5 height 6
click at [144, 467] on span "Salir" at bounding box center [147, 469] width 12 height 17
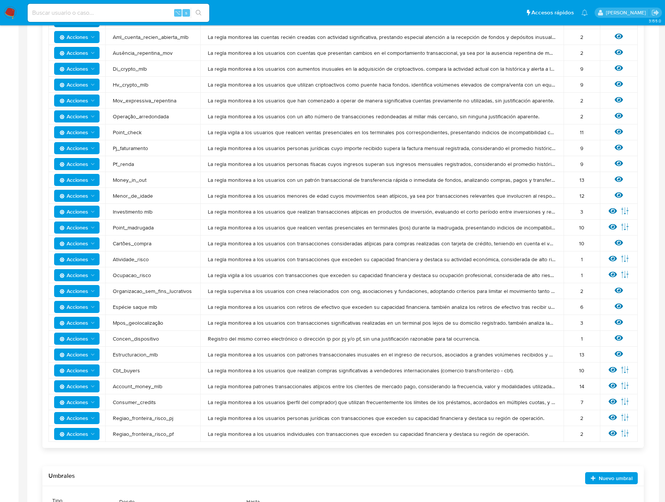
click at [163, 433] on span "Regiao_fronteira_risco_pf" at bounding box center [153, 434] width 80 height 7
click at [625, 433] on icon at bounding box center [625, 433] width 8 height 8
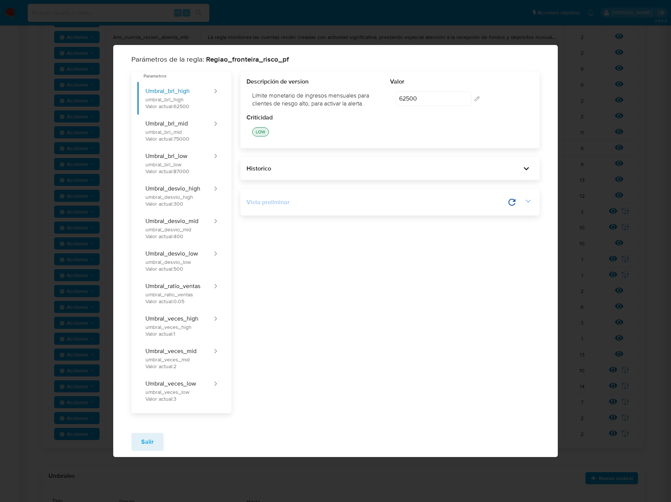
click at [526, 202] on icon at bounding box center [528, 201] width 11 height 11
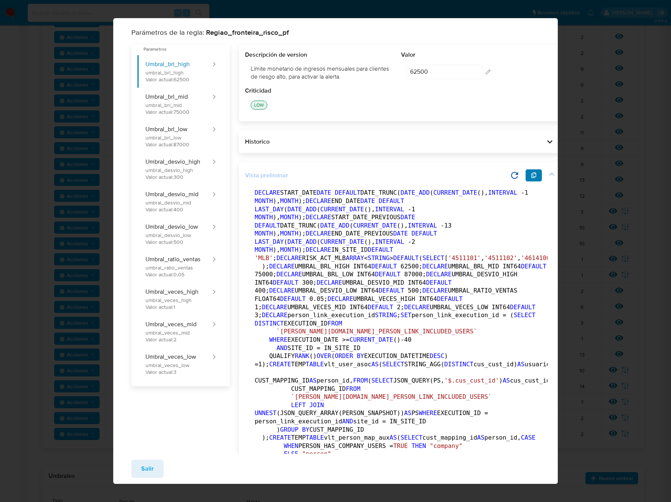
click at [531, 177] on icon "button" at bounding box center [533, 176] width 5 height 6
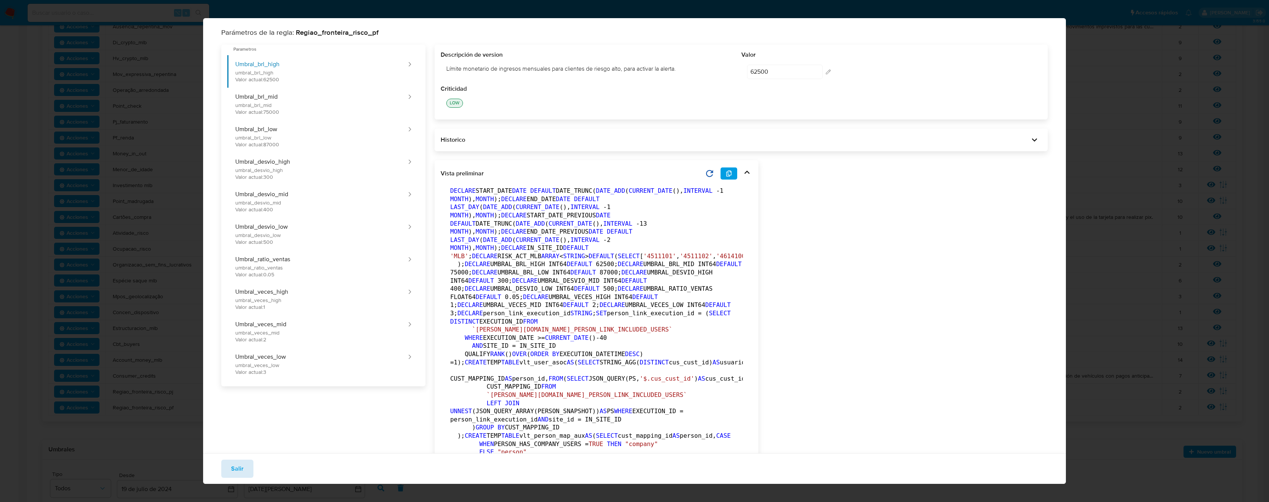
click at [238, 465] on span "Salir" at bounding box center [237, 469] width 12 height 17
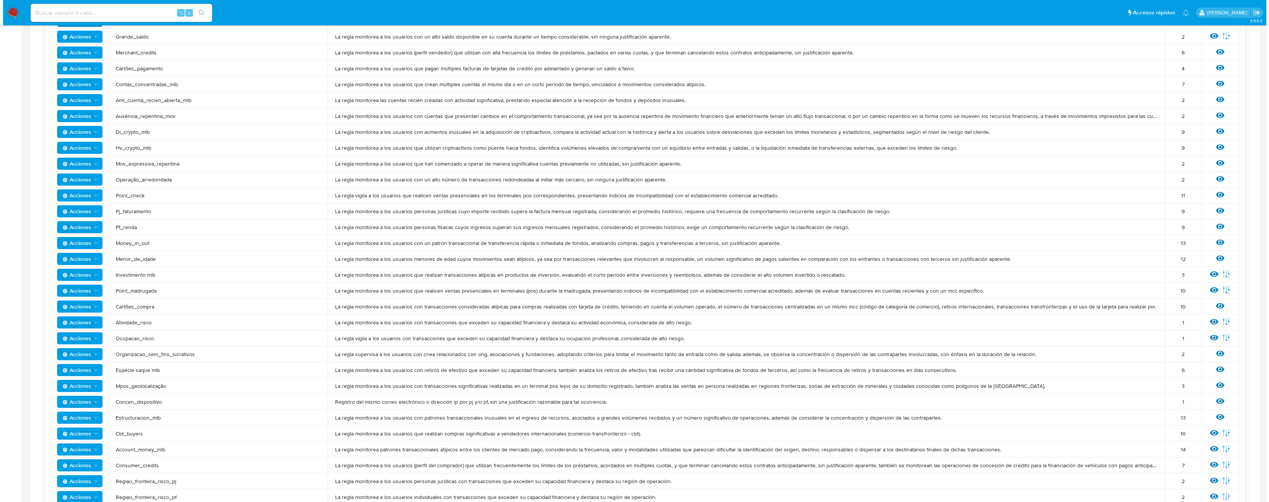
scroll to position [57, 0]
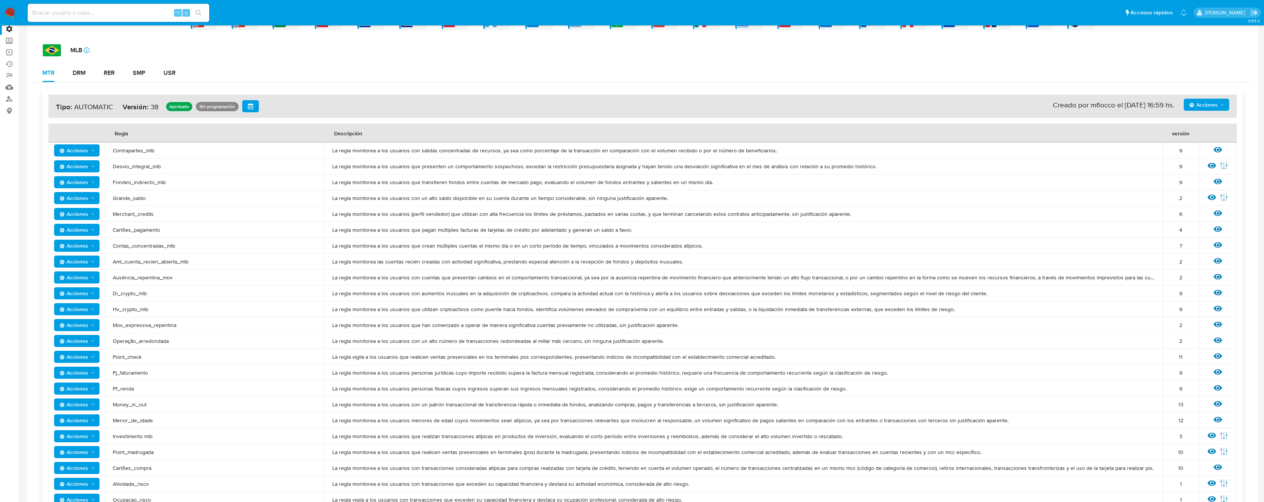
click at [670, 150] on div "Ver regla" at bounding box center [1217, 151] width 23 height 10
click at [670, 151] on icon at bounding box center [1217, 150] width 8 height 8
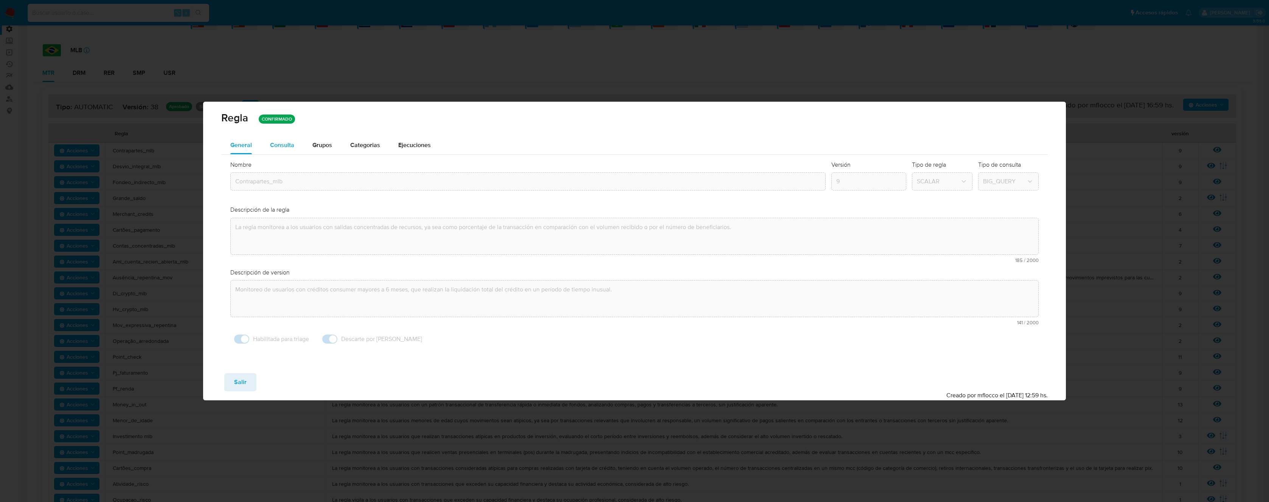
click at [280, 143] on span "Consulta" at bounding box center [282, 145] width 24 height 9
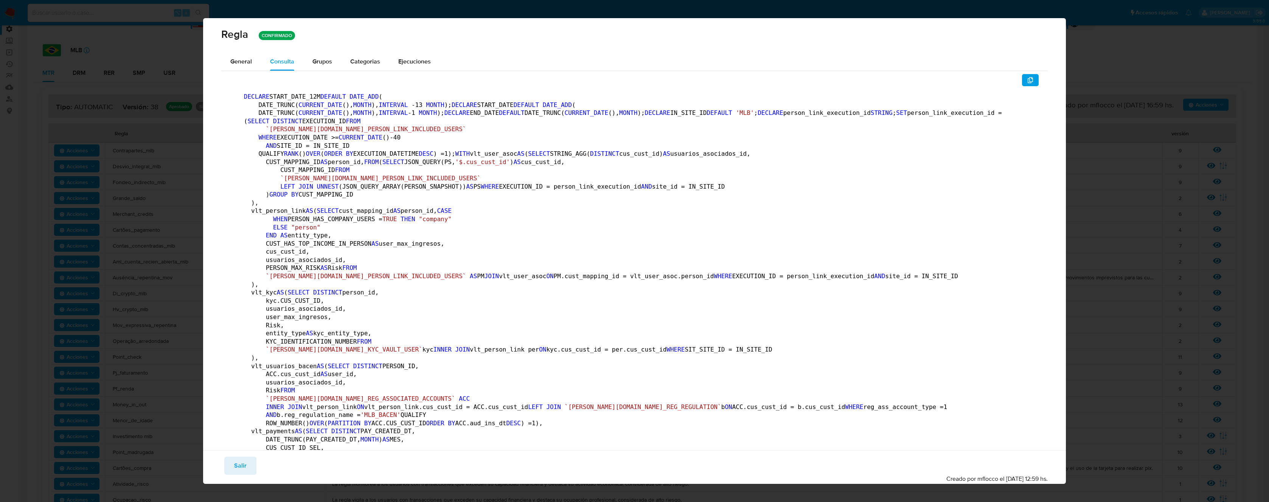
click at [240, 464] on span "Salir" at bounding box center [240, 466] width 12 height 17
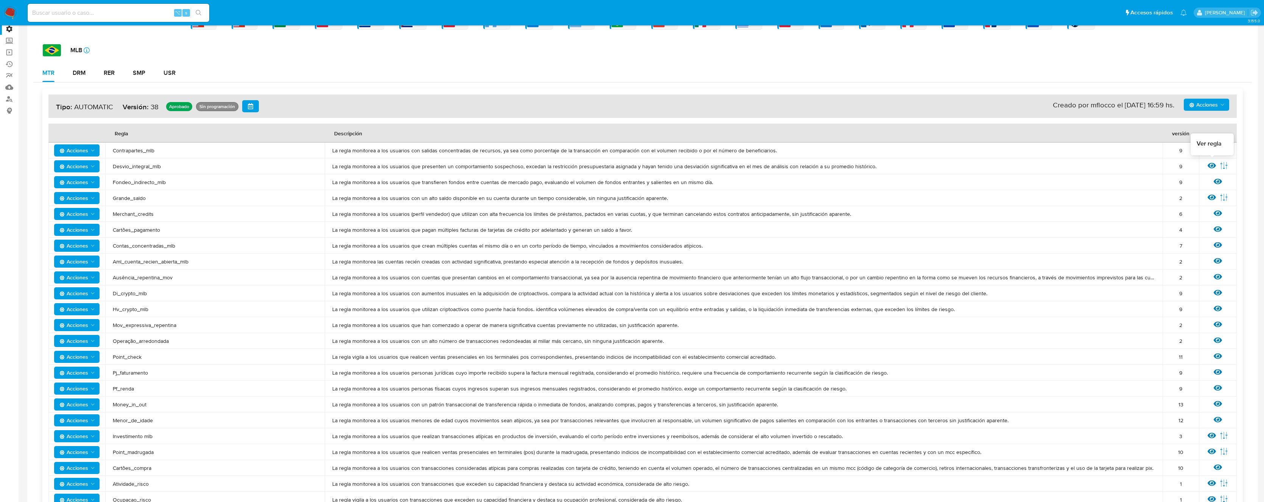
click at [670, 165] on icon at bounding box center [1211, 166] width 8 height 8
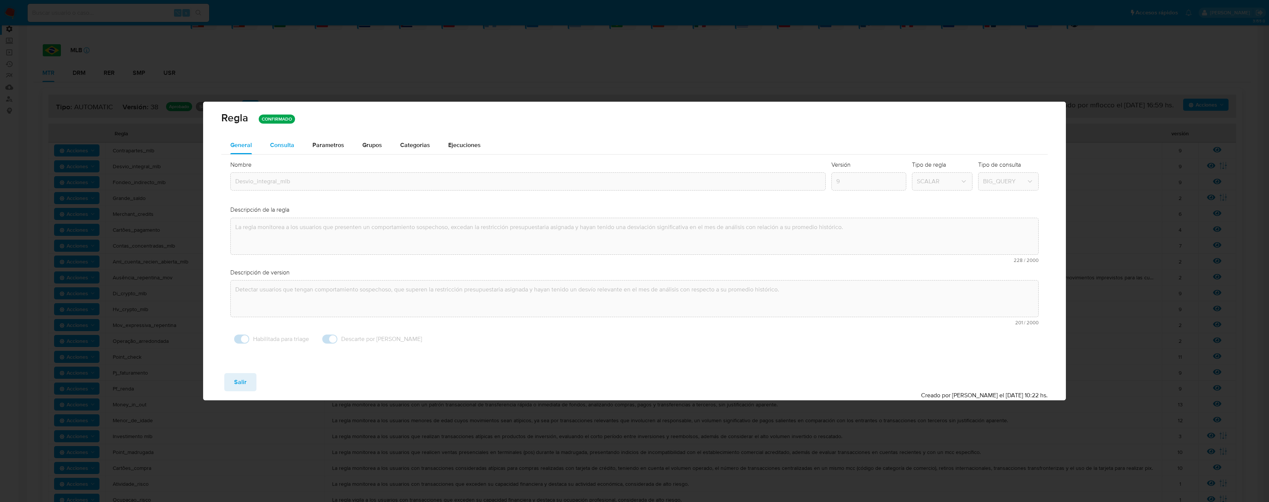
click at [284, 142] on span "Consulta" at bounding box center [282, 145] width 24 height 9
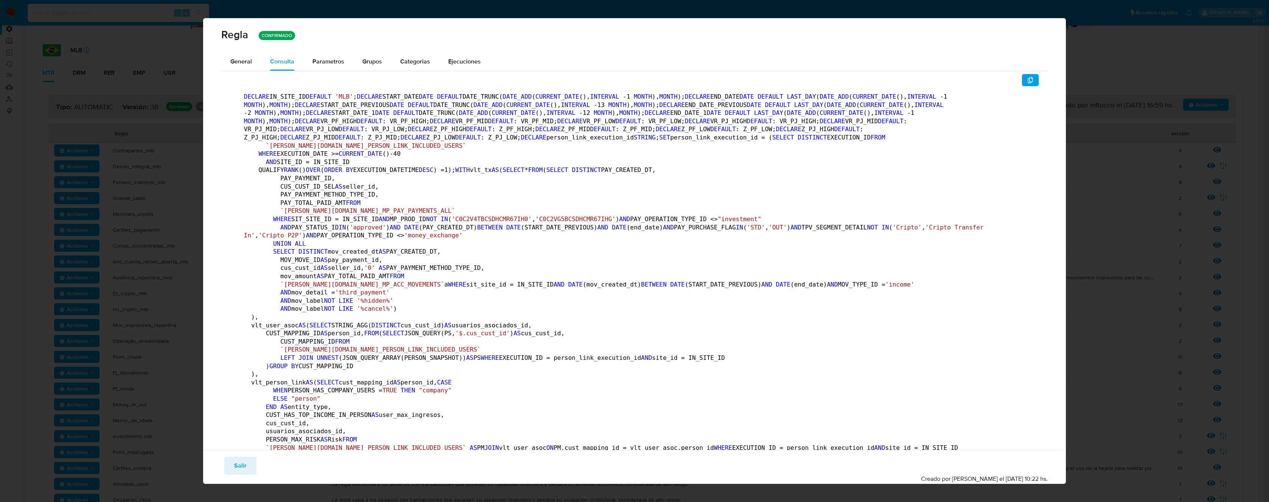
drag, startPoint x: 235, startPoint y: 462, endPoint x: 233, endPoint y: 423, distance: 39.0
click at [236, 462] on span "Salir" at bounding box center [240, 466] width 12 height 17
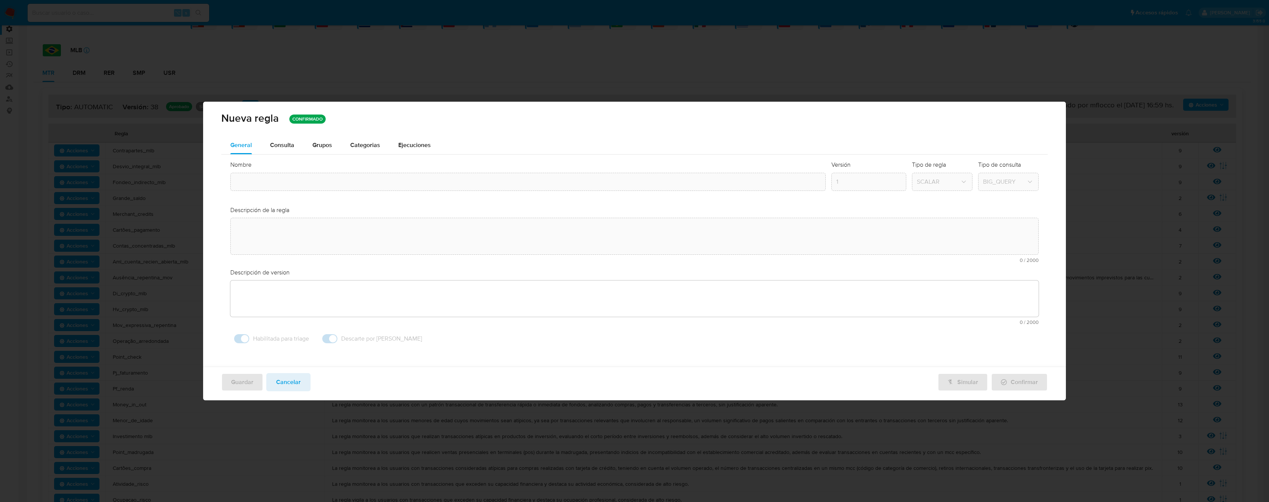
type textarea "La regla monitorea a los usuarios que presenten un comportamiento sospechoso, e…"
type textarea "Detectar usuarios que tengan comportamiento sospechoso, que superen la restricc…"
type input "Desvio_integral_mlb"
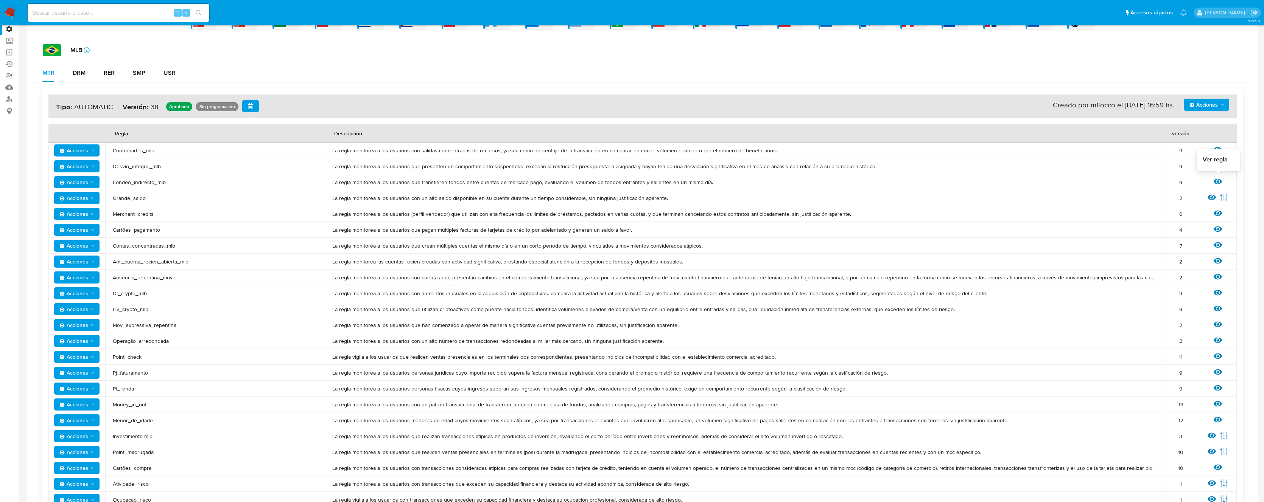
click at [670, 181] on icon at bounding box center [1217, 181] width 8 height 8
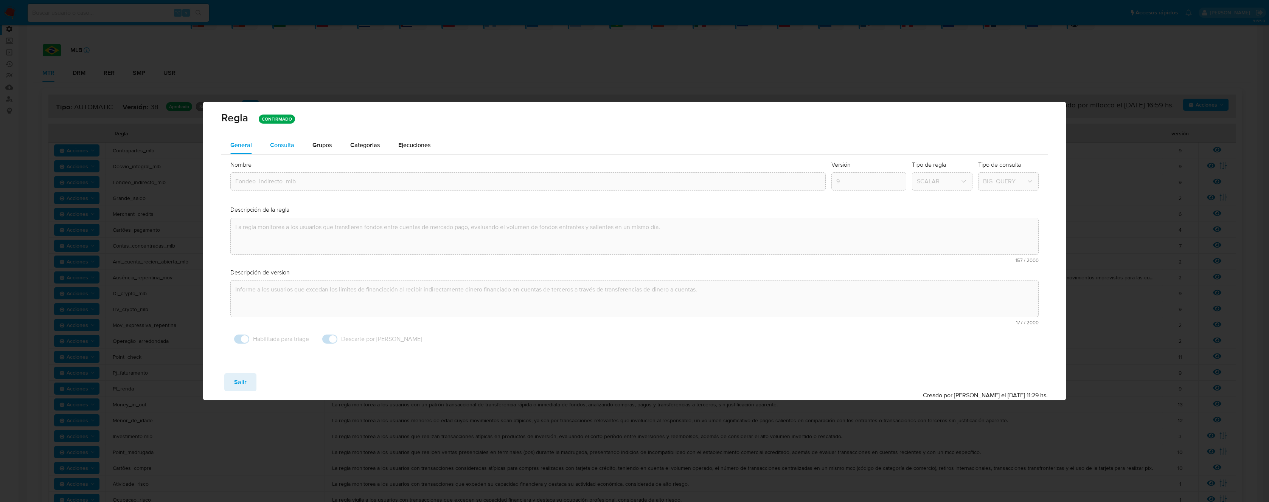
click at [288, 142] on span "Consulta" at bounding box center [282, 145] width 24 height 9
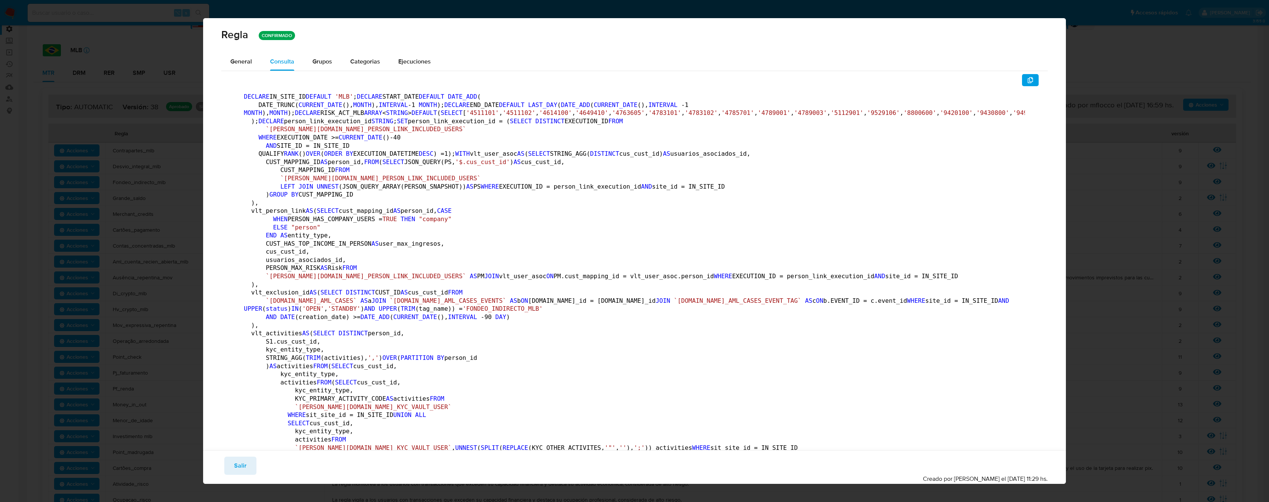
click at [180, 210] on div "Regla CONFIRMADO General Consulta Parametros Grupos Categorias Ejecuciones DECL…" at bounding box center [634, 251] width 1269 height 502
click at [216, 475] on div "Guardar Salir Simular Confirmar Creado por [PERSON_NAME] el [DATE] 11:29 hs." at bounding box center [634, 468] width 863 height 34
click at [235, 471] on span "Salir" at bounding box center [240, 466] width 12 height 17
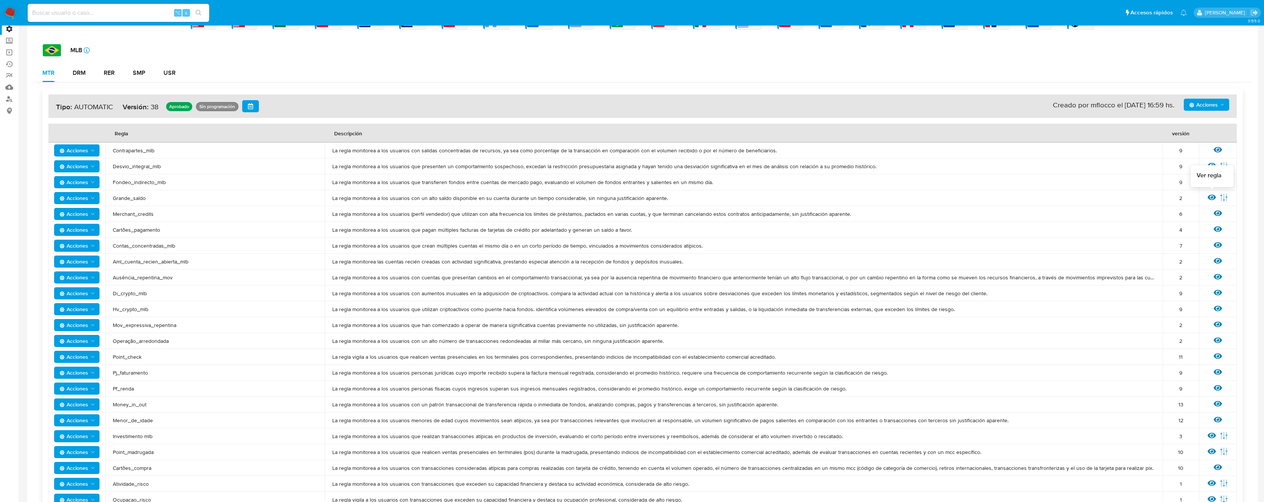
click at [670, 197] on icon at bounding box center [1211, 198] width 8 height 6
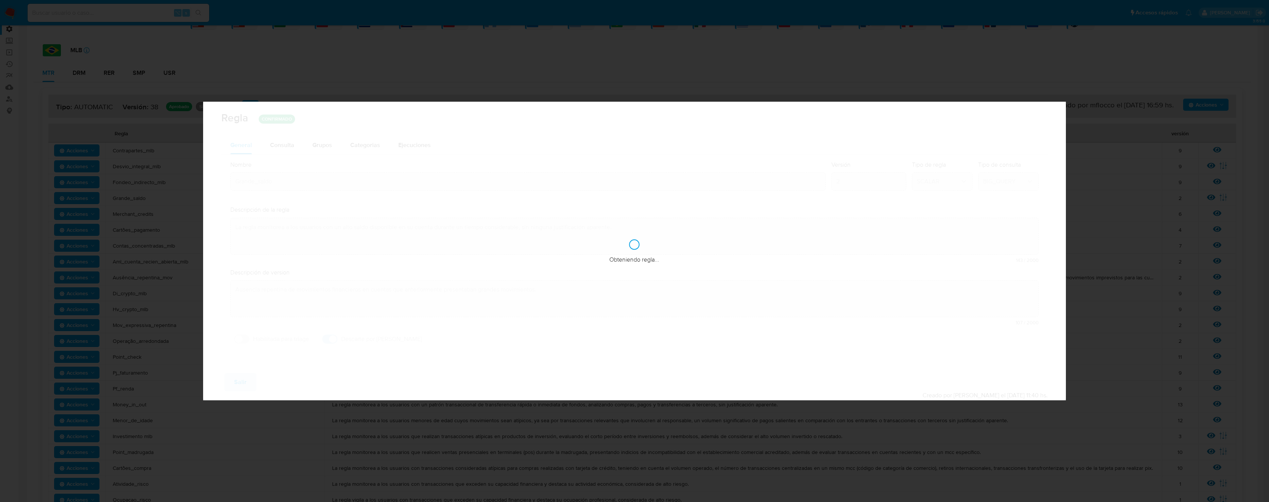
checkbox input "false"
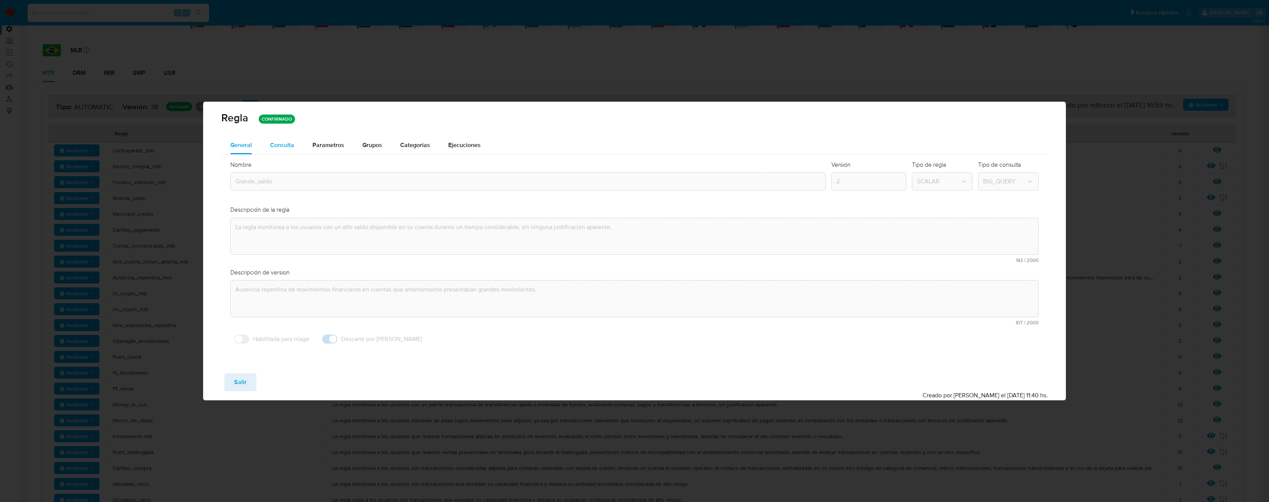
click at [285, 141] on span "Consulta" at bounding box center [282, 145] width 24 height 9
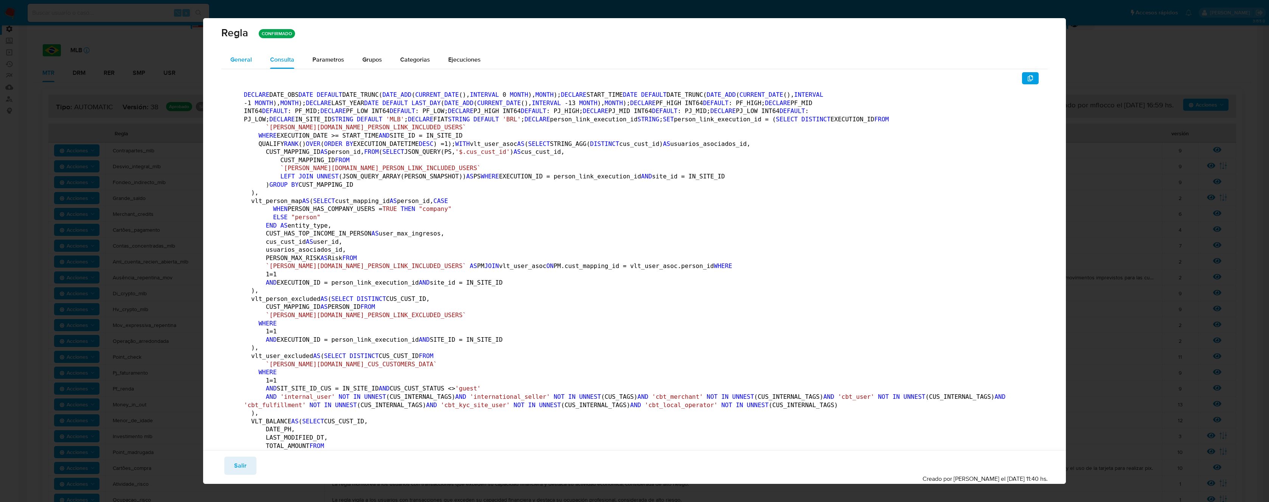
scroll to position [0, 0]
click at [249, 68] on div "General" at bounding box center [241, 62] width 22 height 18
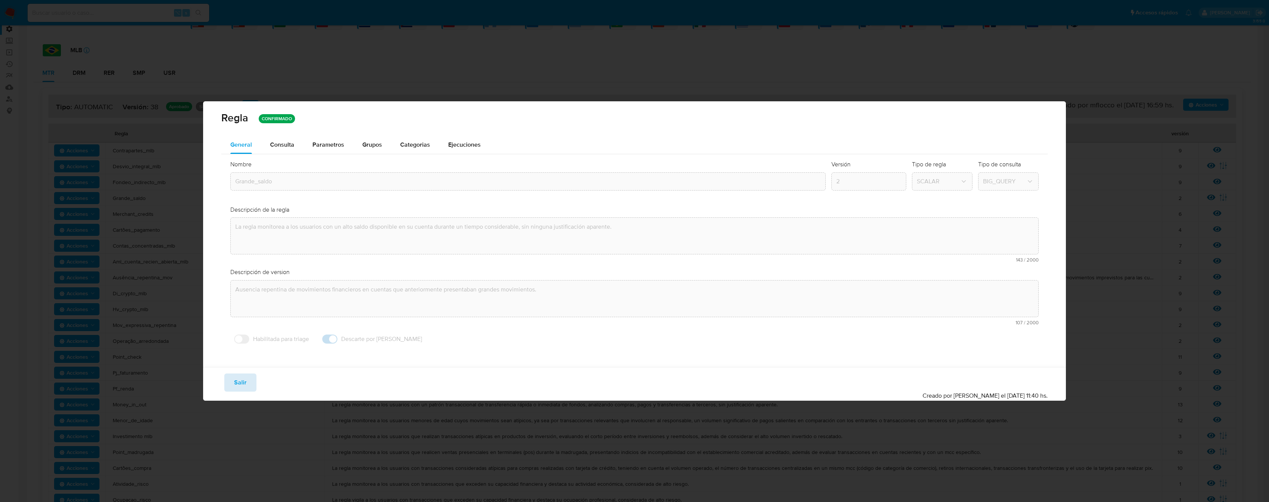
drag, startPoint x: 242, startPoint y: 378, endPoint x: 263, endPoint y: 367, distance: 23.5
click at [242, 378] on span "Salir" at bounding box center [240, 383] width 12 height 17
type input "1"
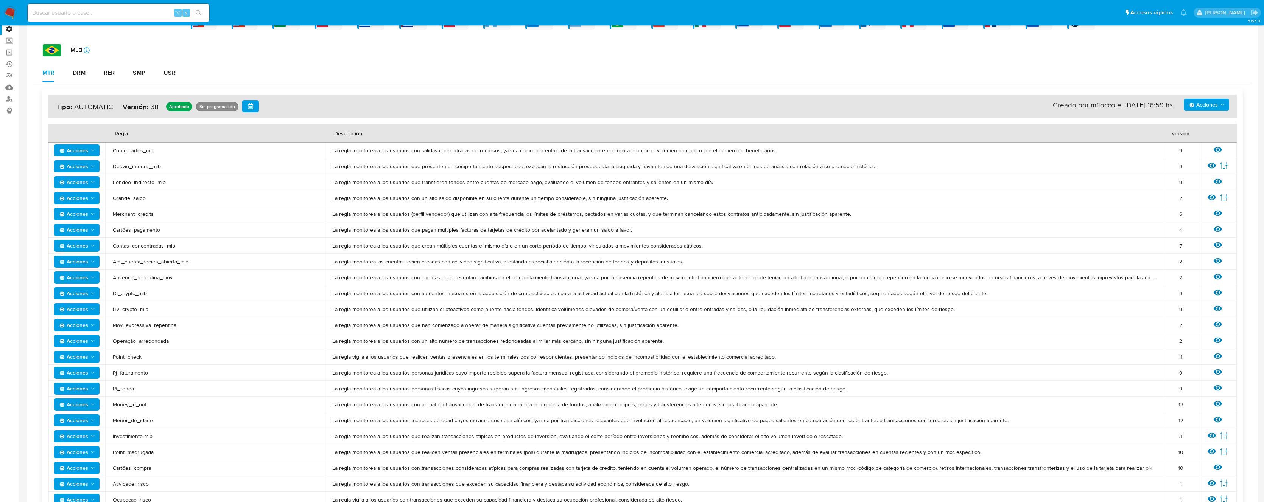
drag, startPoint x: 138, startPoint y: 197, endPoint x: 1209, endPoint y: 197, distance: 1070.1
click at [670, 198] on tr "Acciones Grande_saldo La regla monitorea a los usuarios con un alto saldo dispo…" at bounding box center [642, 198] width 1188 height 16
click at [670, 196] on icon at bounding box center [1211, 197] width 8 height 8
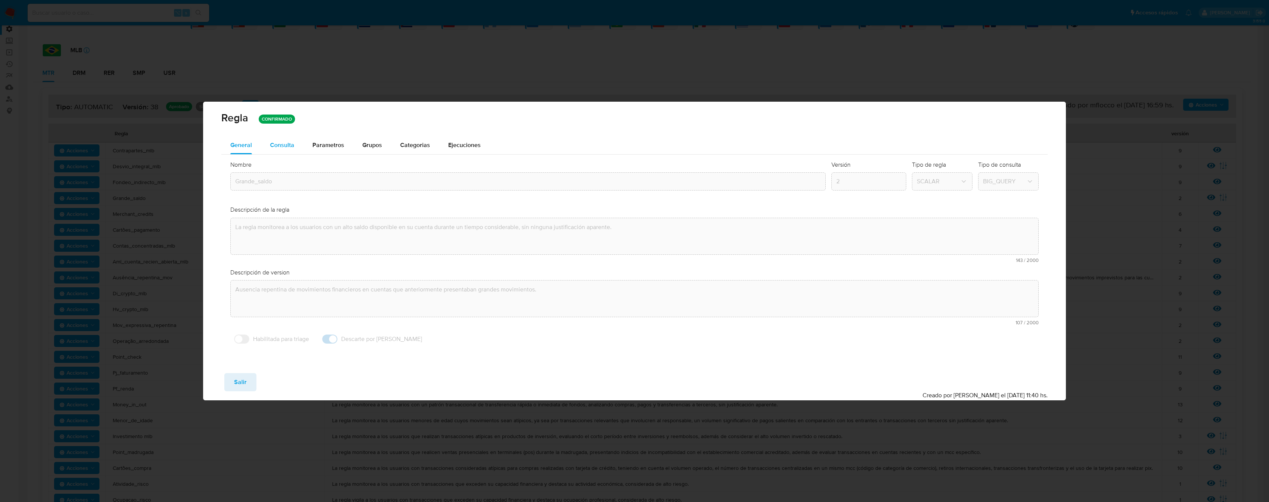
click at [284, 142] on span "Consulta" at bounding box center [282, 145] width 24 height 9
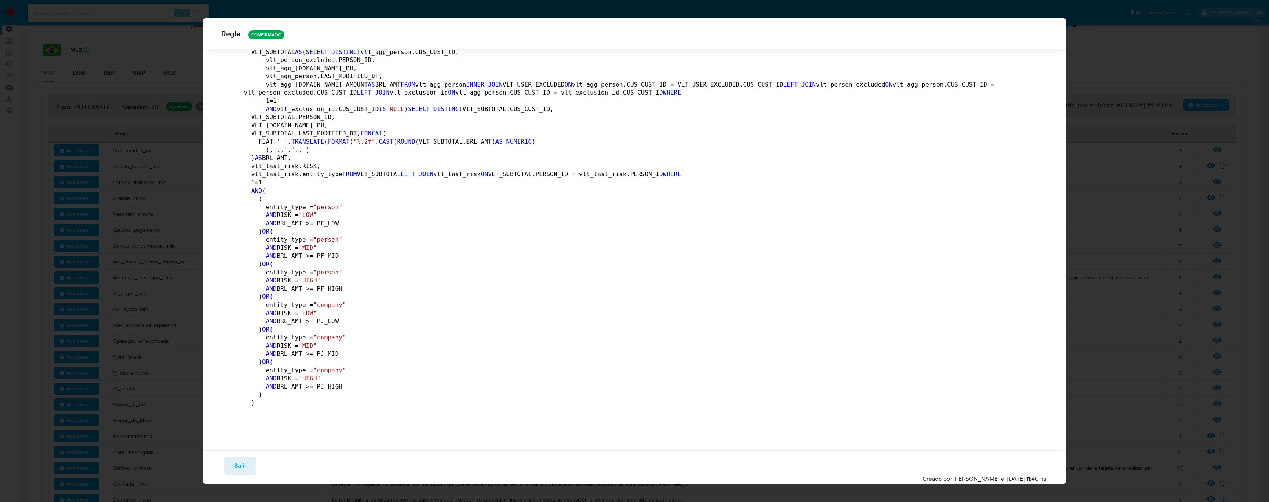
scroll to position [1525, 0]
click at [238, 472] on span "Salir" at bounding box center [240, 466] width 12 height 17
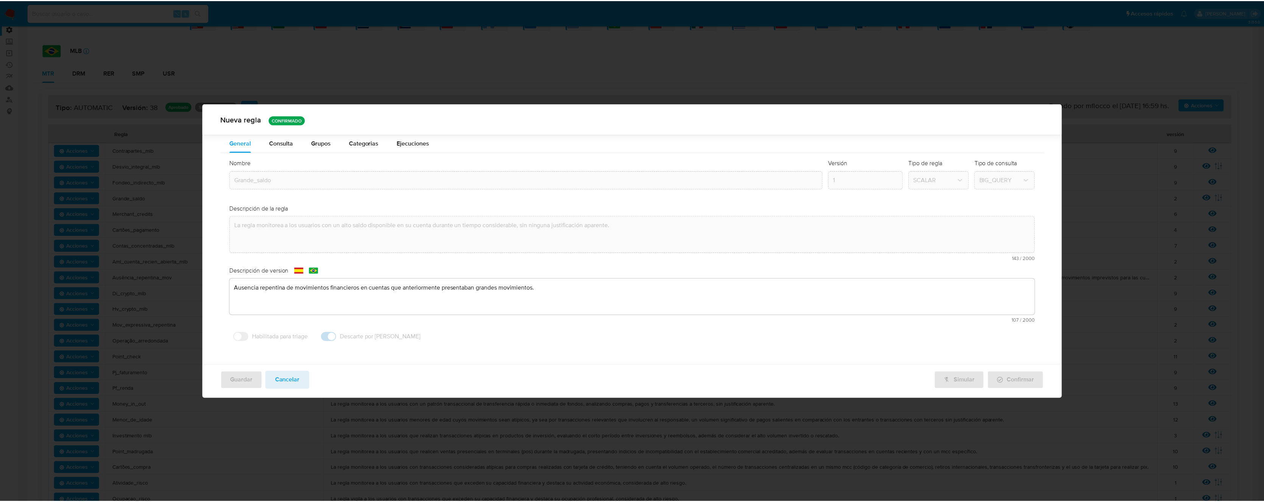
scroll to position [0, 0]
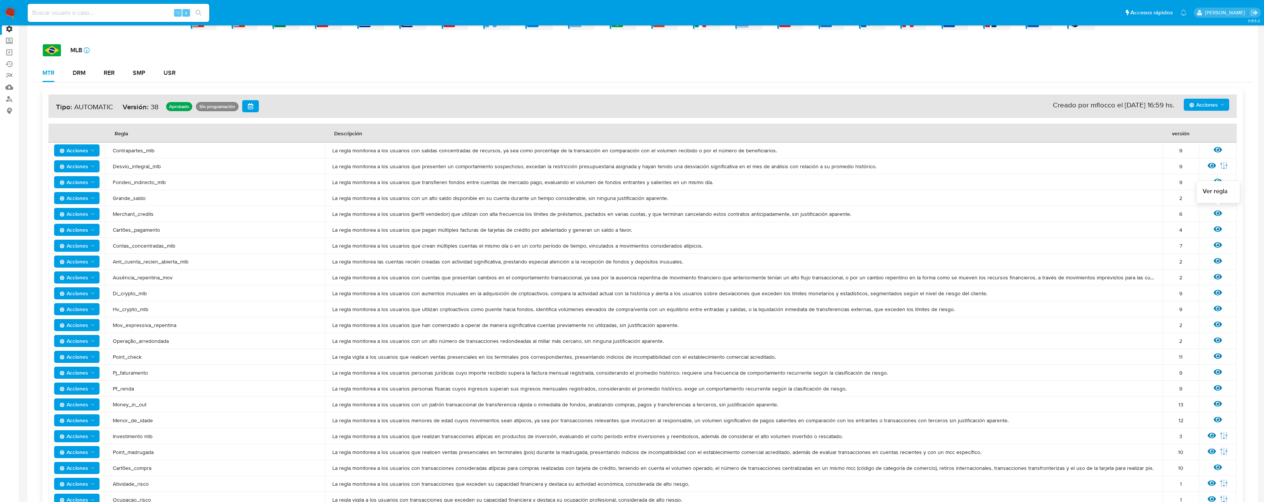
click at [670, 215] on icon at bounding box center [1217, 214] width 8 height 6
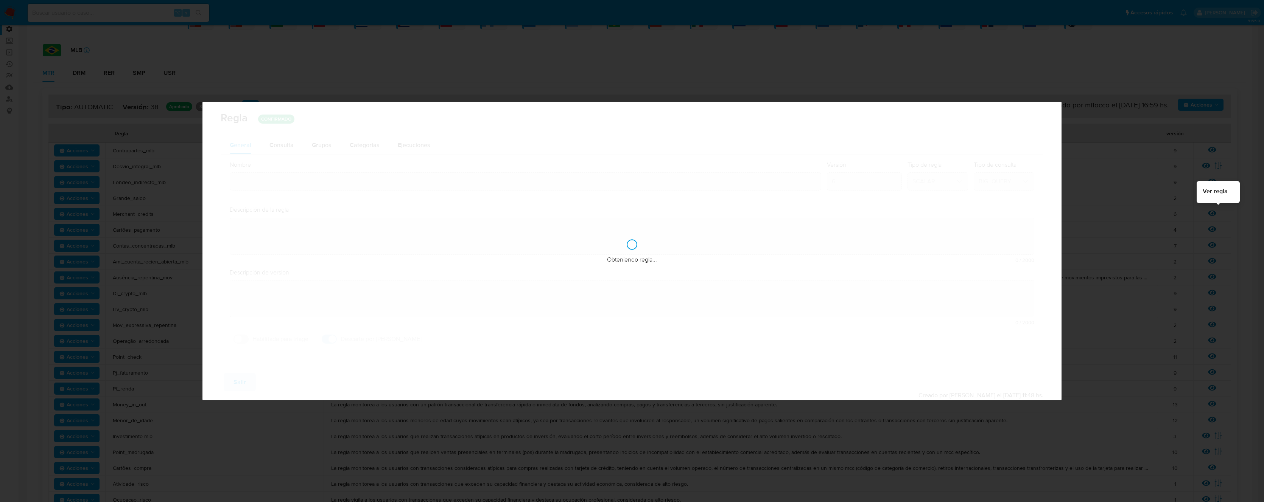
type input "Merchant_credits"
type textarea "La regla monitorea a los usuarios (perfil vendedor) que utilizan con alta frecu…"
type textarea "Monitoreo de usuarios con créditos merchant mayores a 6 meses, que reaizan liqu…"
checkbox input "true"
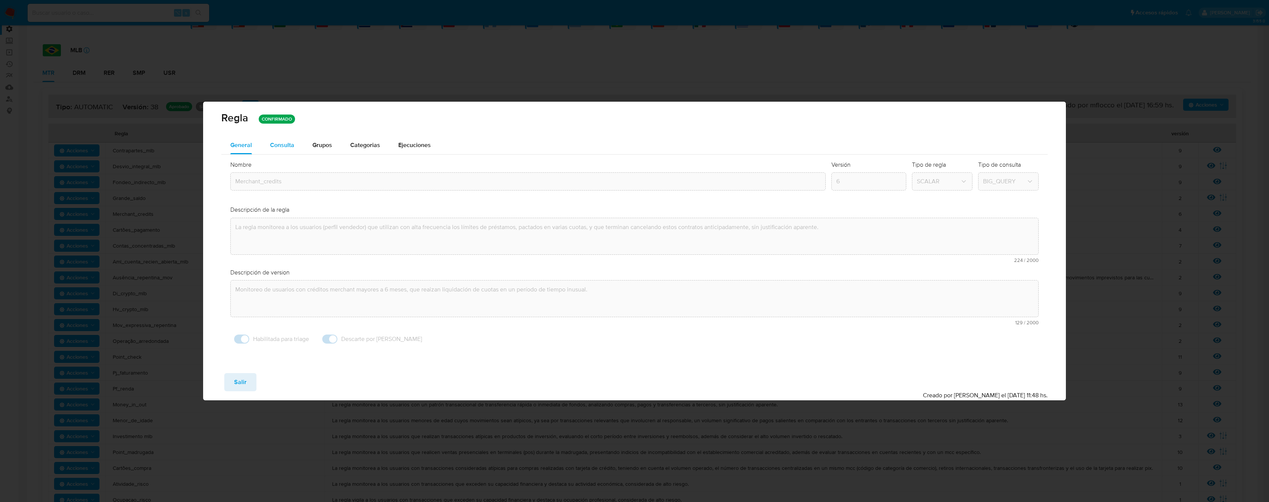
click at [291, 147] on span "Consulta" at bounding box center [282, 145] width 24 height 9
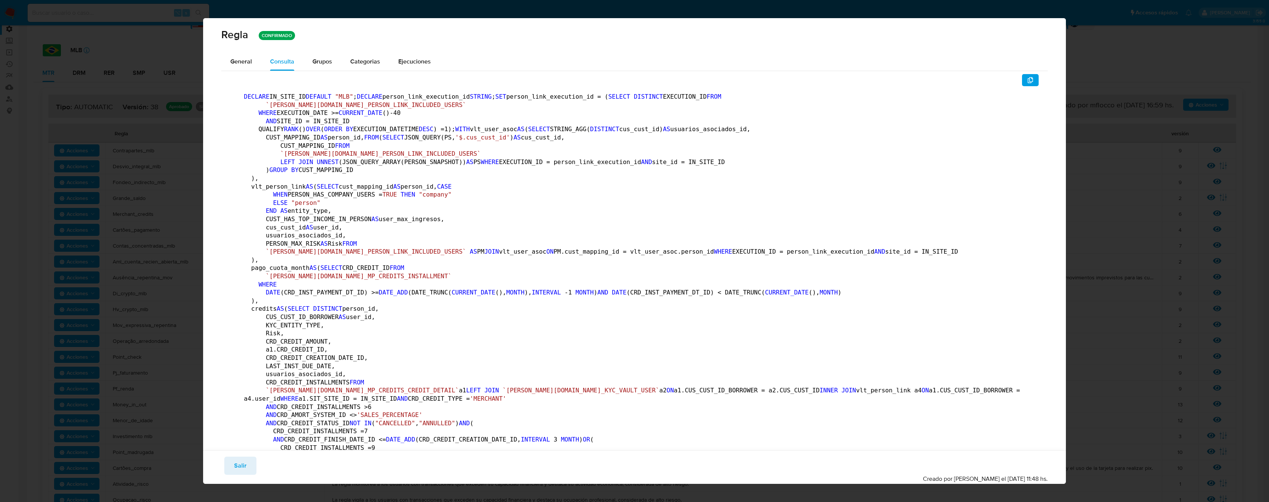
drag, startPoint x: 233, startPoint y: 471, endPoint x: 281, endPoint y: 411, distance: 76.4
click at [233, 471] on button "Salir" at bounding box center [240, 466] width 32 height 18
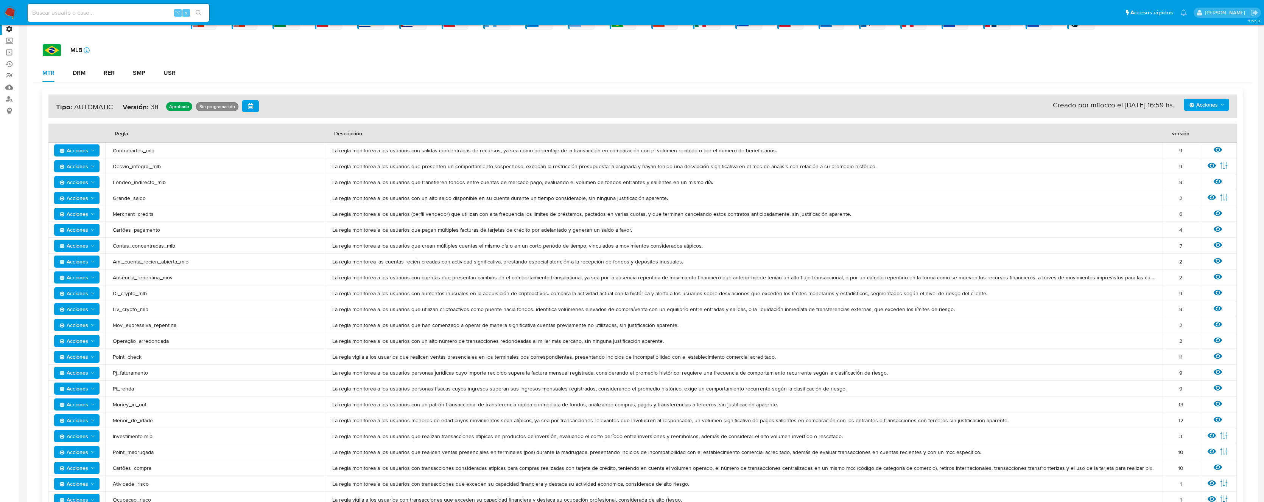
click at [135, 229] on span "Cartões_pagamento" at bounding box center [215, 230] width 204 height 7
drag, startPoint x: 135, startPoint y: 229, endPoint x: 287, endPoint y: 203, distance: 153.5
click at [137, 229] on span "Cartões_pagamento" at bounding box center [215, 230] width 204 height 7
click at [670, 229] on icon at bounding box center [1217, 230] width 8 height 6
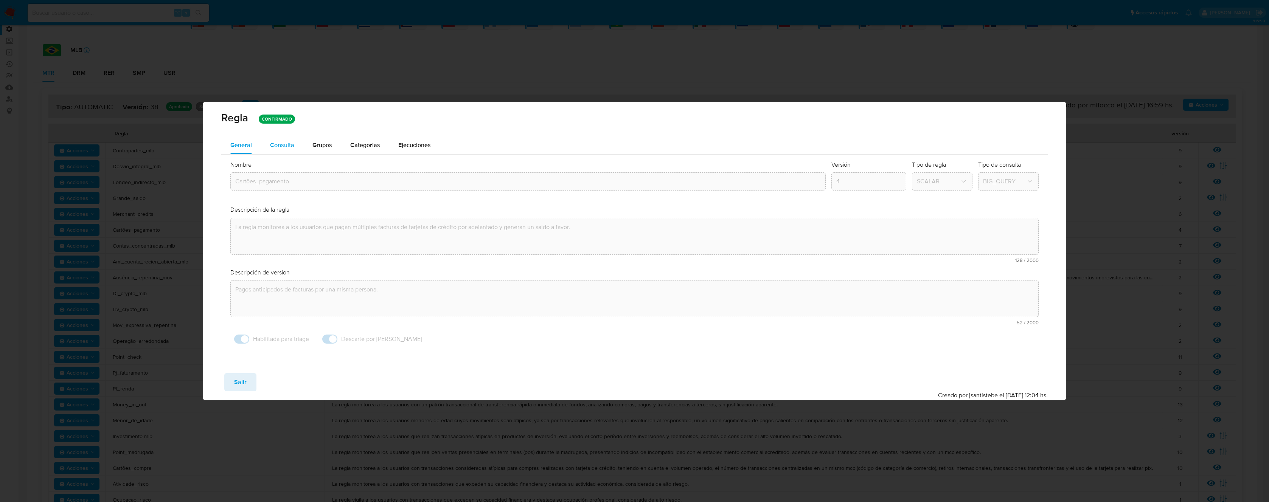
click at [289, 143] on span "Consulta" at bounding box center [282, 145] width 24 height 9
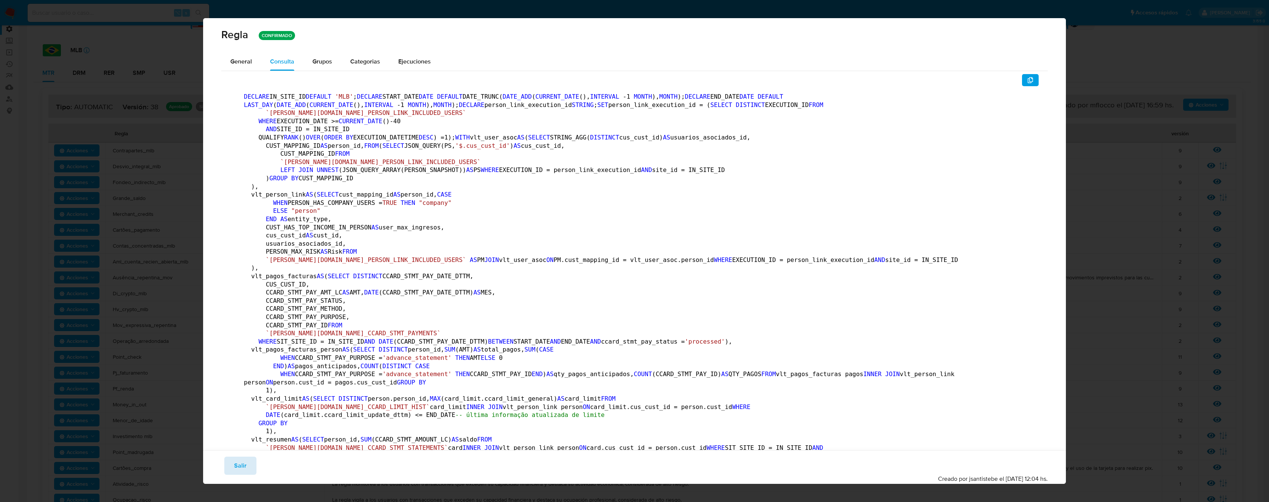
drag, startPoint x: 235, startPoint y: 468, endPoint x: 238, endPoint y: 464, distance: 5.3
click at [236, 468] on span "Salir" at bounding box center [240, 466] width 12 height 17
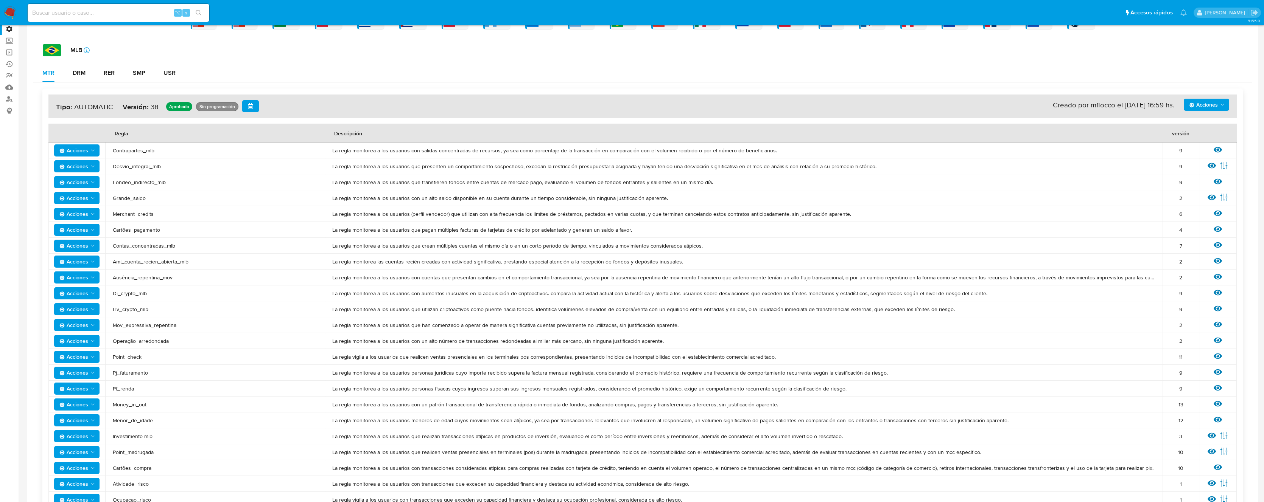
drag, startPoint x: 132, startPoint y: 245, endPoint x: 1185, endPoint y: 249, distance: 1053.4
click at [670, 251] on tr "Acciones Contas_concentradas_mlb La regla monitorea a los usuarios que crean mú…" at bounding box center [642, 246] width 1188 height 16
click at [670, 247] on div "7" at bounding box center [1180, 246] width 21 height 7
click at [670, 245] on icon at bounding box center [1217, 246] width 8 height 6
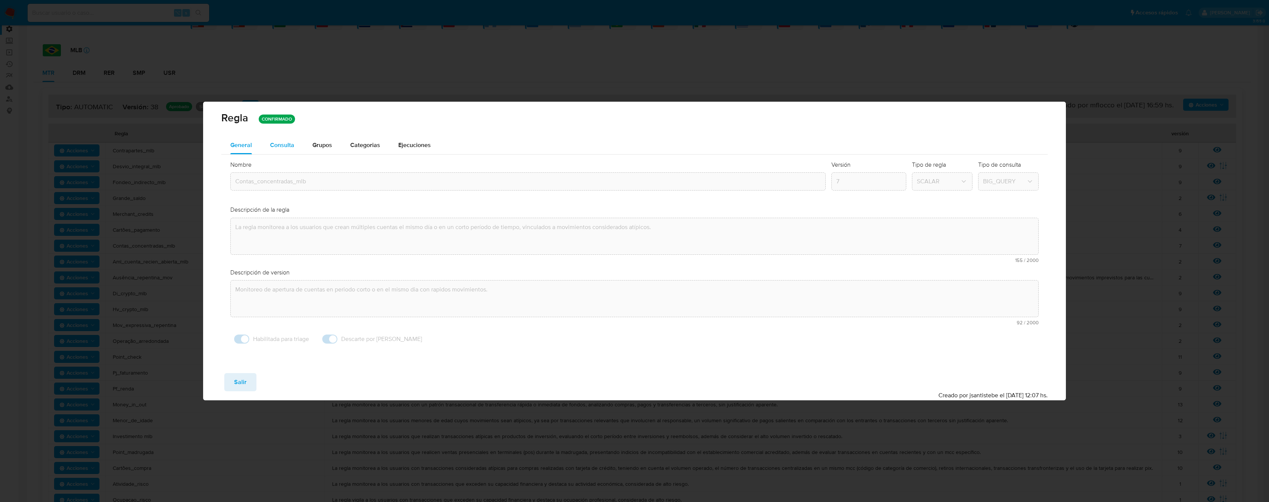
click at [282, 147] on span "Consulta" at bounding box center [282, 145] width 24 height 9
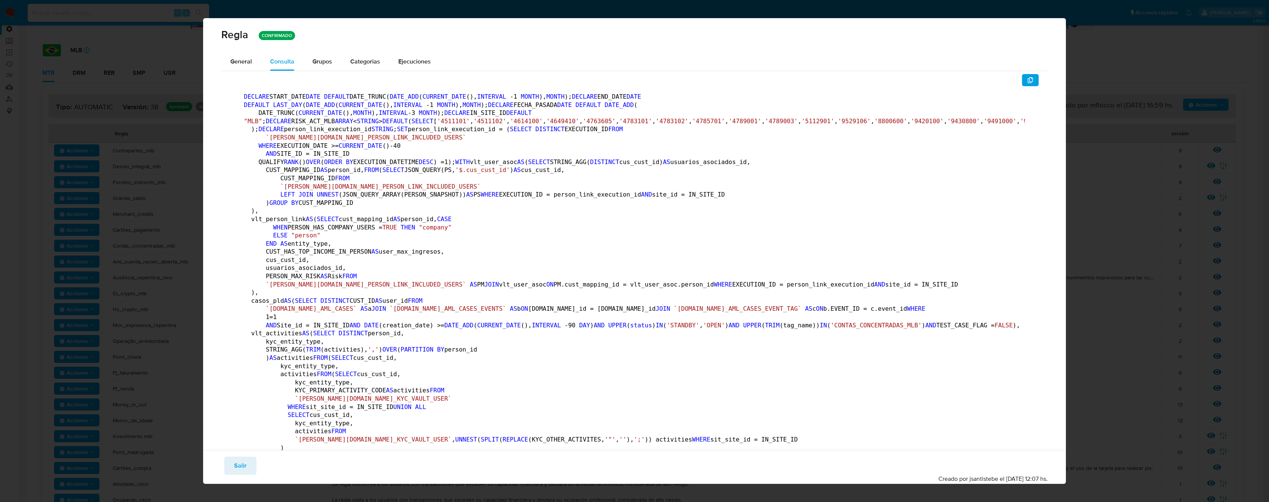
drag, startPoint x: 228, startPoint y: 55, endPoint x: 237, endPoint y: 63, distance: 12.4
click at [229, 55] on button "General" at bounding box center [241, 62] width 40 height 18
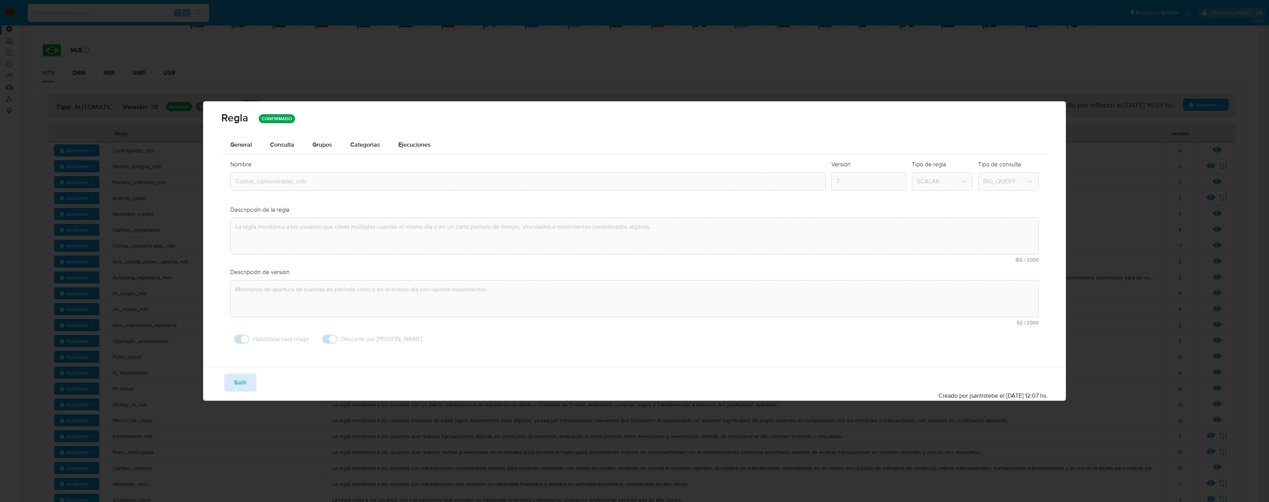
click at [242, 383] on span "Salir" at bounding box center [240, 383] width 12 height 17
type input "1"
